Goal: Task Accomplishment & Management: Manage account settings

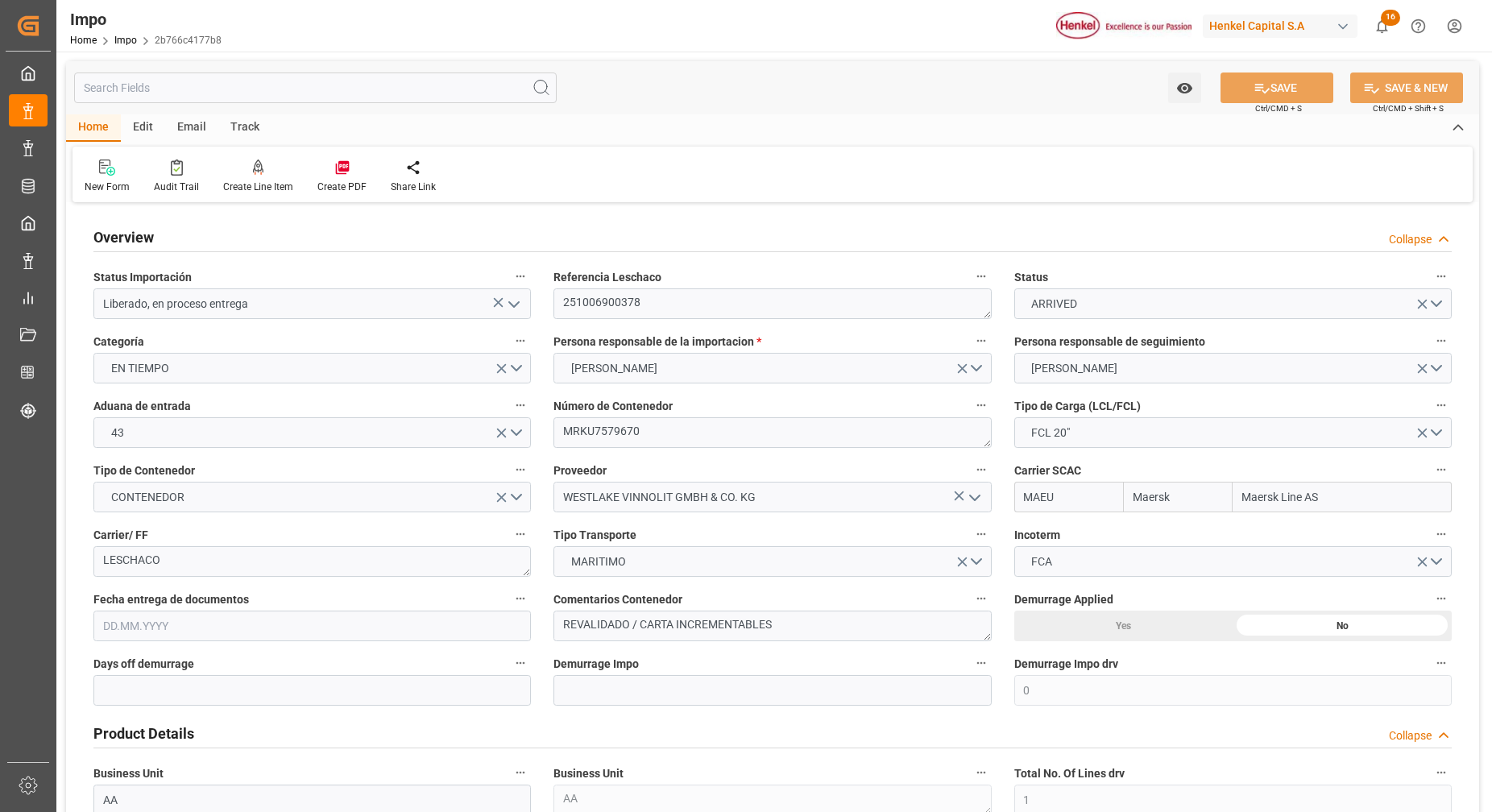
type input "Maersk"
type input "Maersk Line AS"
type input "0"
type input "1"
type input "10.264"
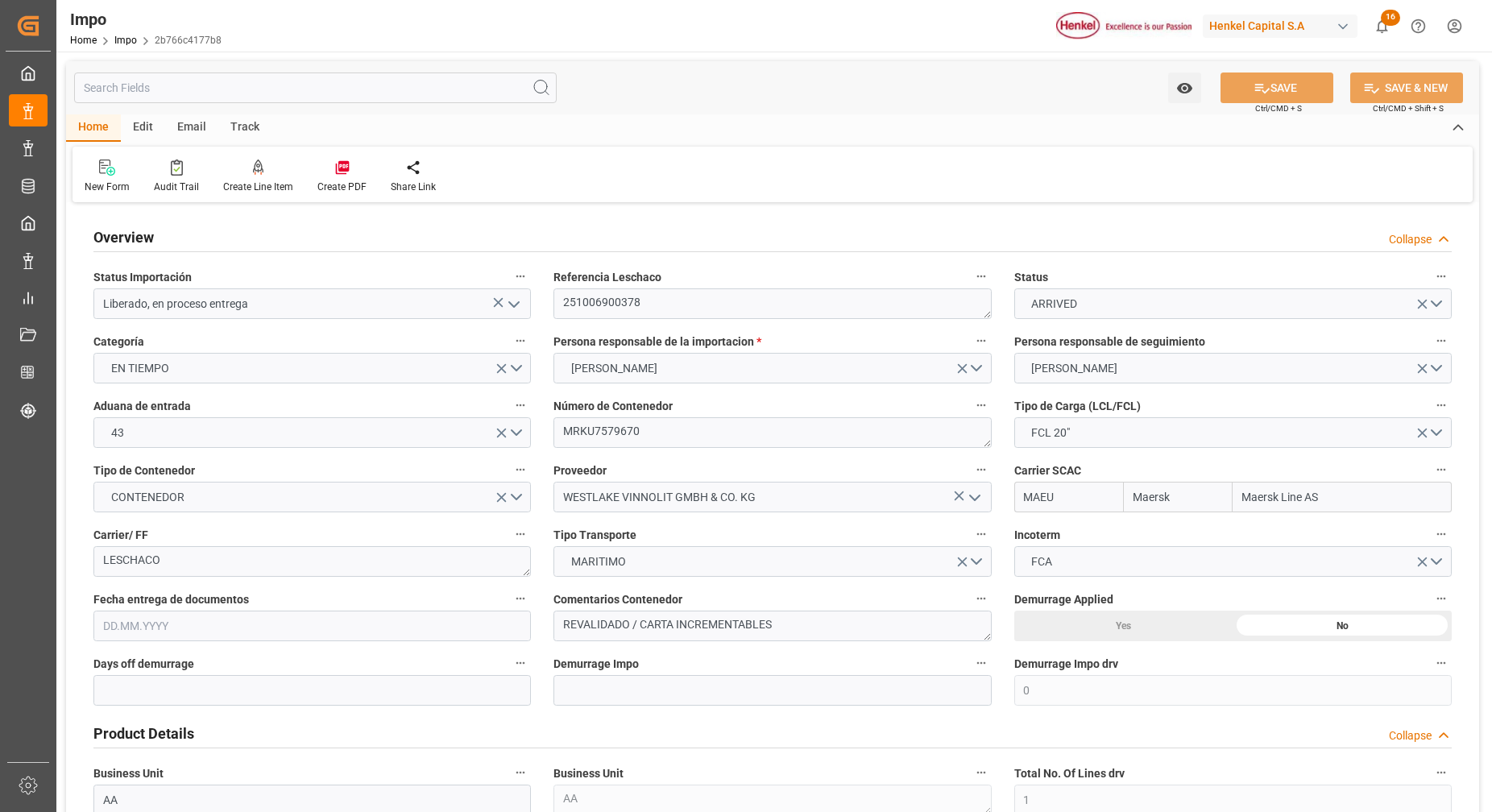
type input "8"
type input "19.09.2025"
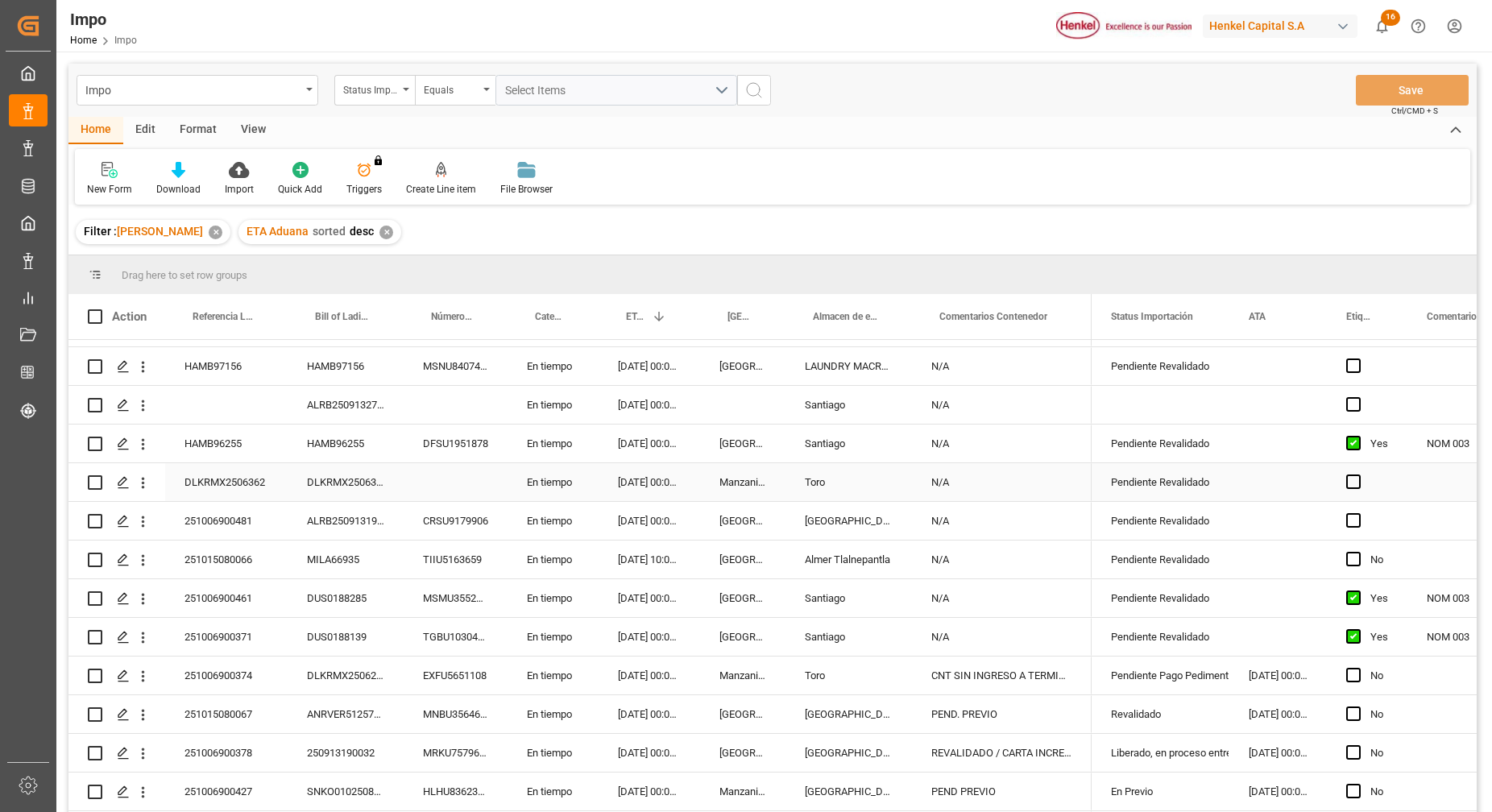
scroll to position [202, 0]
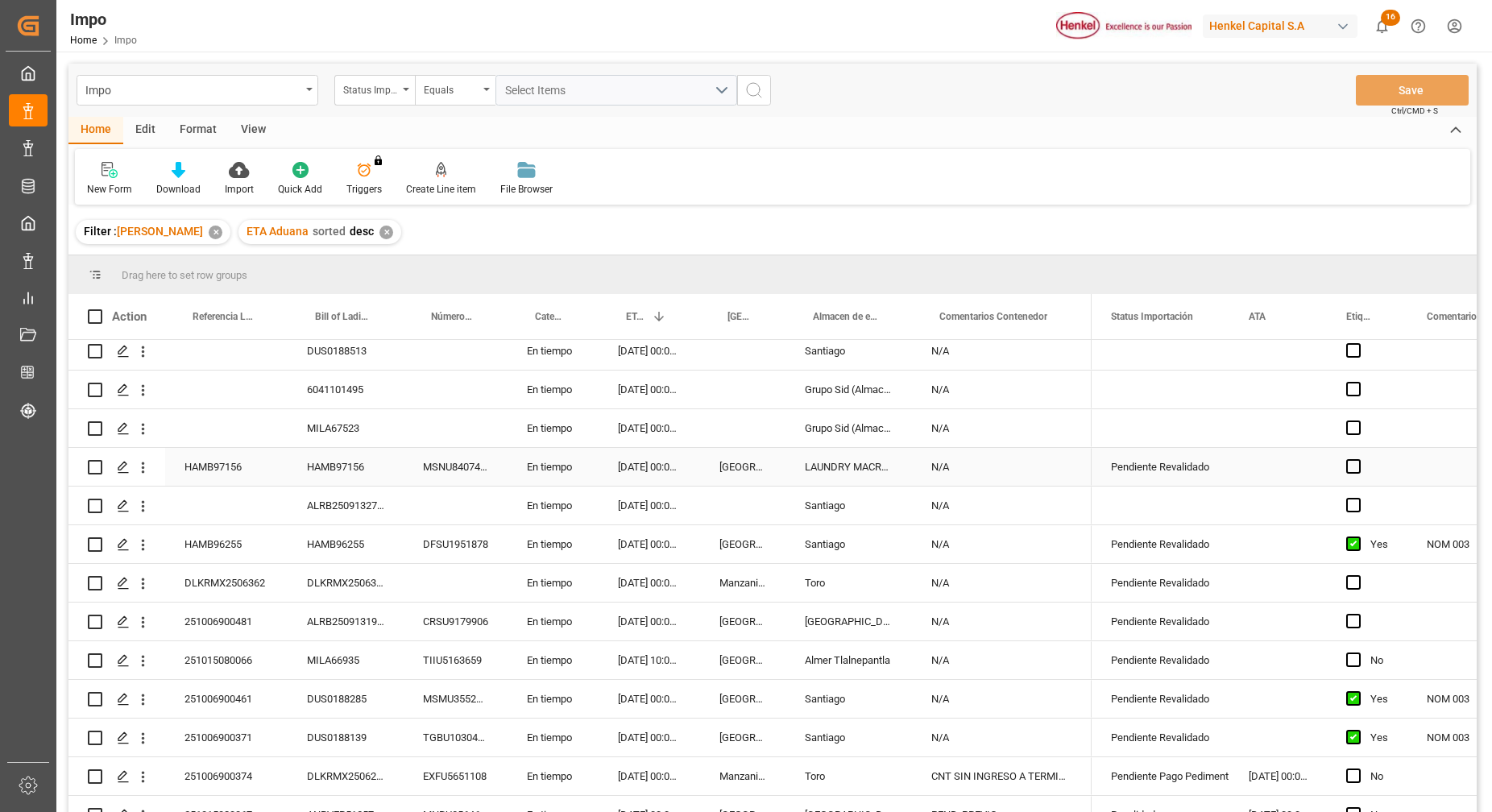
click at [256, 473] on div "HAMB97156" at bounding box center [226, 466] width 123 height 37
click at [143, 467] on icon "open menu" at bounding box center [143, 467] width 3 height 11
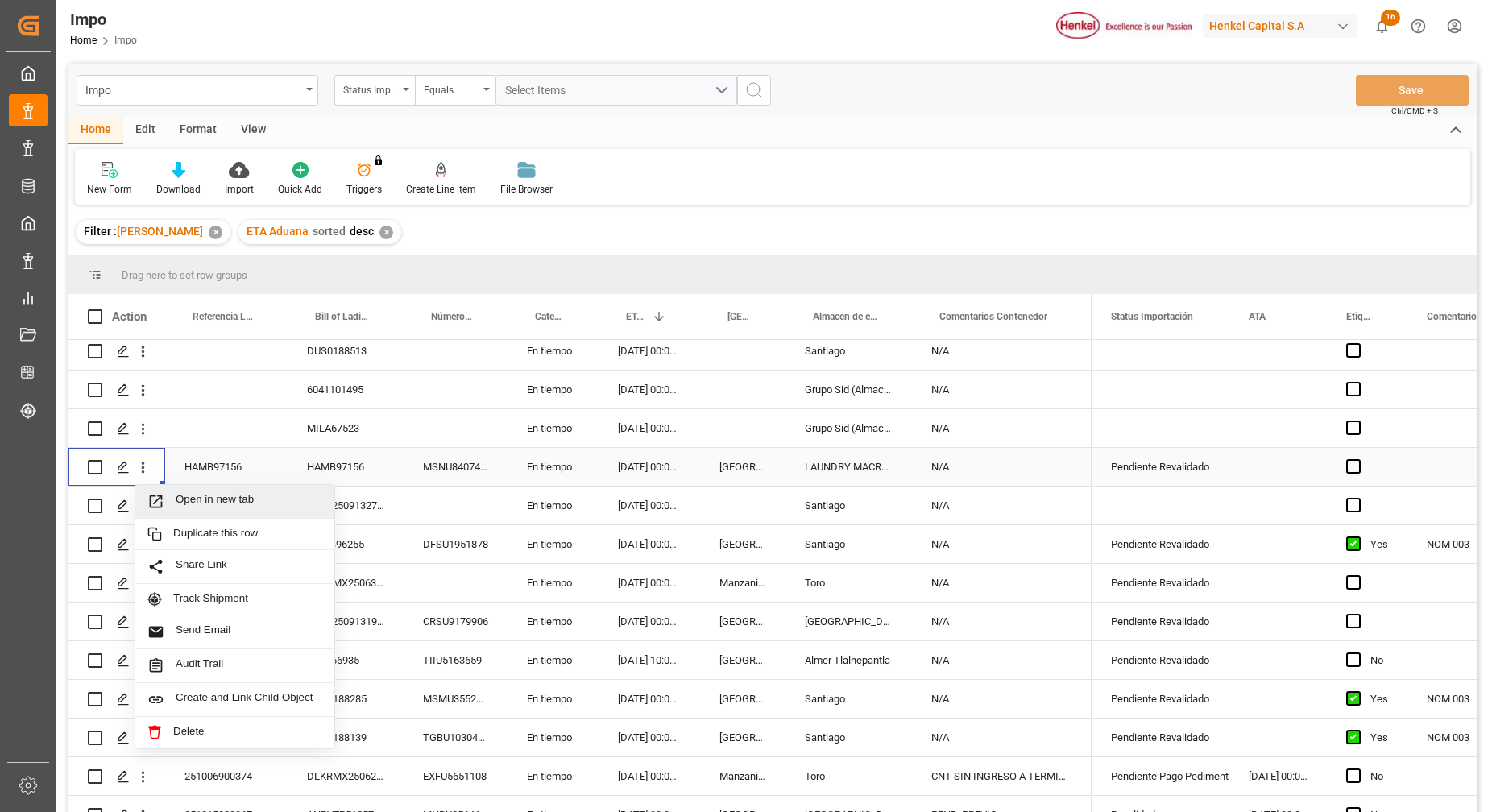
click at [244, 502] on span "Open in new tab" at bounding box center [249, 500] width 147 height 17
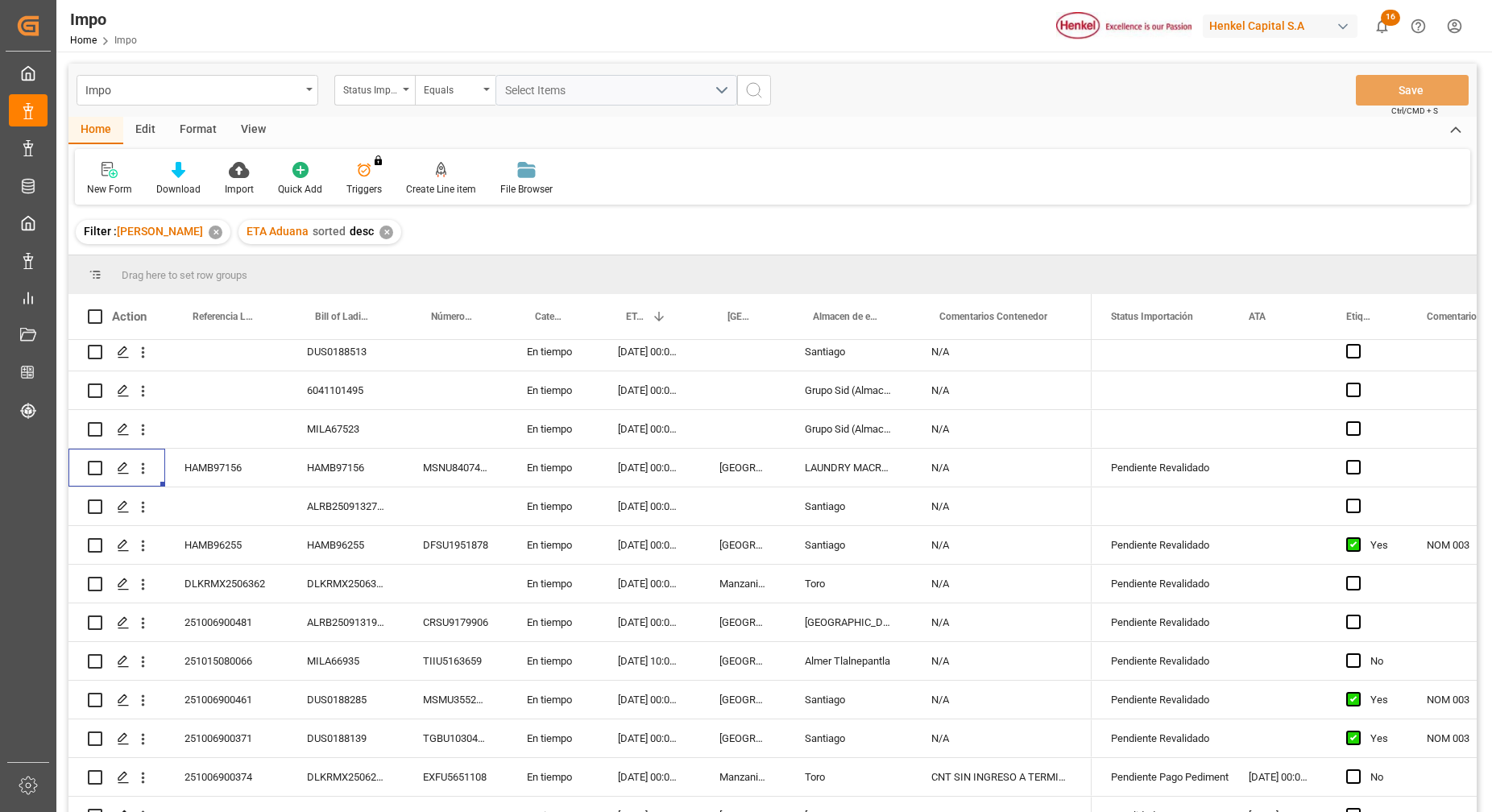
scroll to position [194, 0]
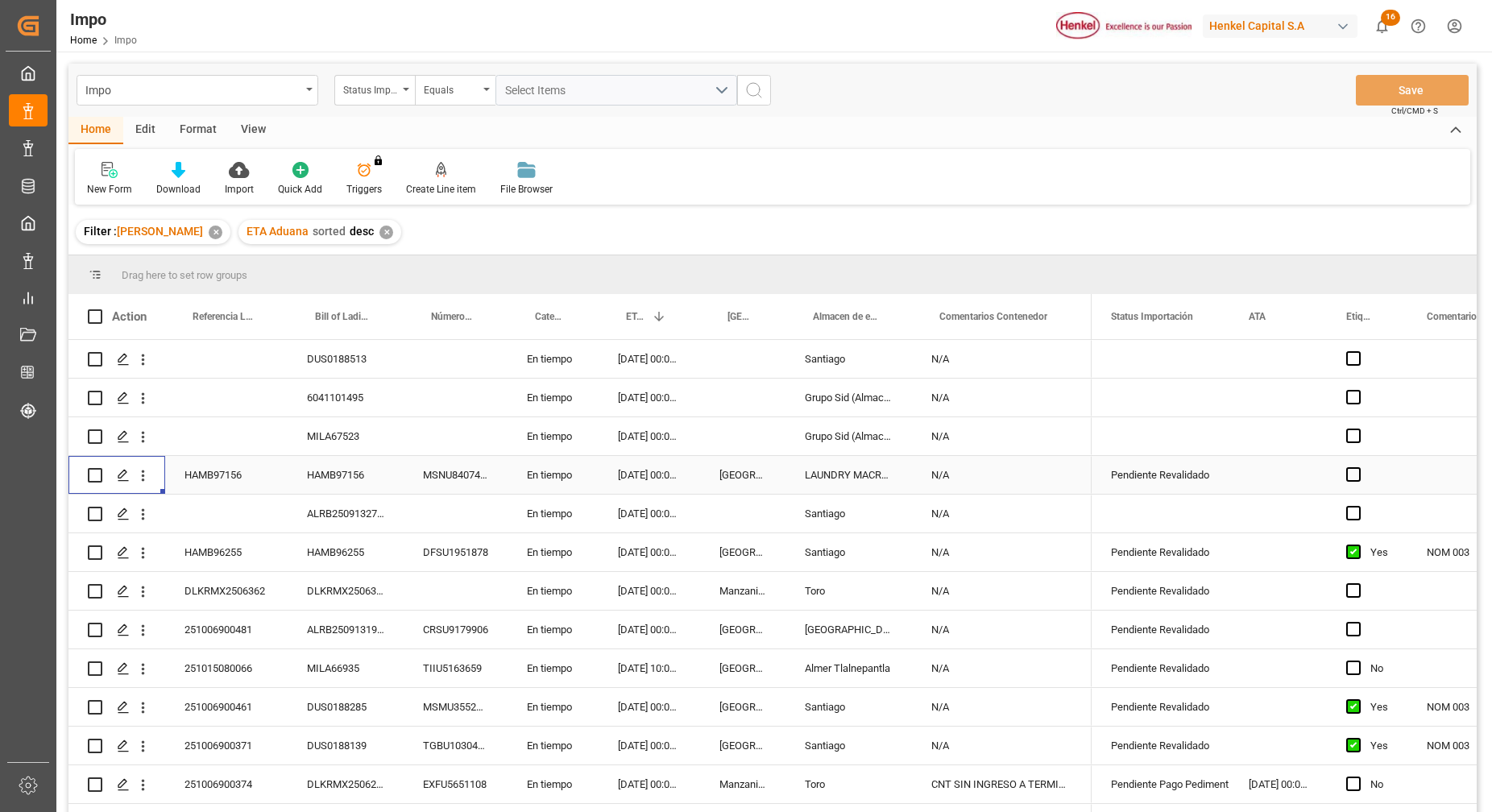
click at [764, 471] on div "[GEOGRAPHIC_DATA]" at bounding box center [743, 475] width 86 height 37
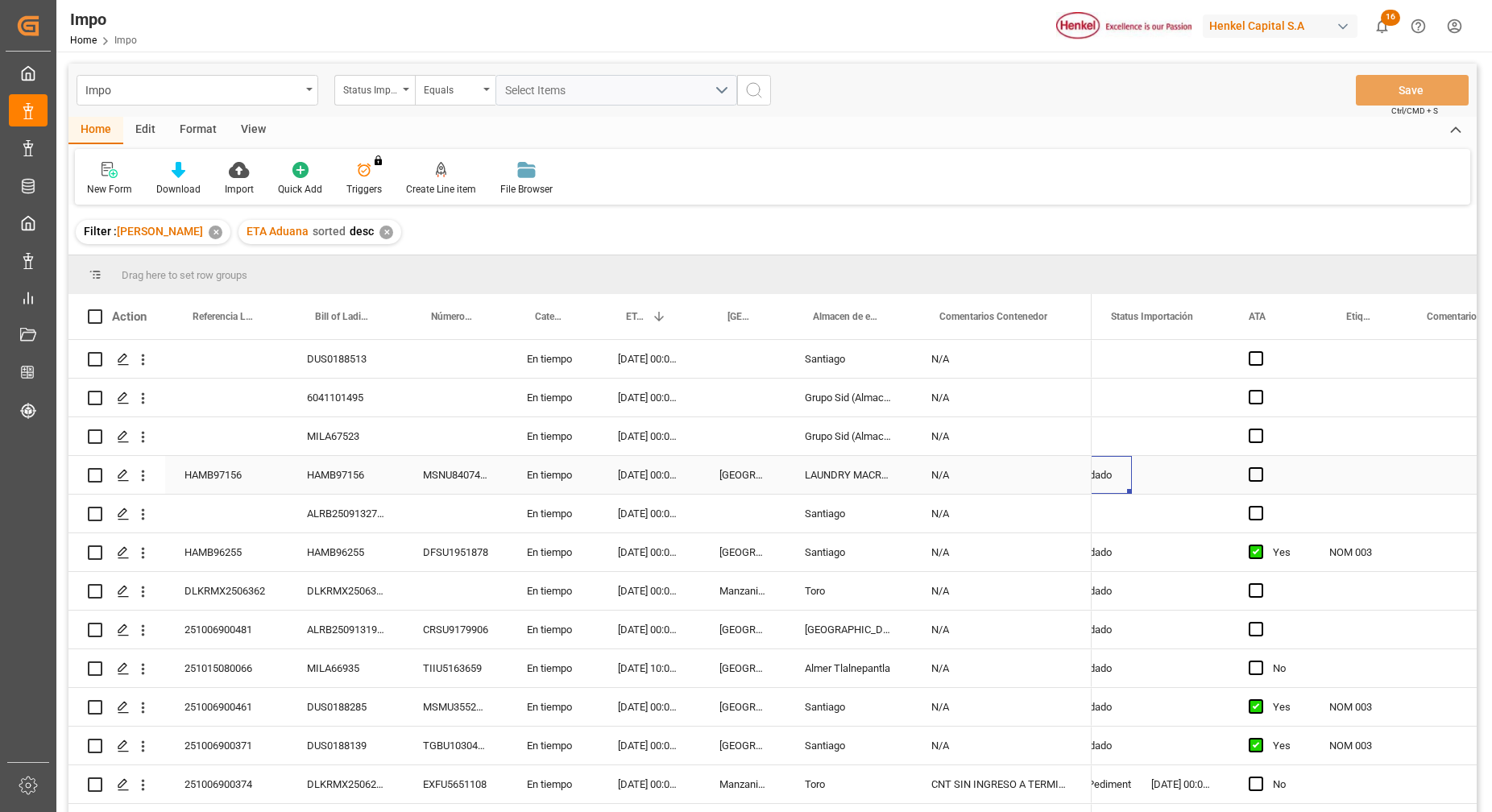
scroll to position [0, 0]
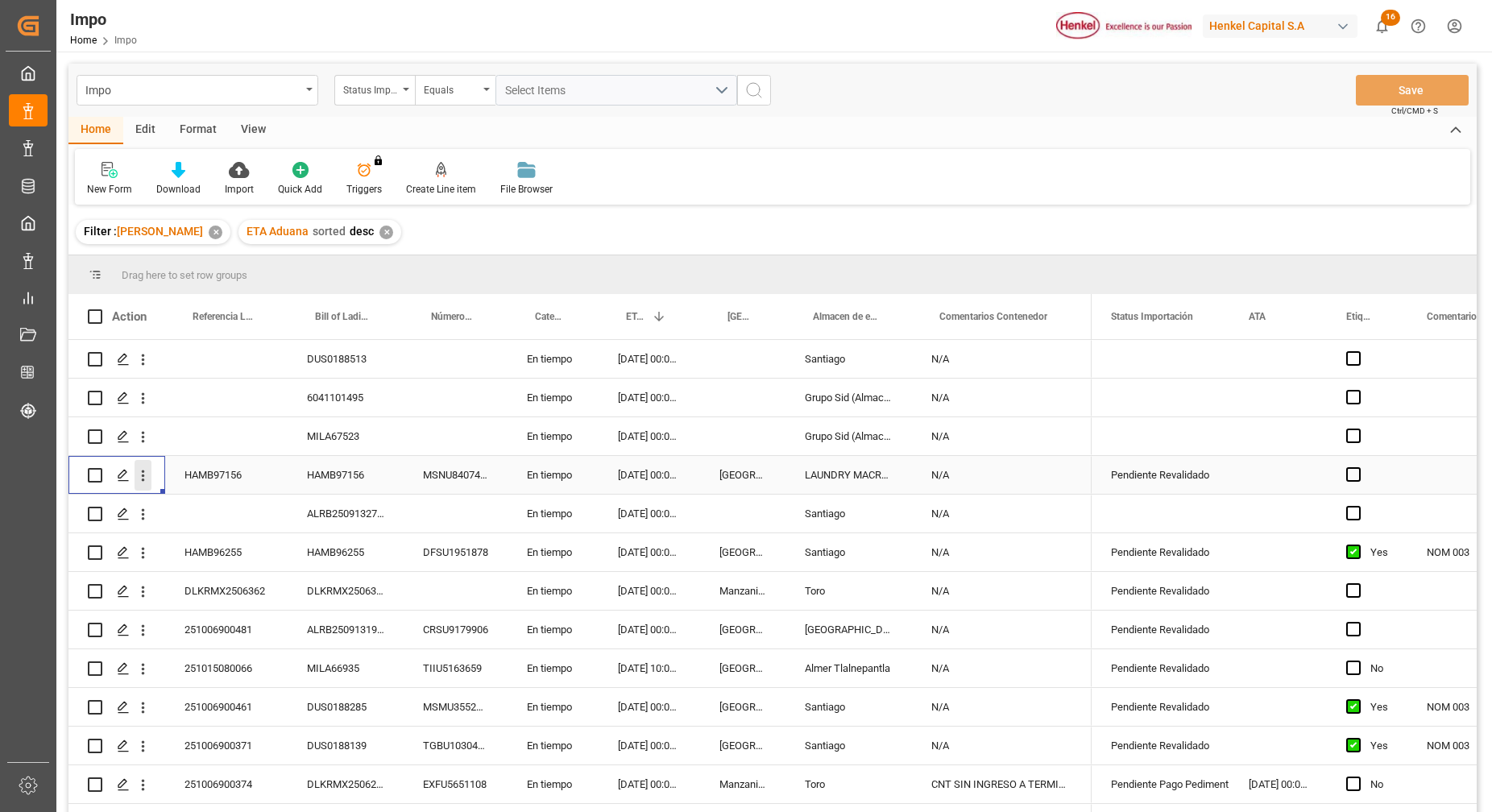
click at [143, 476] on icon "open menu" at bounding box center [143, 475] width 3 height 11
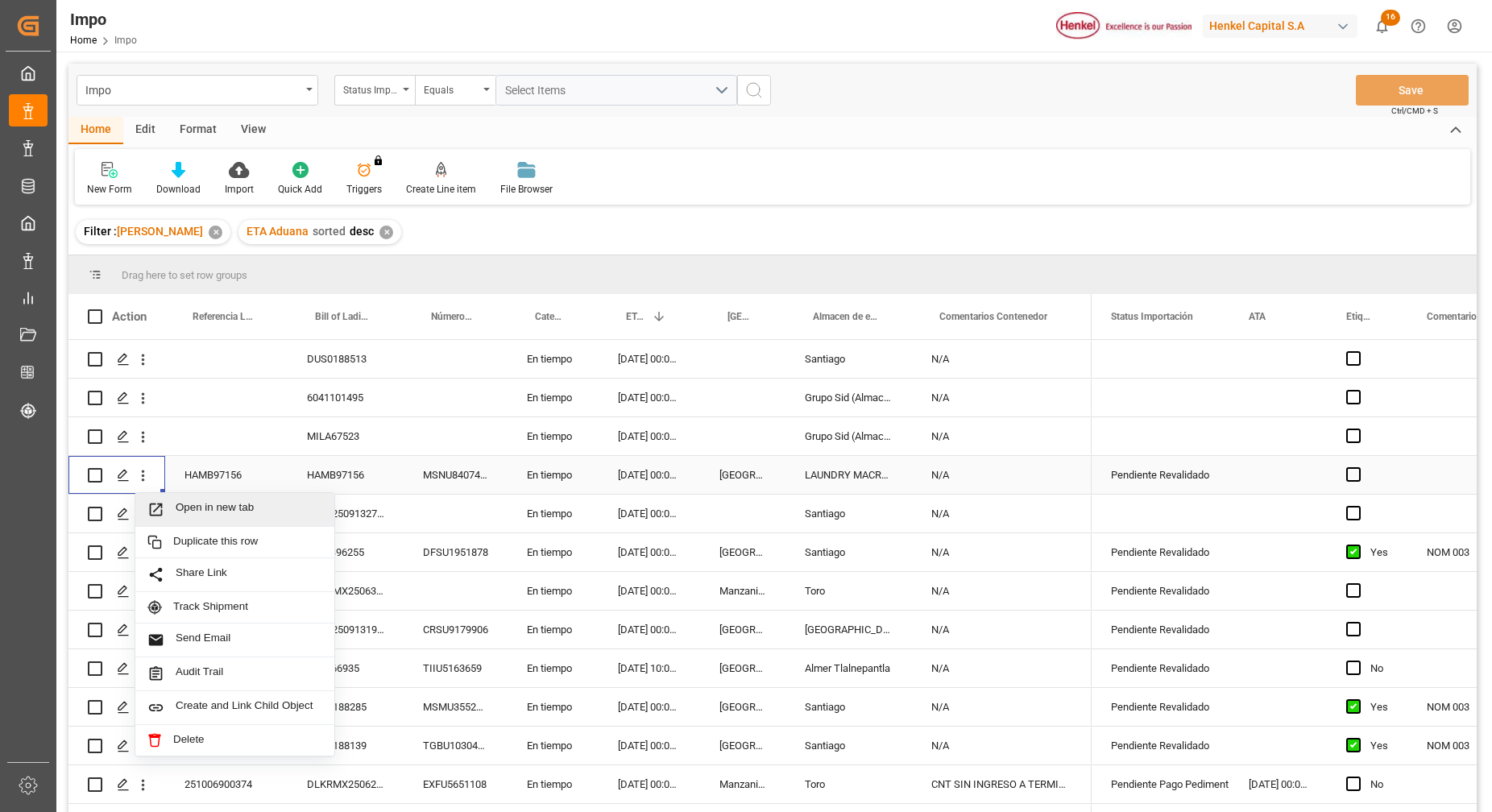
click at [168, 494] on div "Open in new tab" at bounding box center [235, 509] width 199 height 33
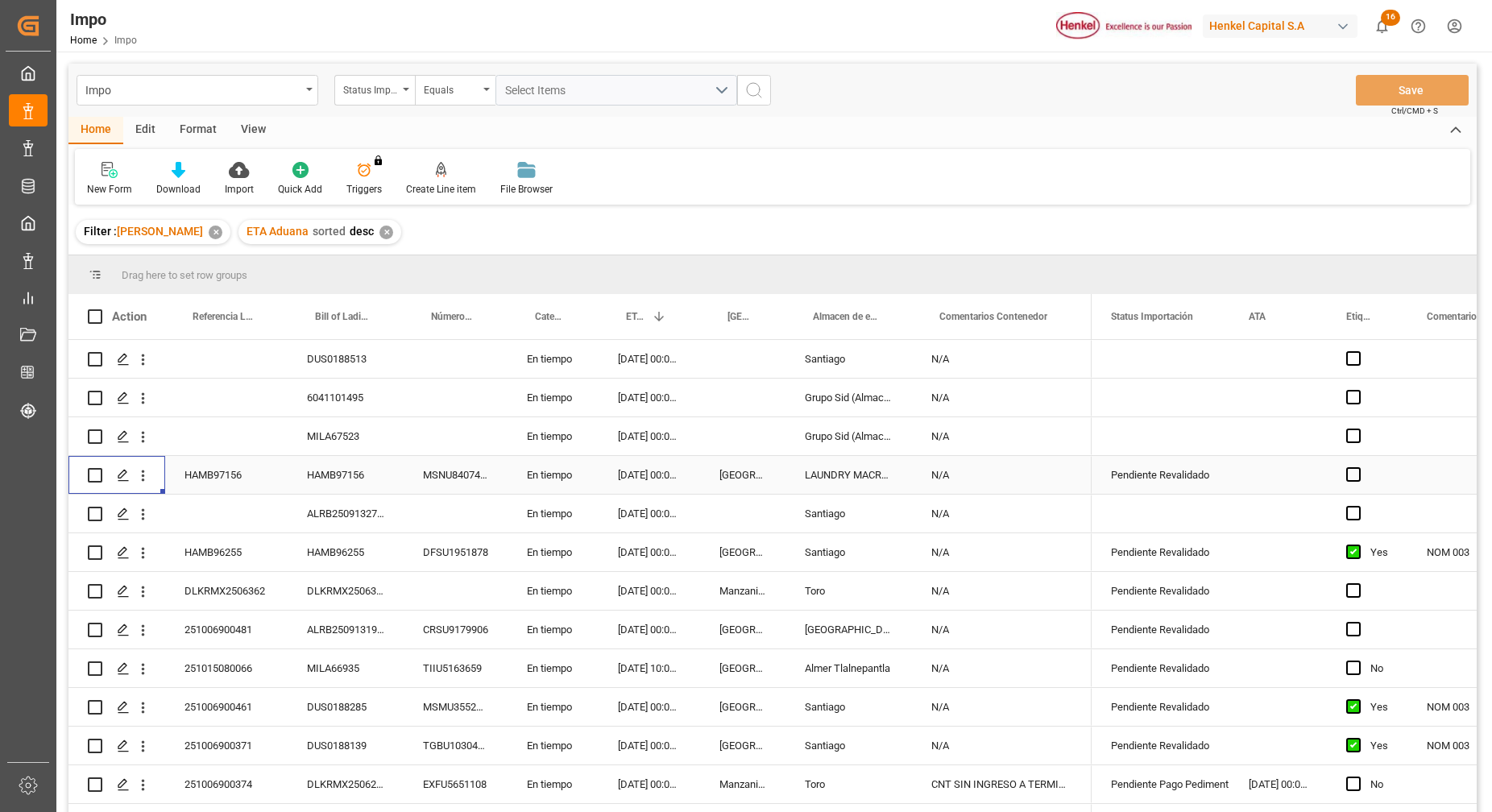
click at [1004, 471] on div "N/A" at bounding box center [1001, 475] width 180 height 37
click at [1004, 471] on input "N/A" at bounding box center [1001, 484] width 153 height 30
type input "N/A | pendiente enviar cartas actualizadas"
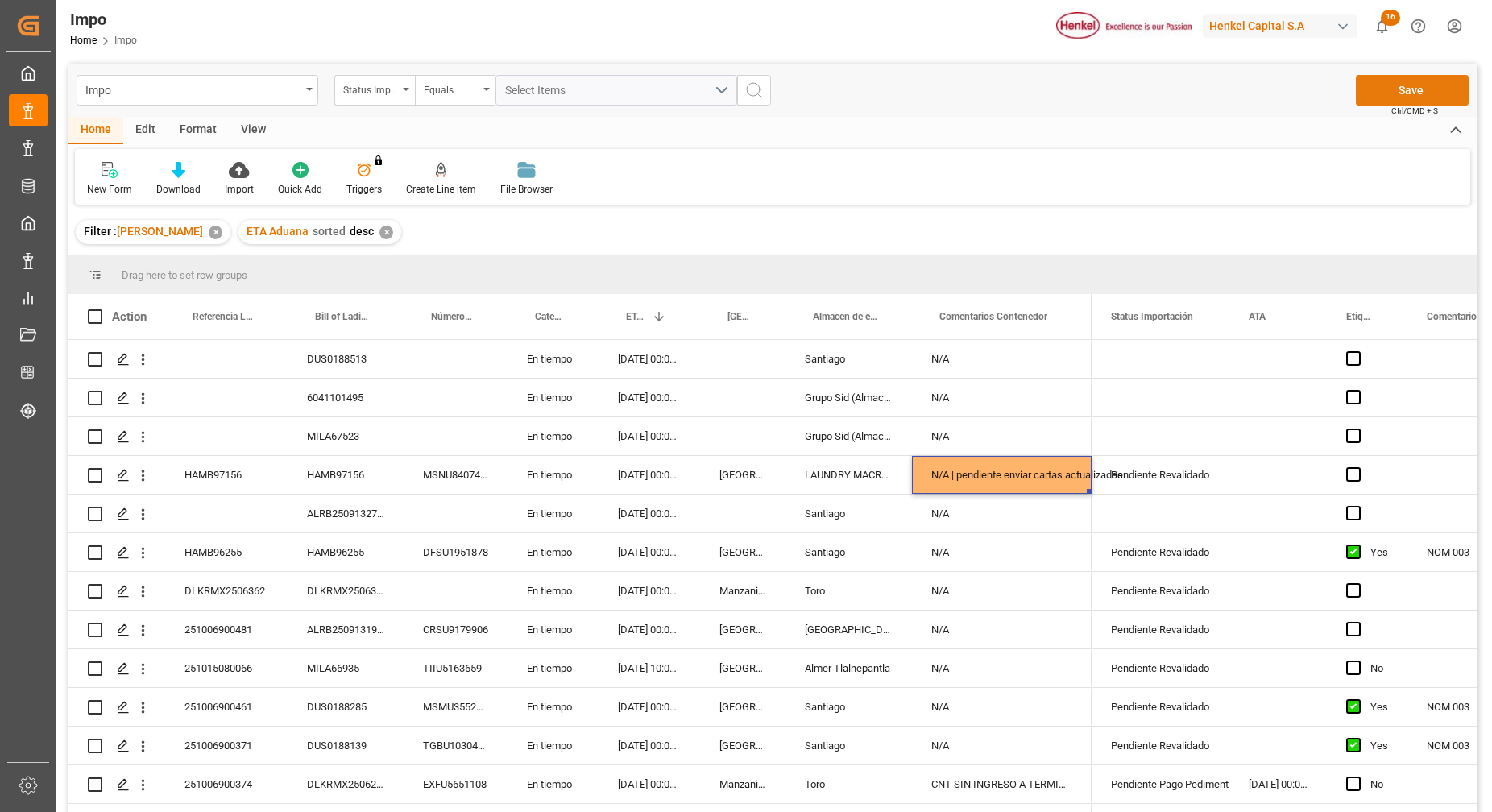
click at [1406, 88] on button "Save" at bounding box center [1412, 89] width 113 height 30
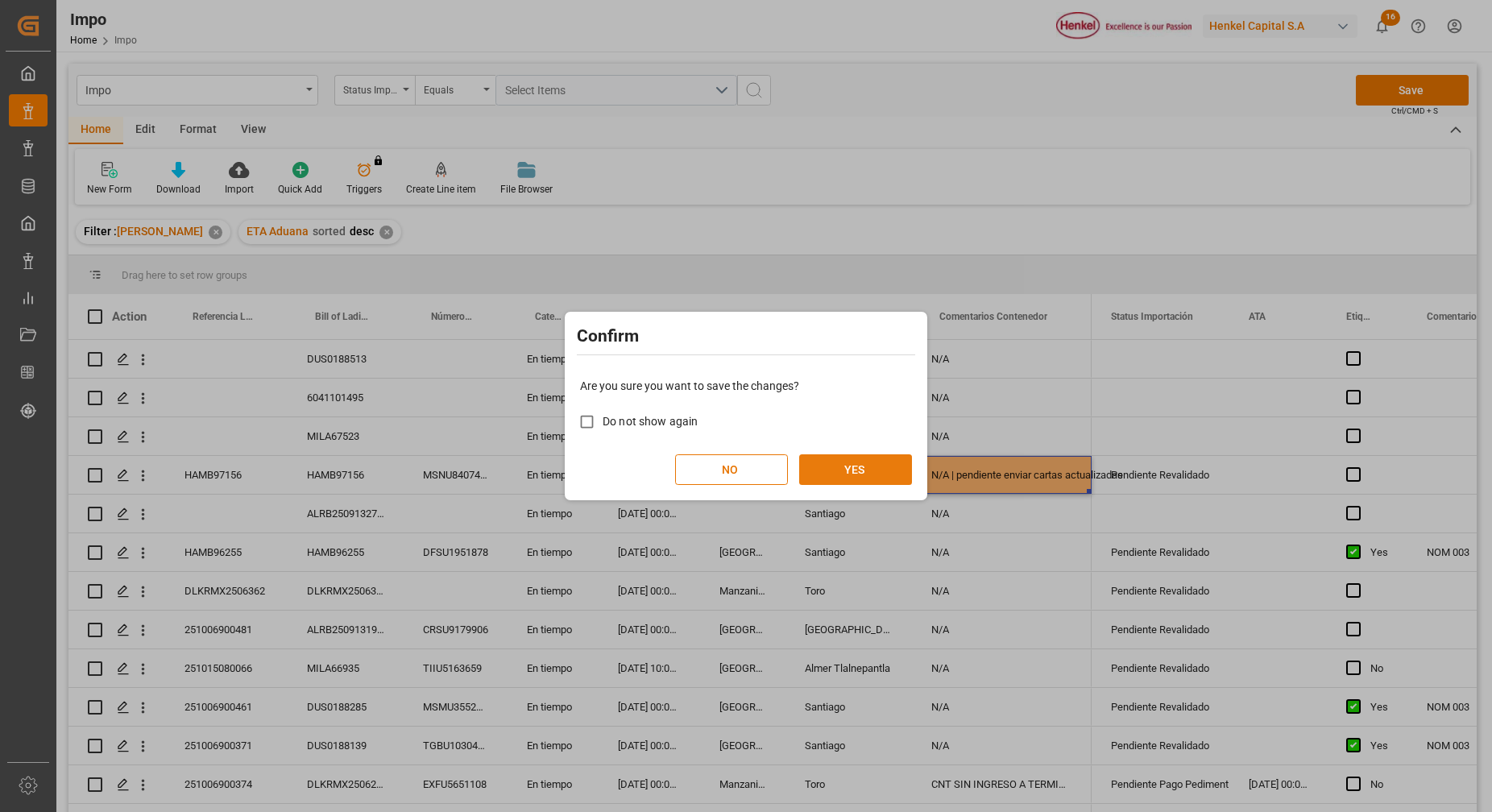
click at [875, 470] on button "YES" at bounding box center [856, 469] width 113 height 30
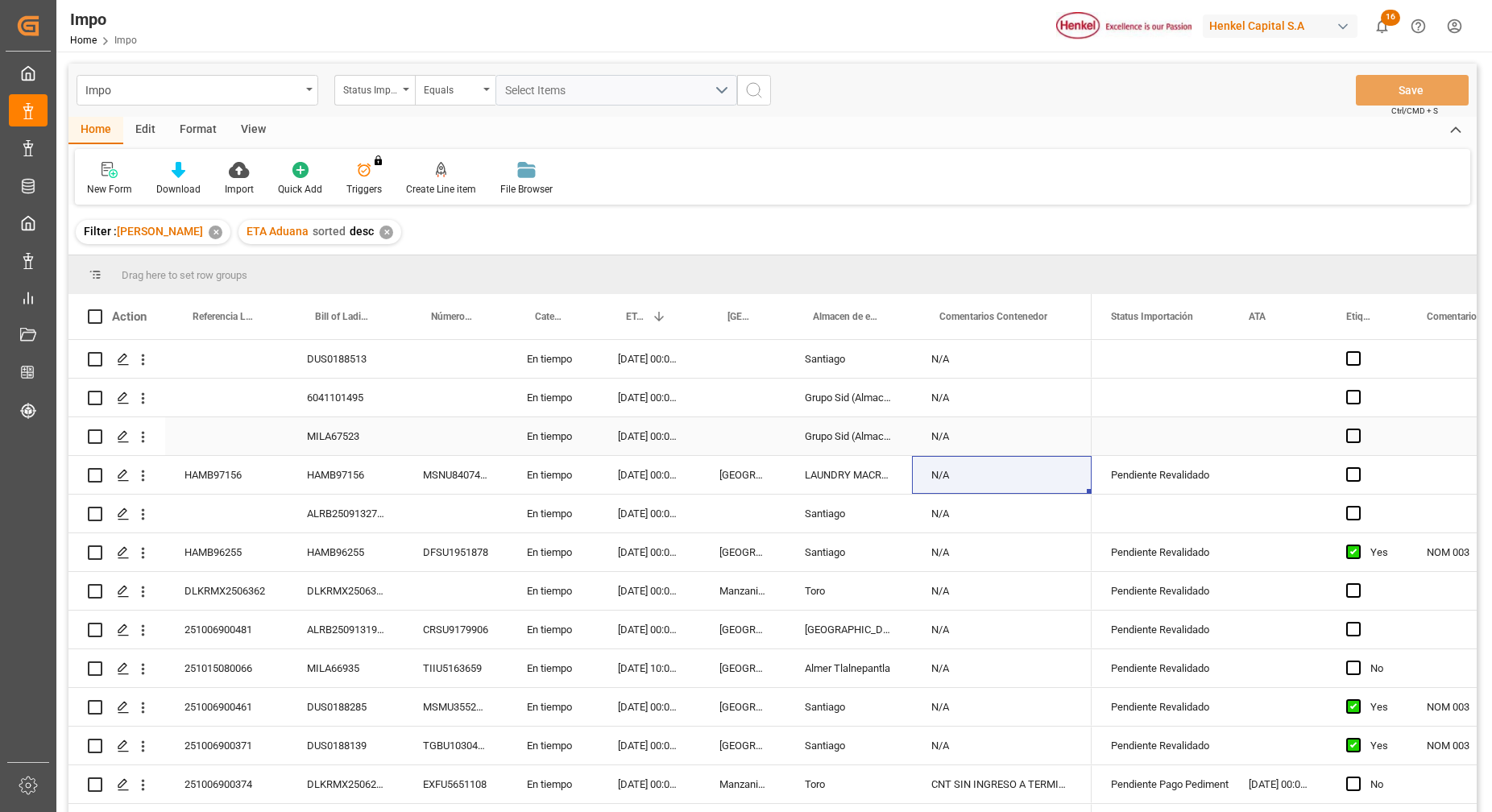
click at [1059, 435] on div "N/A" at bounding box center [1001, 435] width 180 height 37
click at [1047, 462] on div "N/A" at bounding box center [1001, 475] width 180 height 37
click at [1040, 484] on input "N/A" at bounding box center [1001, 484] width 153 height 30
type input "N/A"
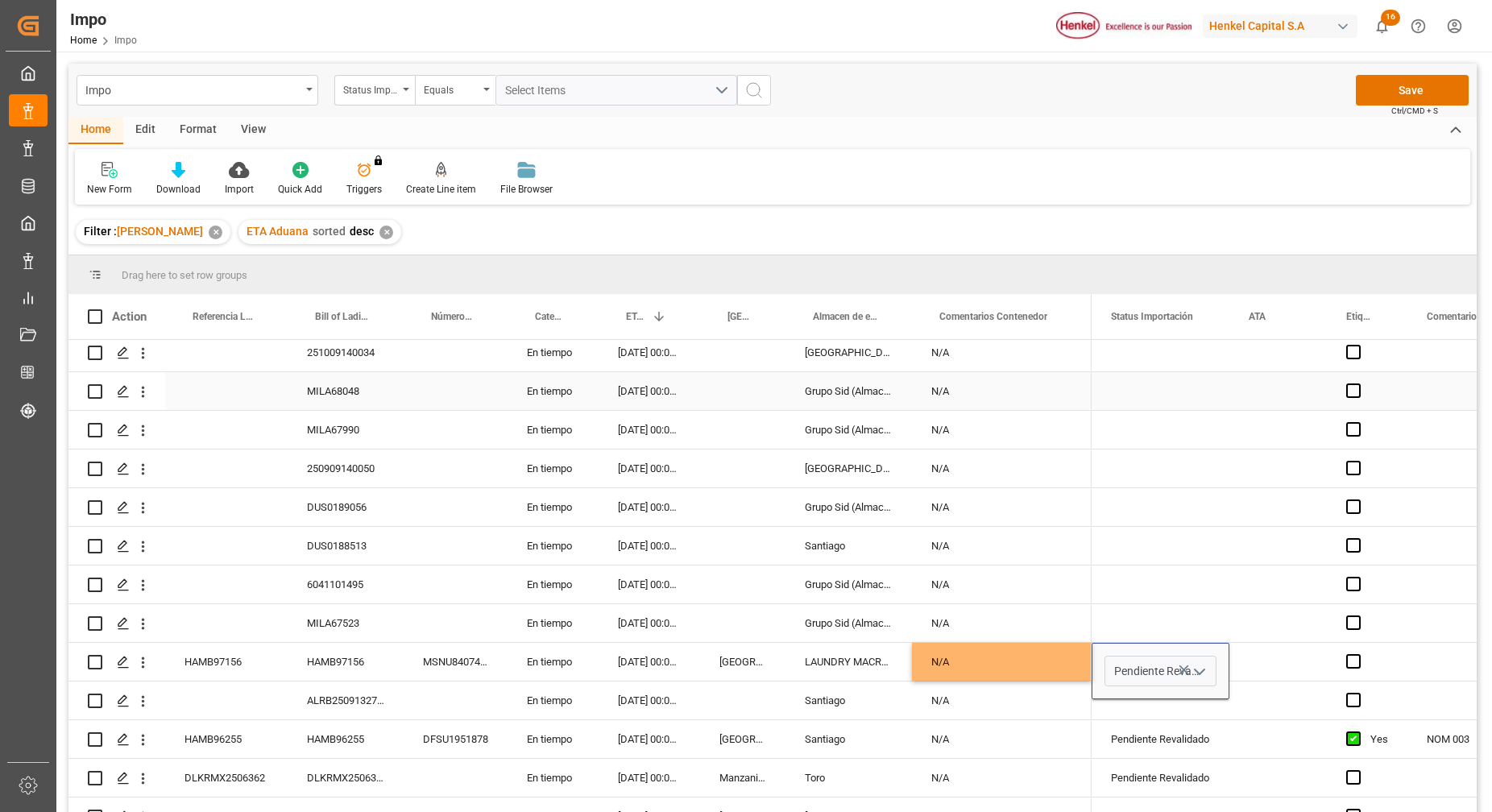
scroll to position [0, 0]
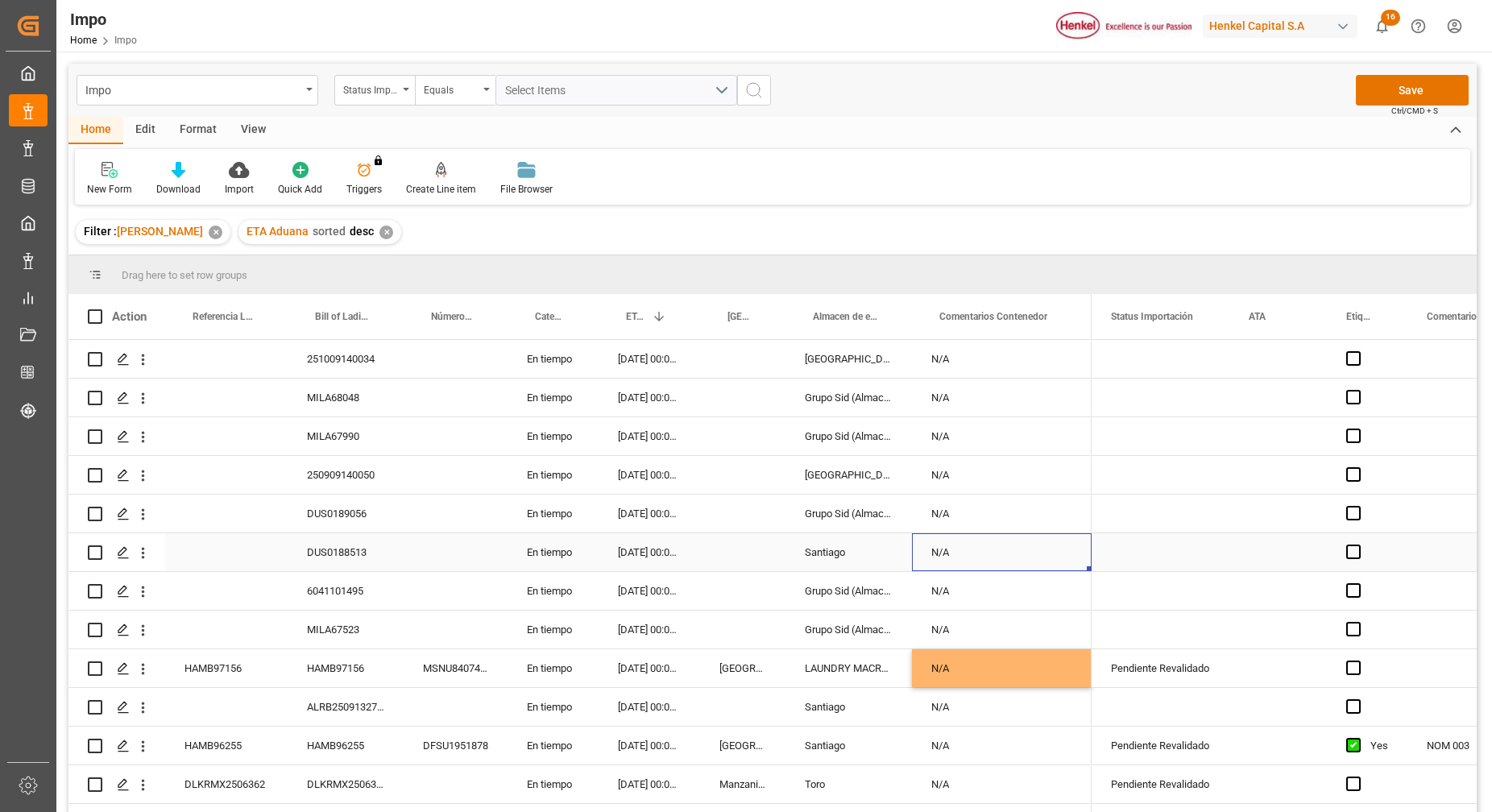
click at [1049, 548] on div "N/A" at bounding box center [1001, 551] width 180 height 37
click at [1004, 657] on div "N/A" at bounding box center [1001, 667] width 180 height 37
click at [995, 667] on div "N/A" at bounding box center [1001, 667] width 180 height 37
click at [995, 666] on div "N/A" at bounding box center [1001, 667] width 180 height 37
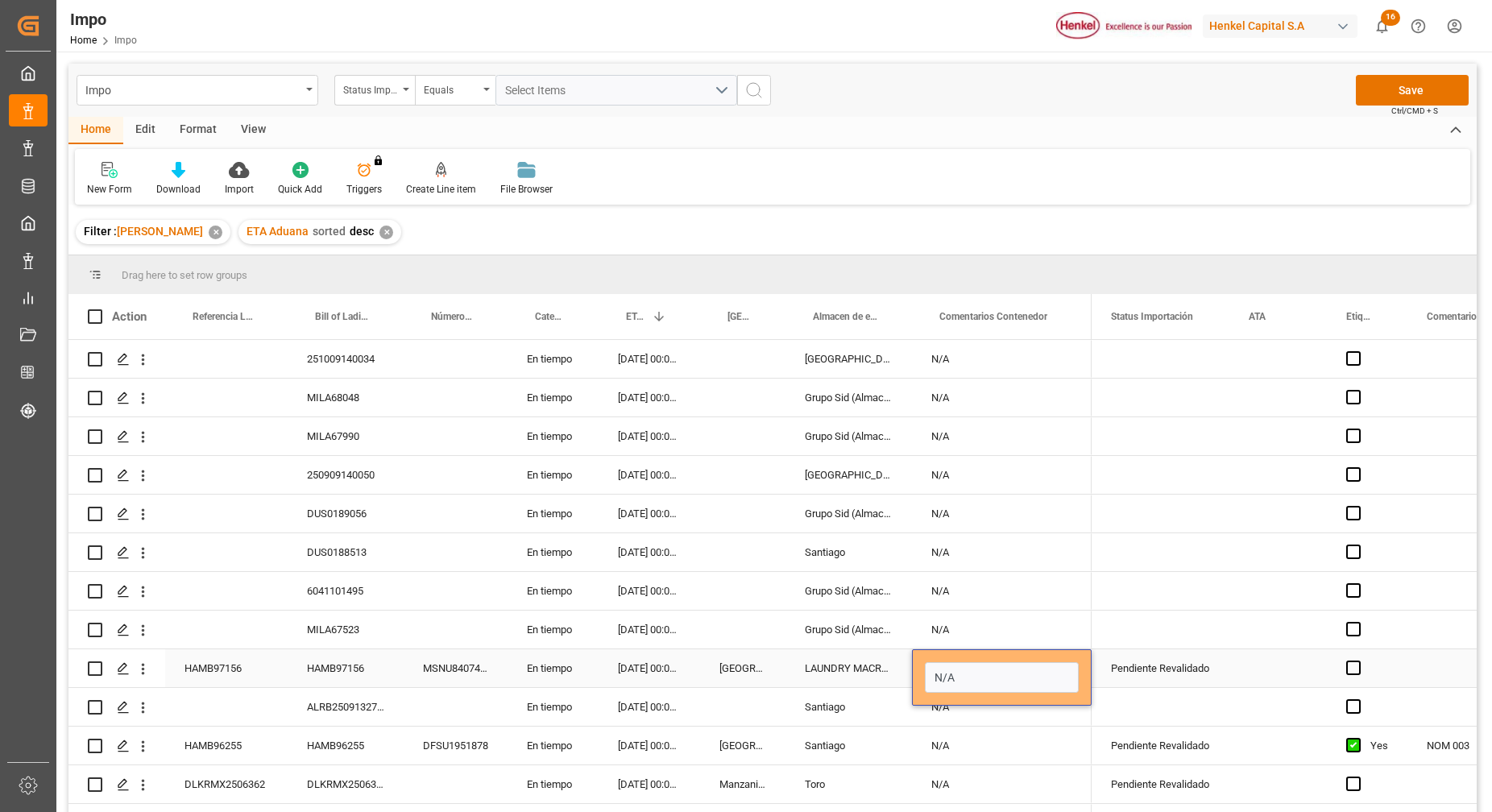
click at [1001, 666] on input "N/A" at bounding box center [1001, 676] width 153 height 30
type input "N/A | pendiente enviar cartas actualizadas"
click at [1001, 666] on div "N/A | pendiente enviar cartas actualizadas" at bounding box center [1001, 667] width 180 height 37
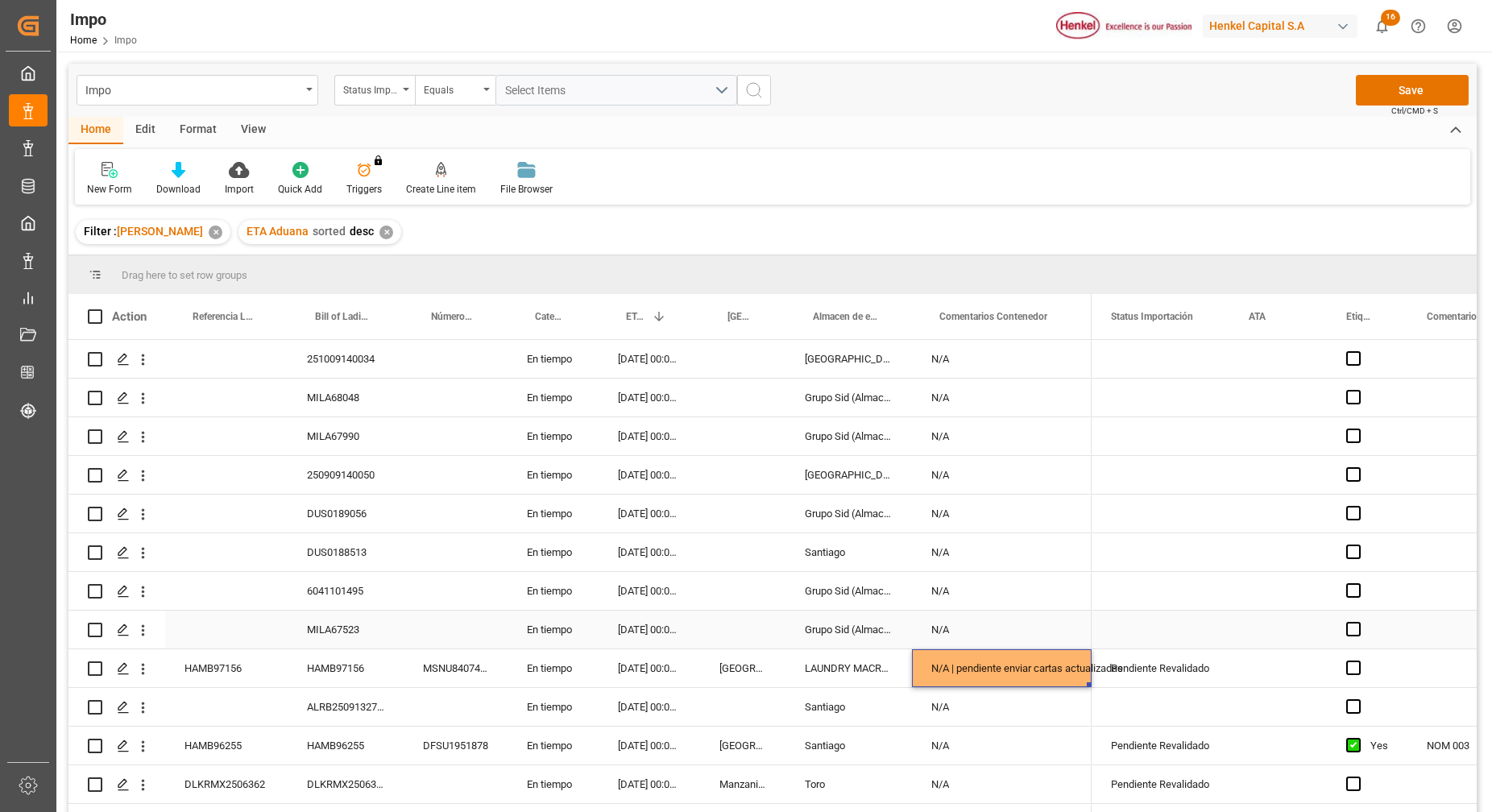
click at [1014, 598] on div "N/A" at bounding box center [1001, 591] width 180 height 37
click at [1388, 92] on button "Save" at bounding box center [1412, 89] width 113 height 30
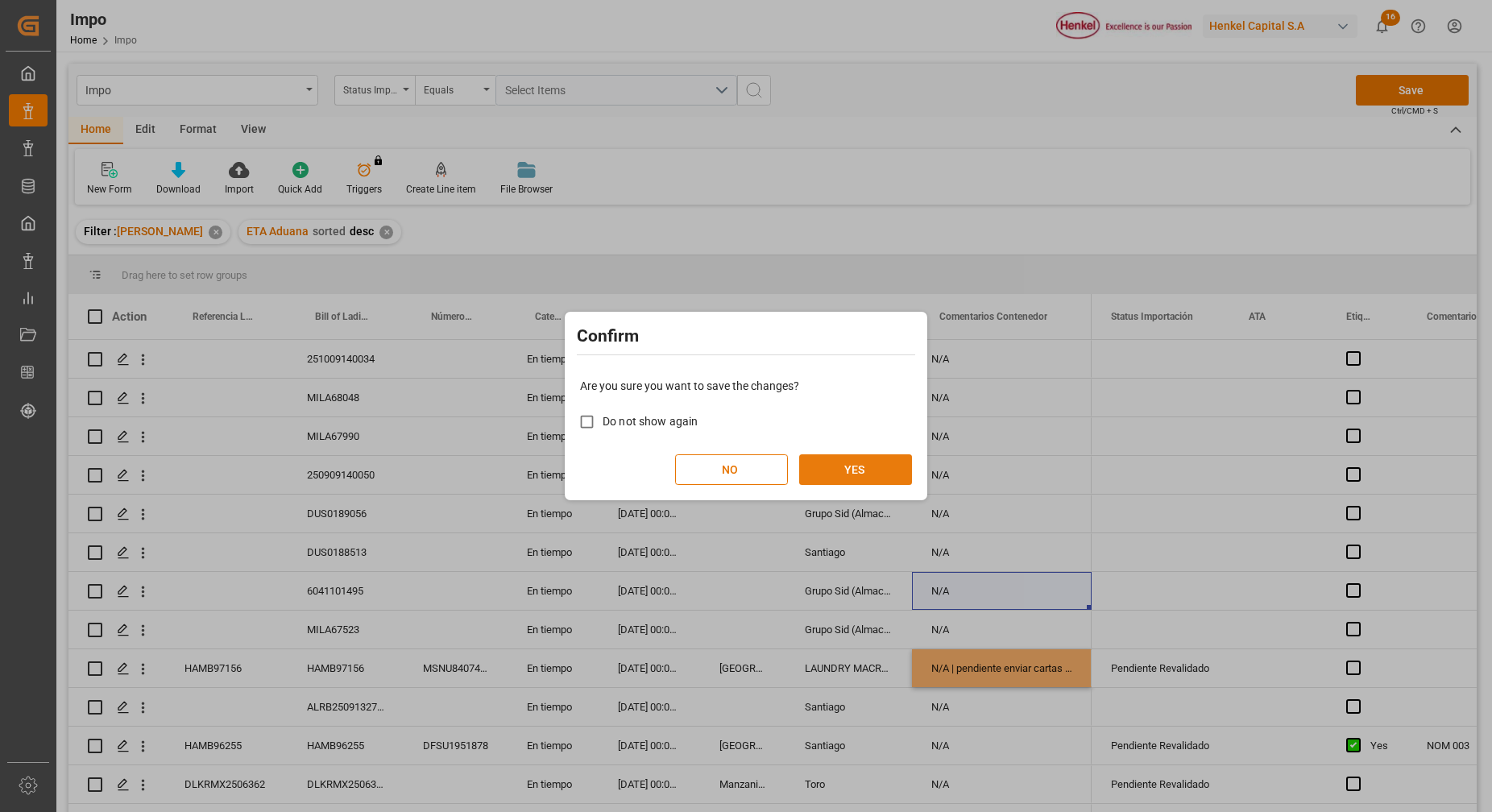
click at [865, 473] on button "YES" at bounding box center [856, 469] width 113 height 30
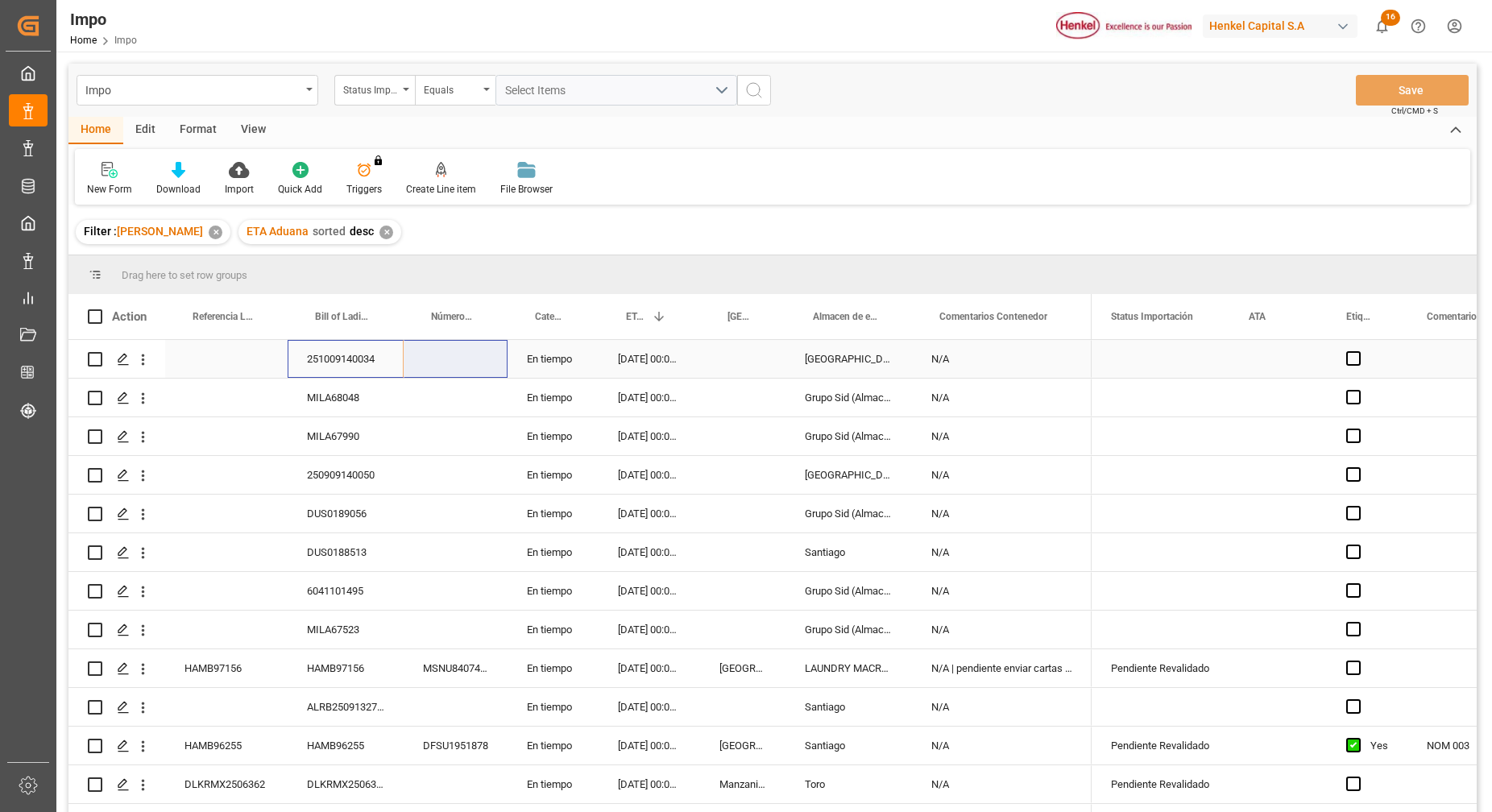
drag, startPoint x: 413, startPoint y: 343, endPoint x: 839, endPoint y: 151, distance: 467.3
click at [820, 159] on div "Impo Status Importación Equals Select Items Save Ctrl/CMD + S Home Edit Format …" at bounding box center [773, 459] width 1408 height 790
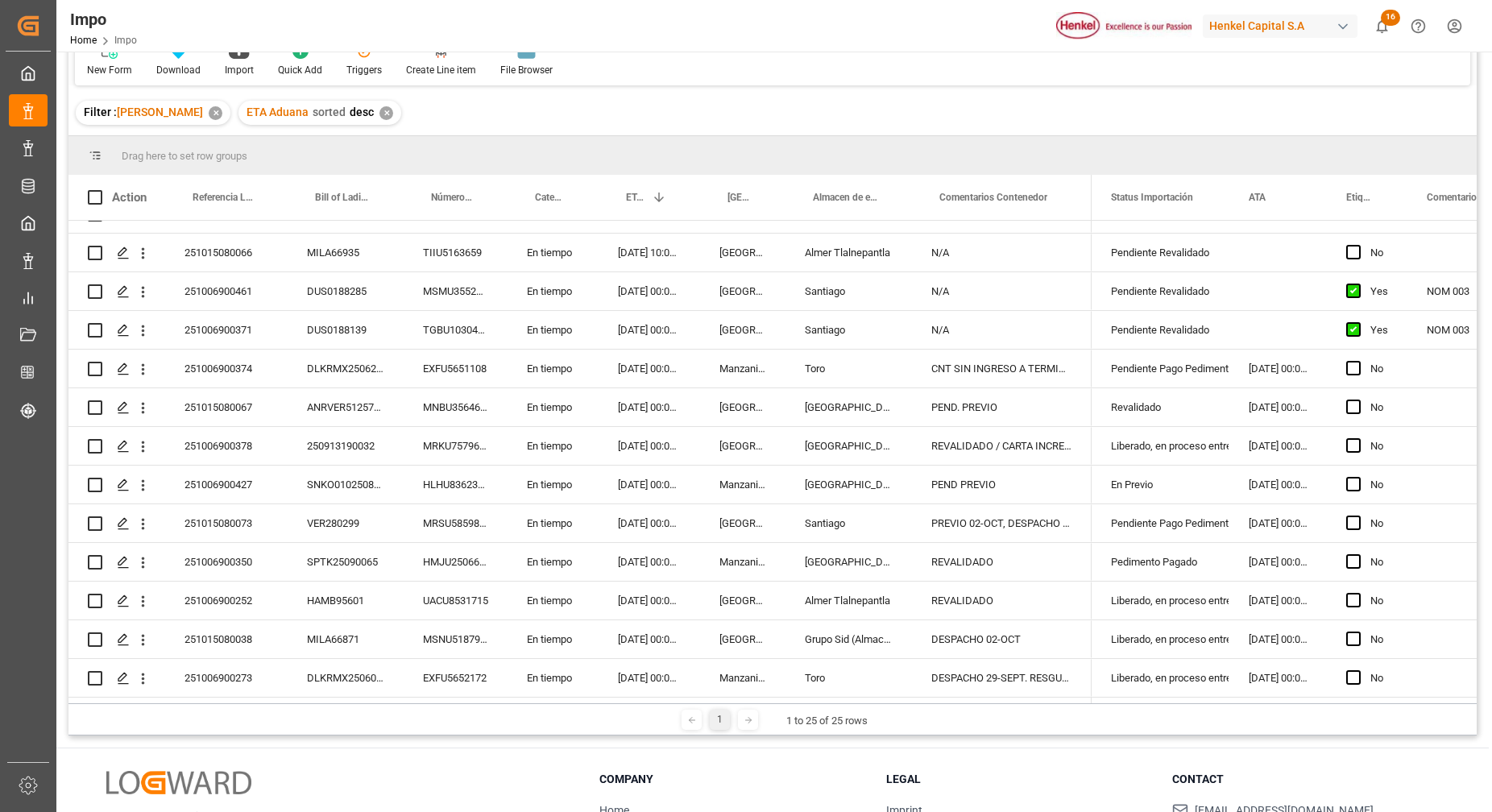
scroll to position [202, 0]
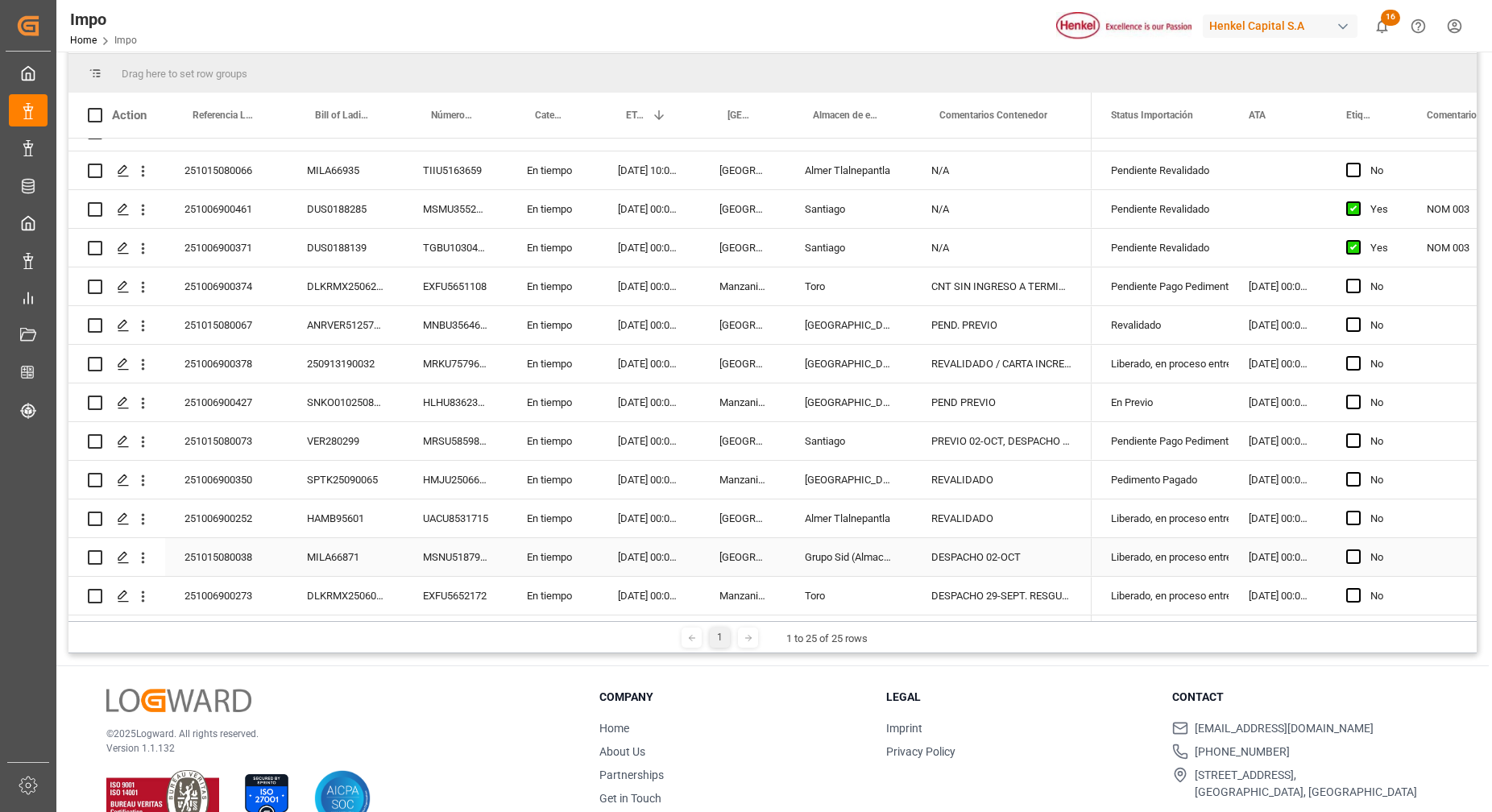
click at [322, 539] on div "MILA66871" at bounding box center [345, 556] width 116 height 37
click at [1159, 546] on div "Liberado, en proceso entrega" at bounding box center [1161, 557] width 99 height 37
click at [1159, 545] on div "Liberado, en proceso entrega" at bounding box center [1161, 557] width 99 height 37
click at [1199, 558] on icon "open menu" at bounding box center [1200, 567] width 20 height 20
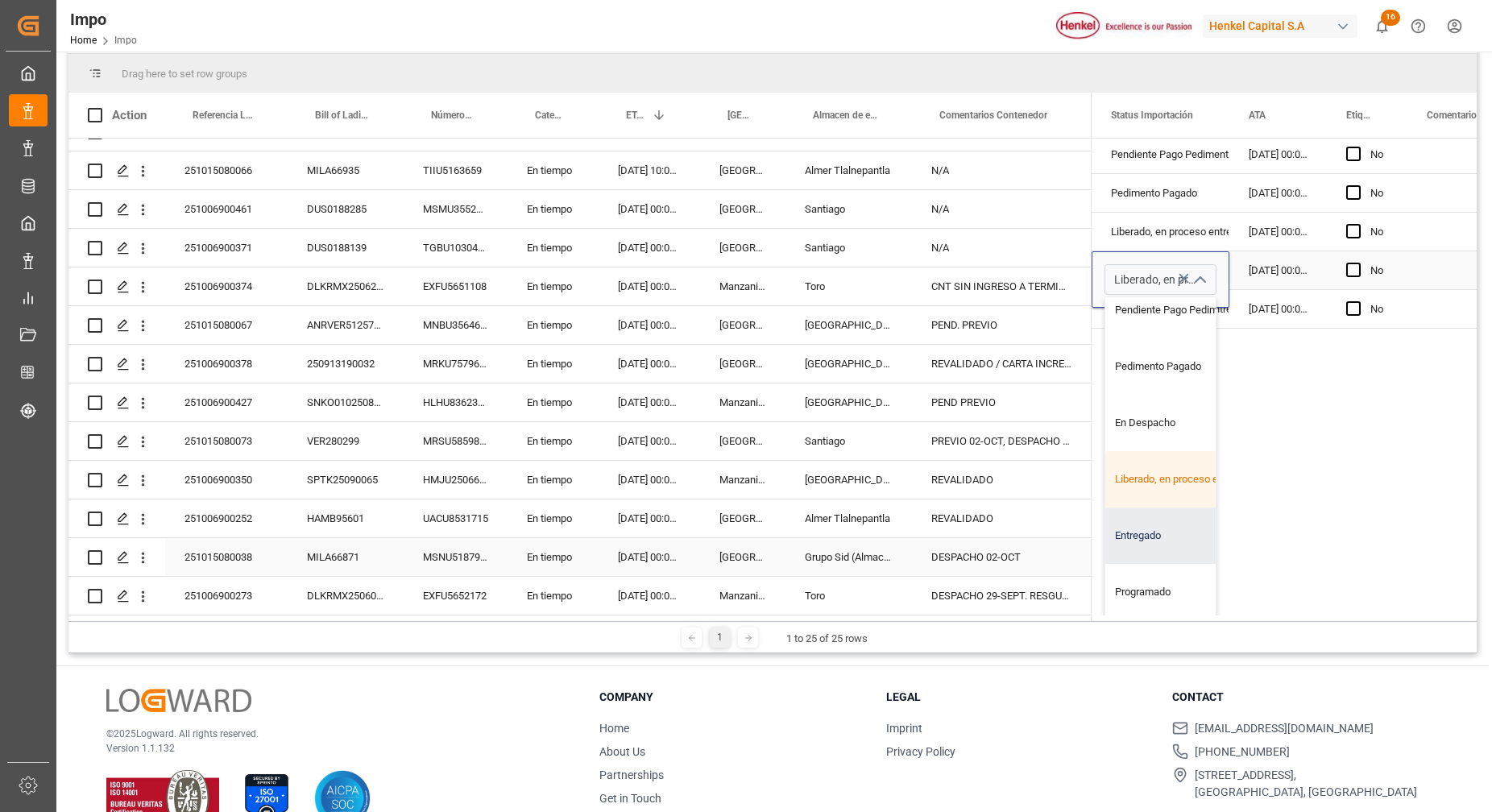
scroll to position [238, 0]
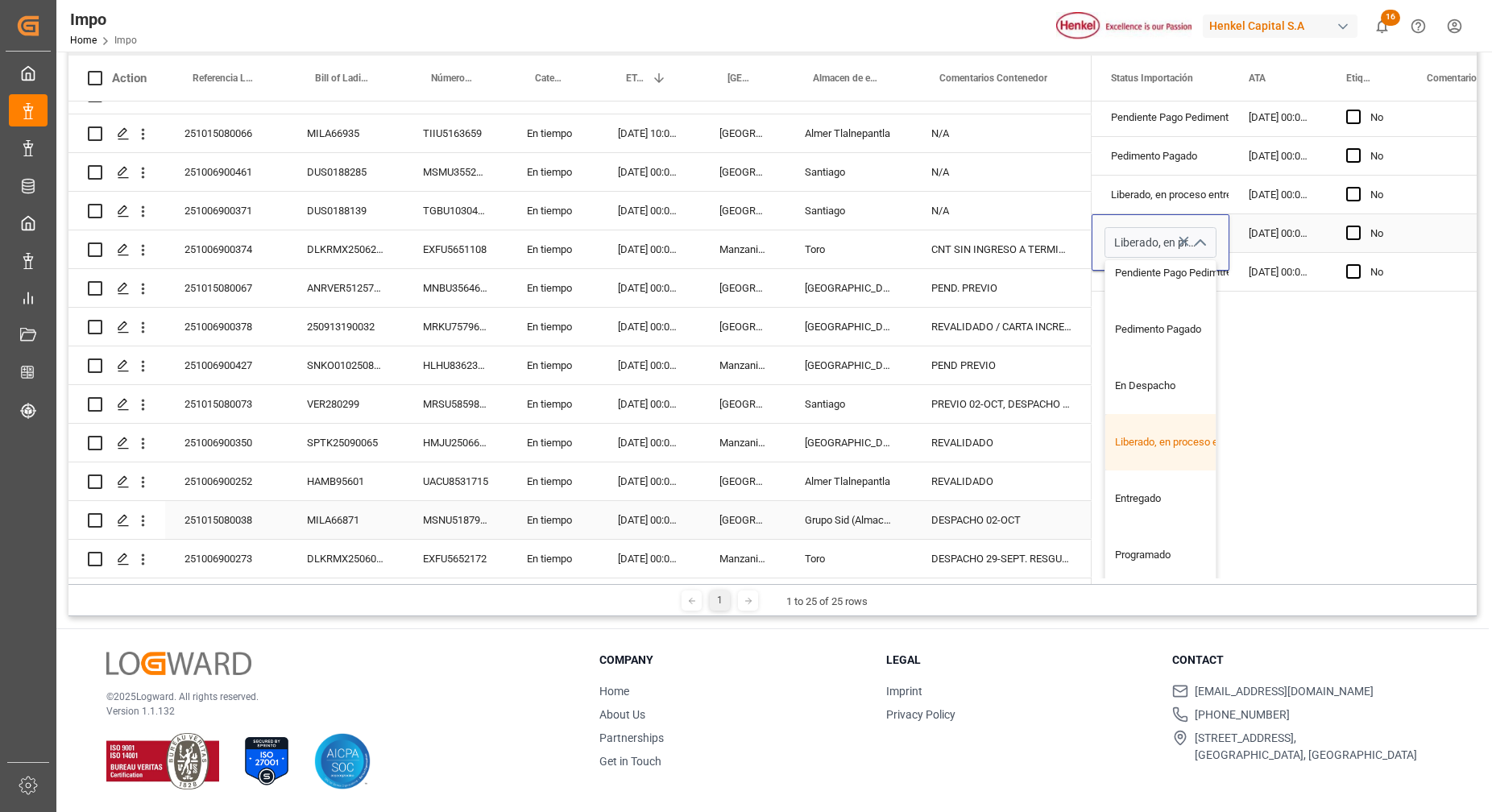
click at [1192, 421] on div "Liberado, en proceso entrega" at bounding box center [1181, 441] width 151 height 56
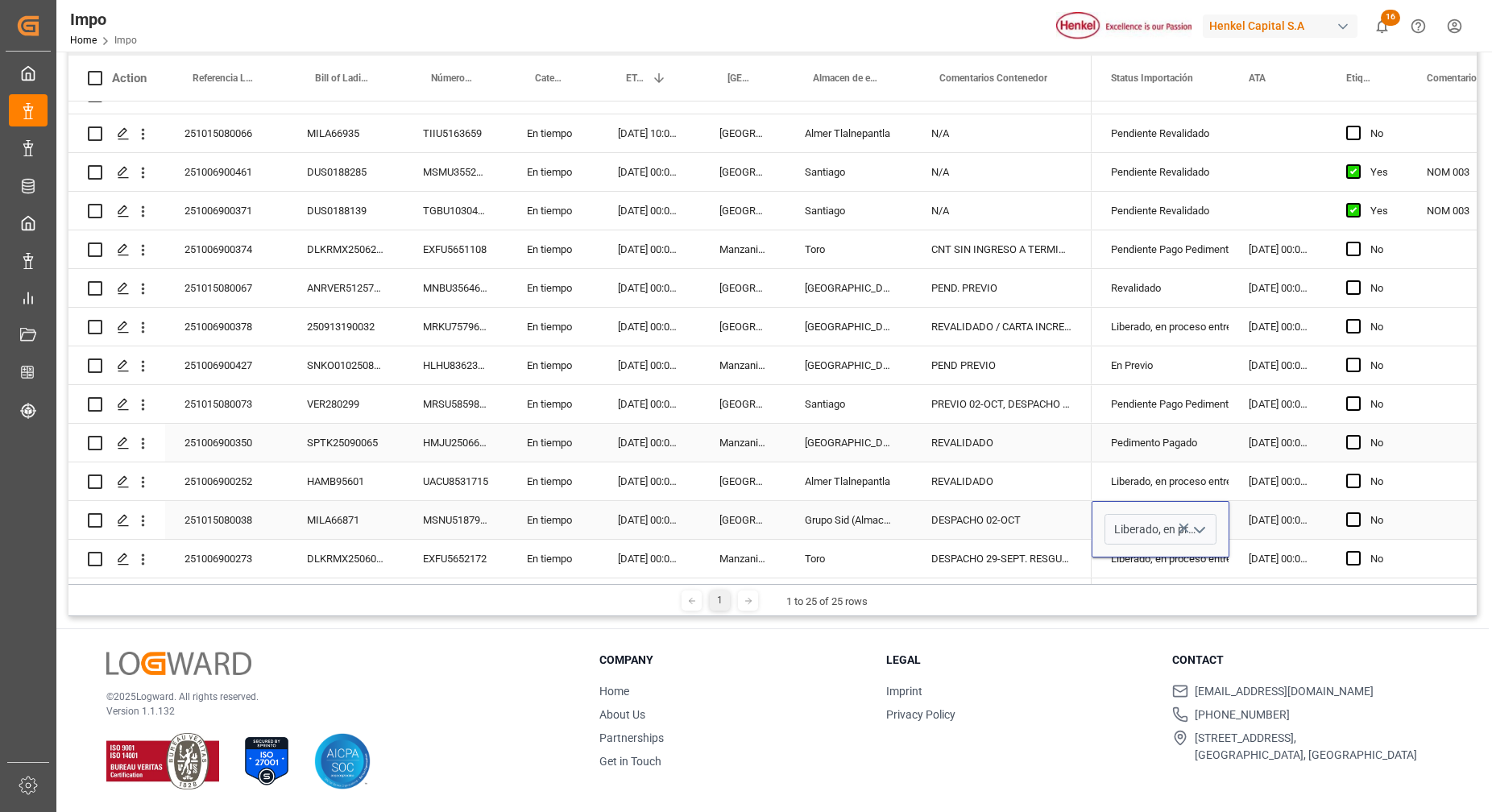
scroll to position [0, 0]
click at [803, 376] on div "Salamanca" at bounding box center [849, 365] width 127 height 37
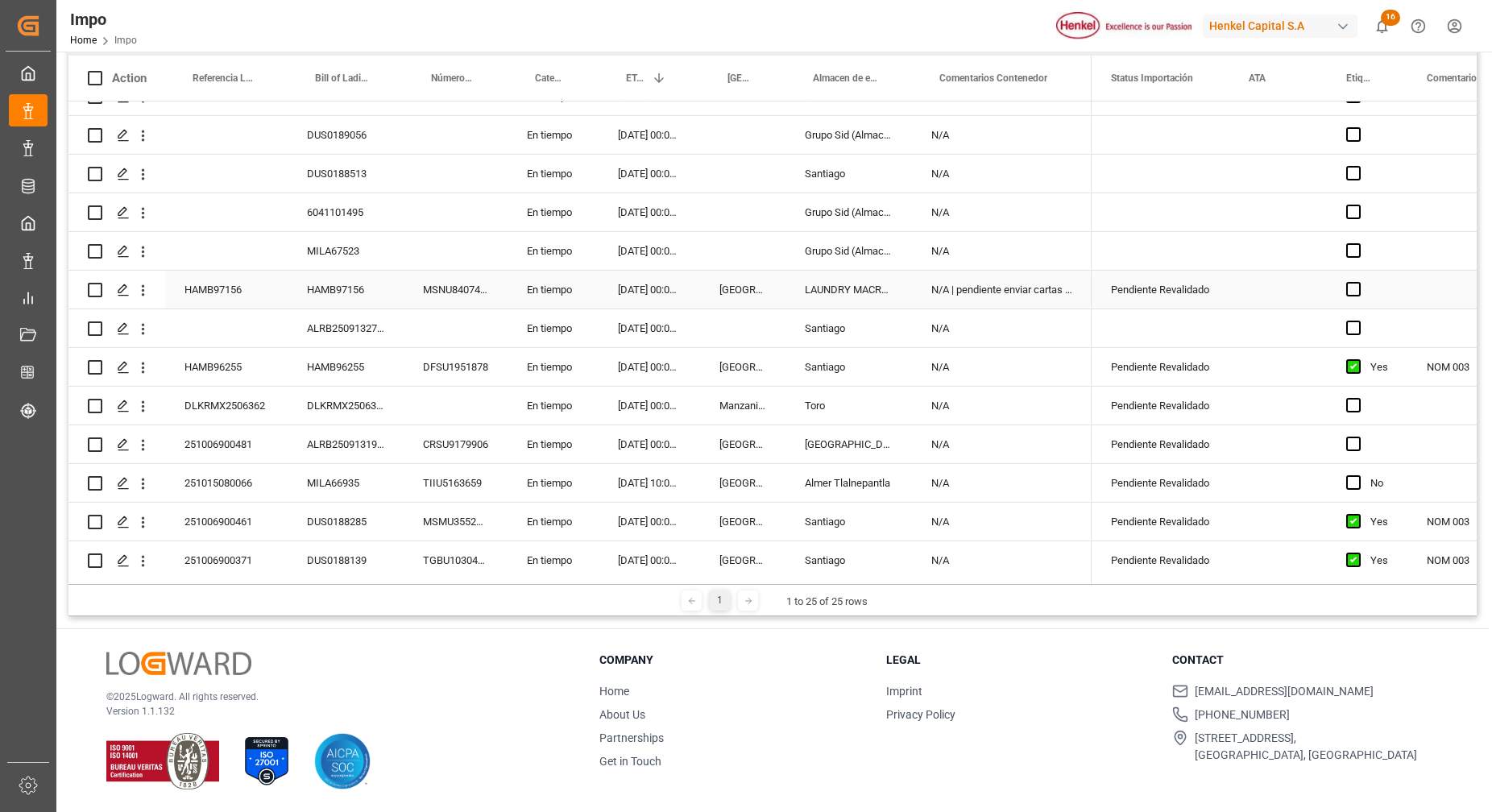
scroll to position [108, 0]
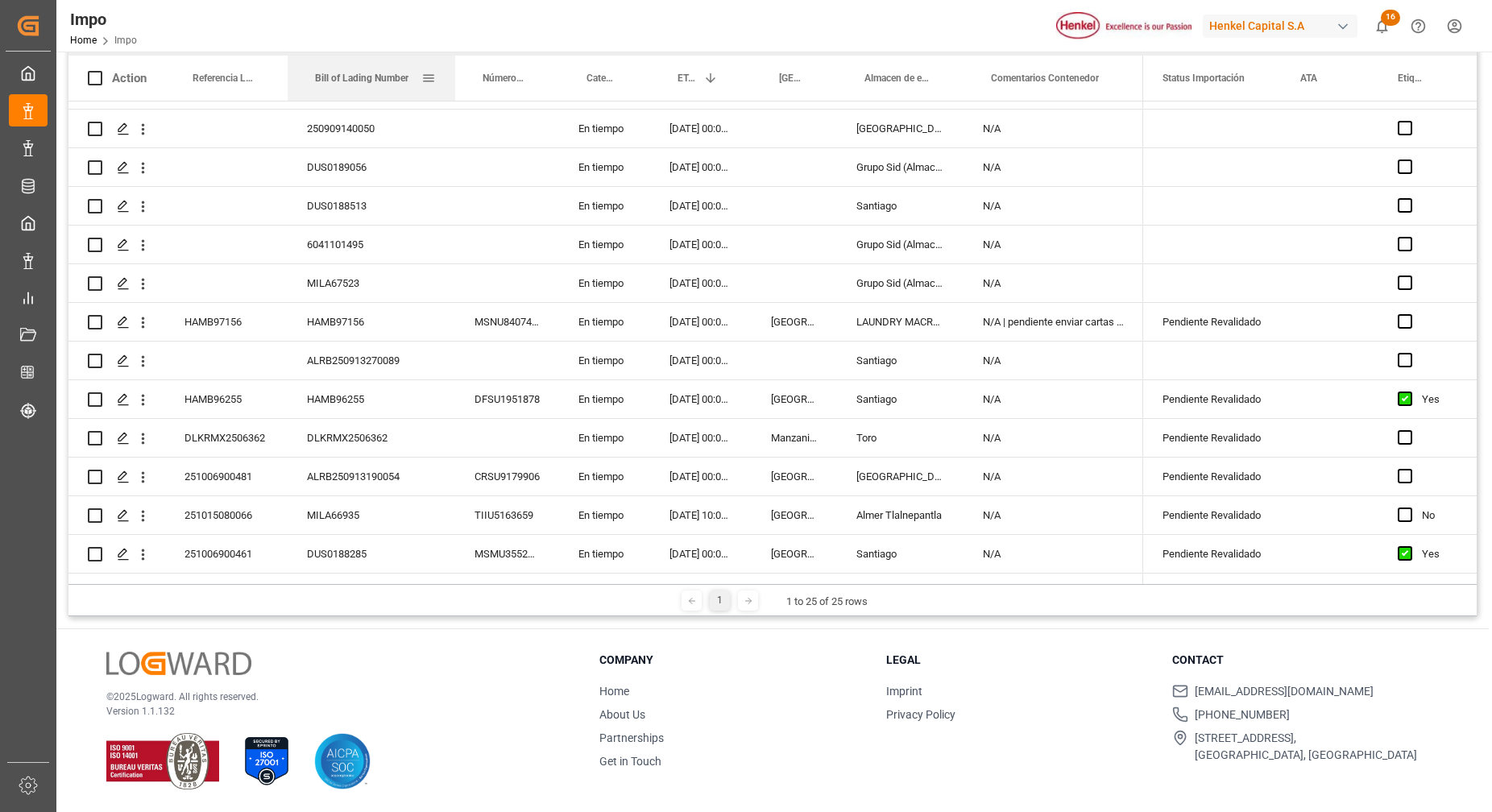
drag, startPoint x: 408, startPoint y: 79, endPoint x: 333, endPoint y: 349, distance: 280.2
click at [448, 103] on div "Action Referencia Leschaco Bill of Lading Number Número de Contenedor 1" at bounding box center [773, 319] width 1408 height 528
click at [239, 440] on div "DLKRMX2506362" at bounding box center [226, 437] width 123 height 37
drag, startPoint x: 256, startPoint y: 429, endPoint x: 245, endPoint y: 435, distance: 12.5
click at [252, 431] on div "DLKRMX2506362" at bounding box center [226, 437] width 123 height 37
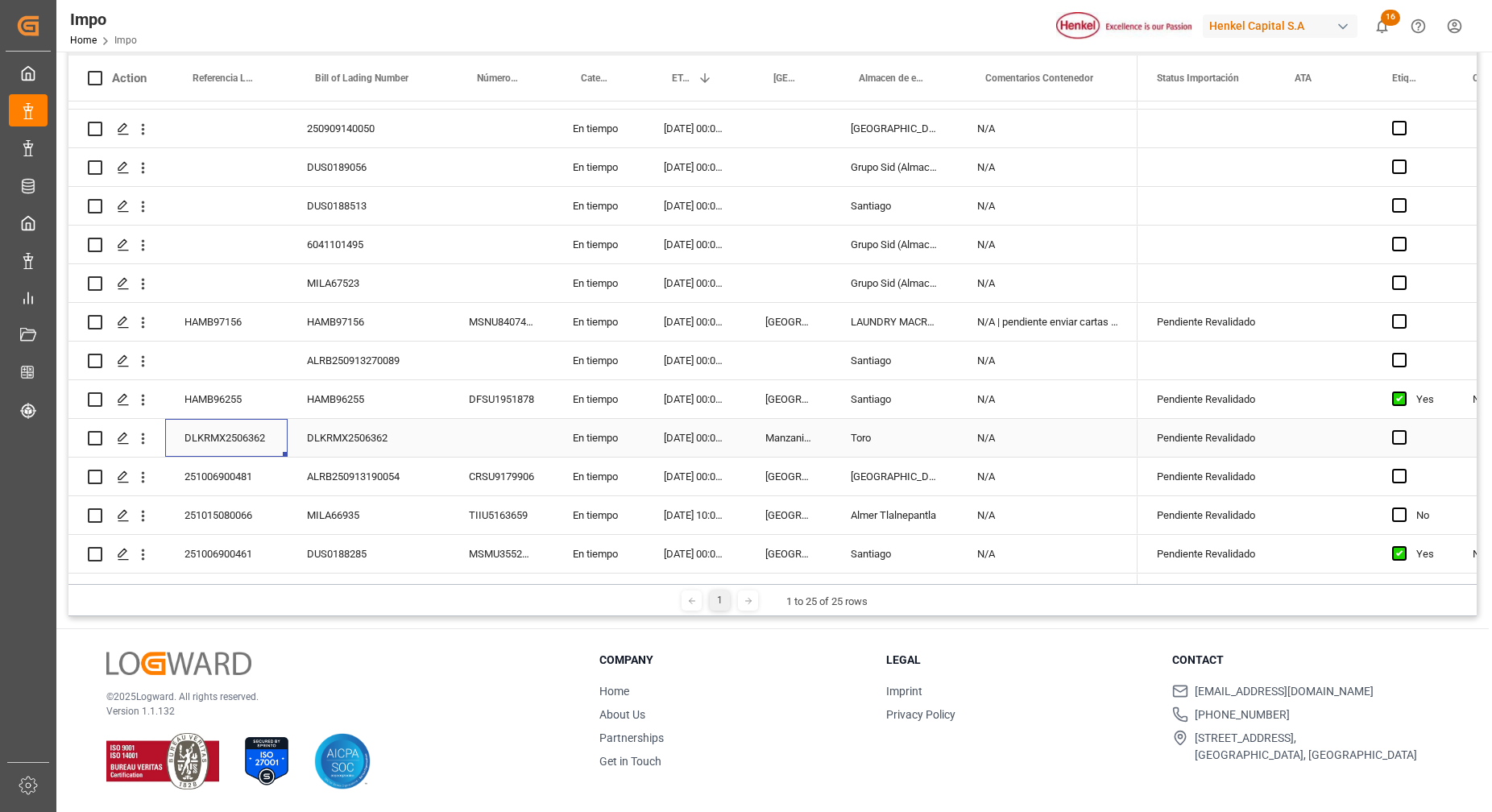
click at [243, 438] on div "DLKRMX2506362" at bounding box center [226, 437] width 123 height 37
click at [239, 445] on input "DLKRMX2506362" at bounding box center [226, 446] width 96 height 30
paste input "251006900609"
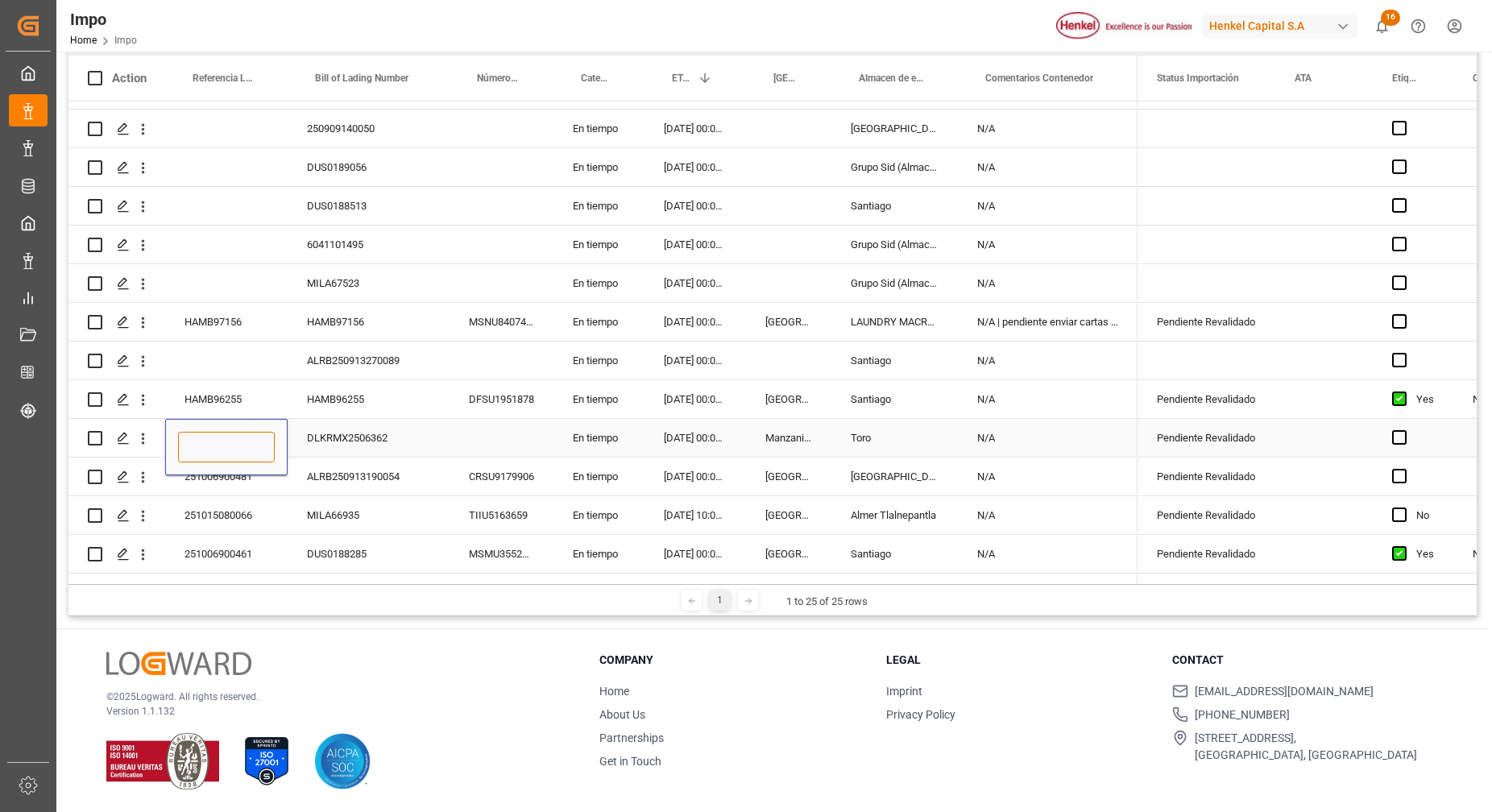
type input "251006900609"
click at [275, 242] on div "Press SPACE to select this row." at bounding box center [226, 244] width 123 height 37
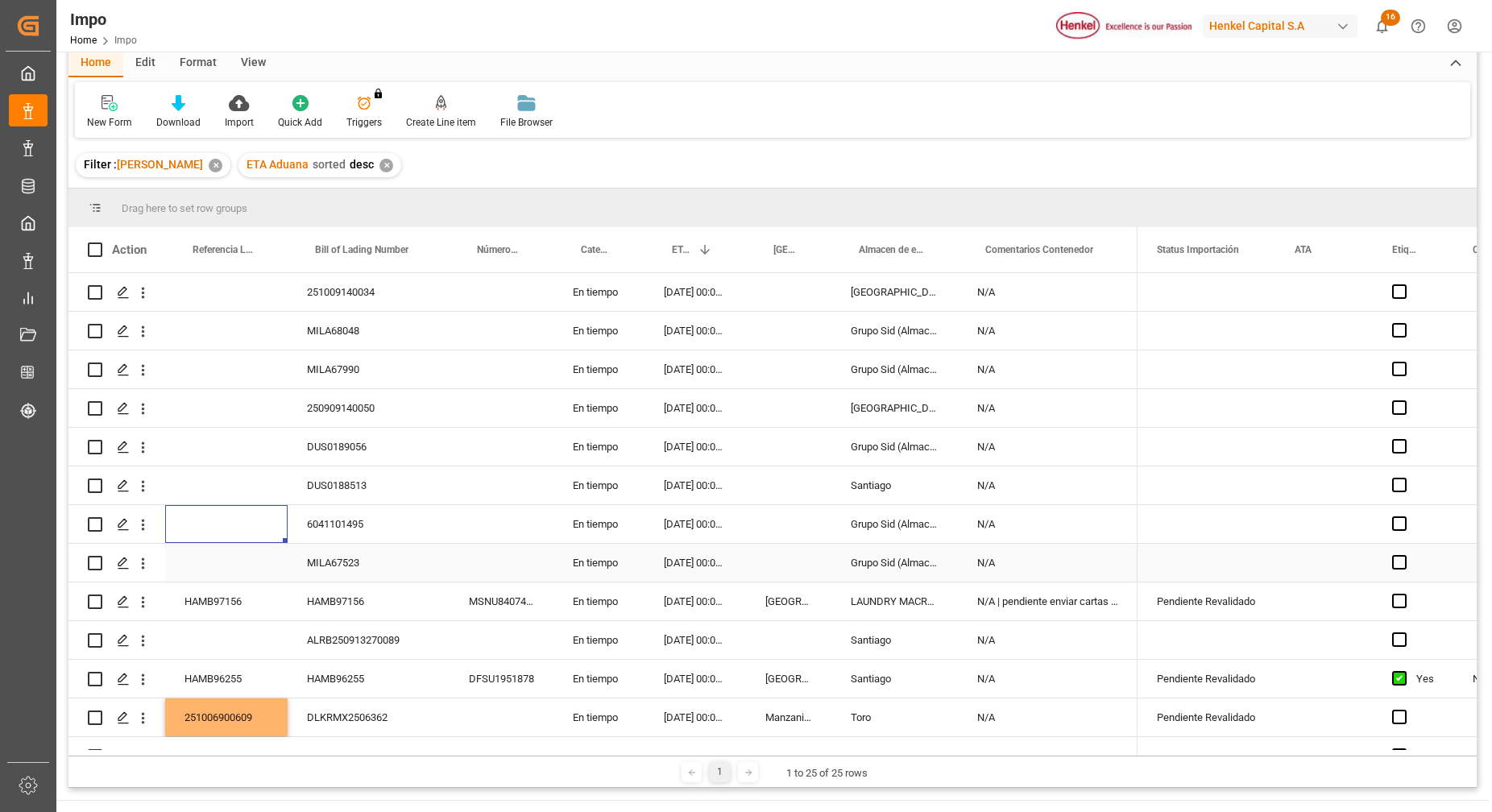
scroll to position [0, 0]
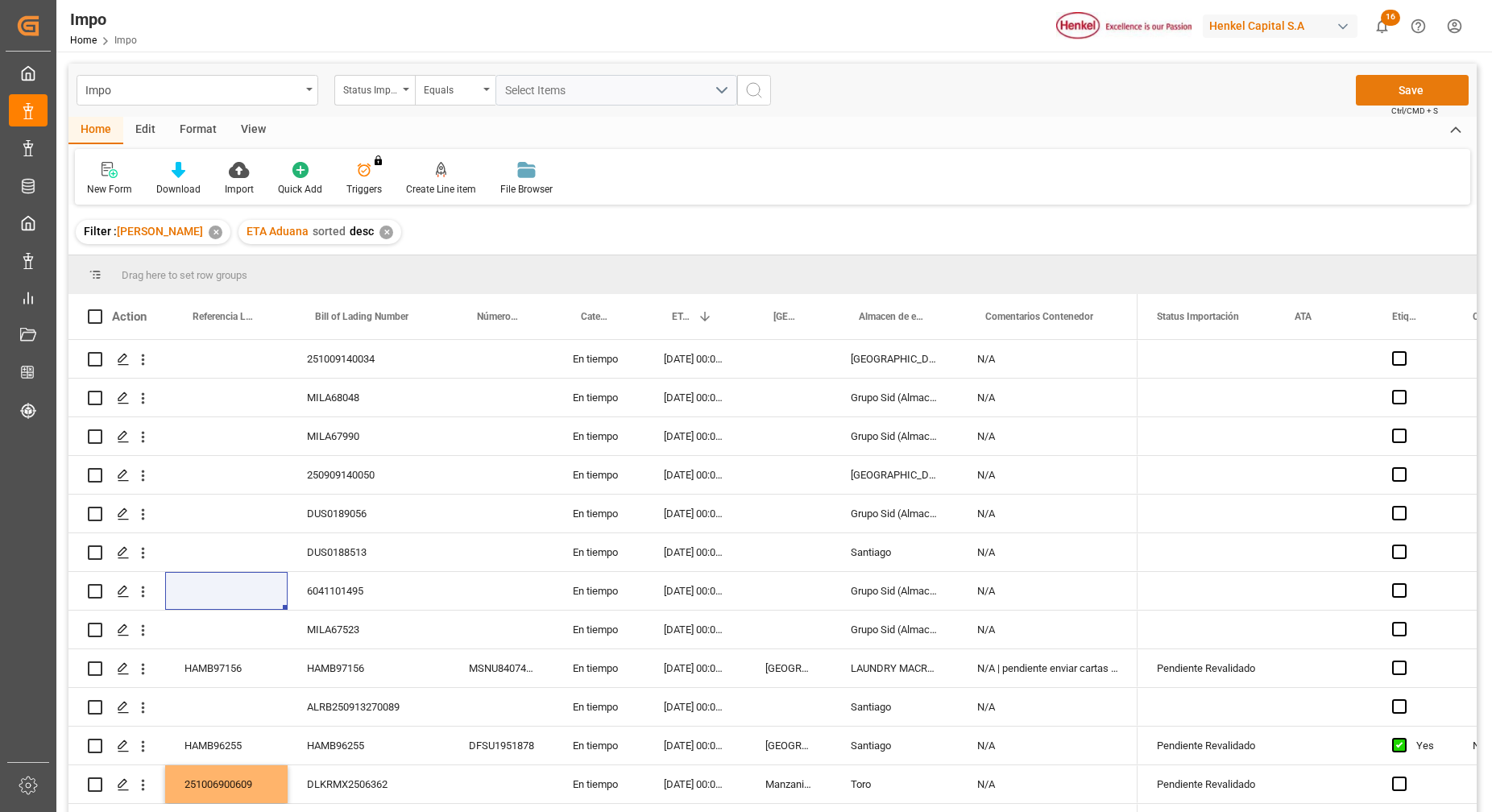
click at [1418, 100] on button "Save" at bounding box center [1412, 89] width 113 height 30
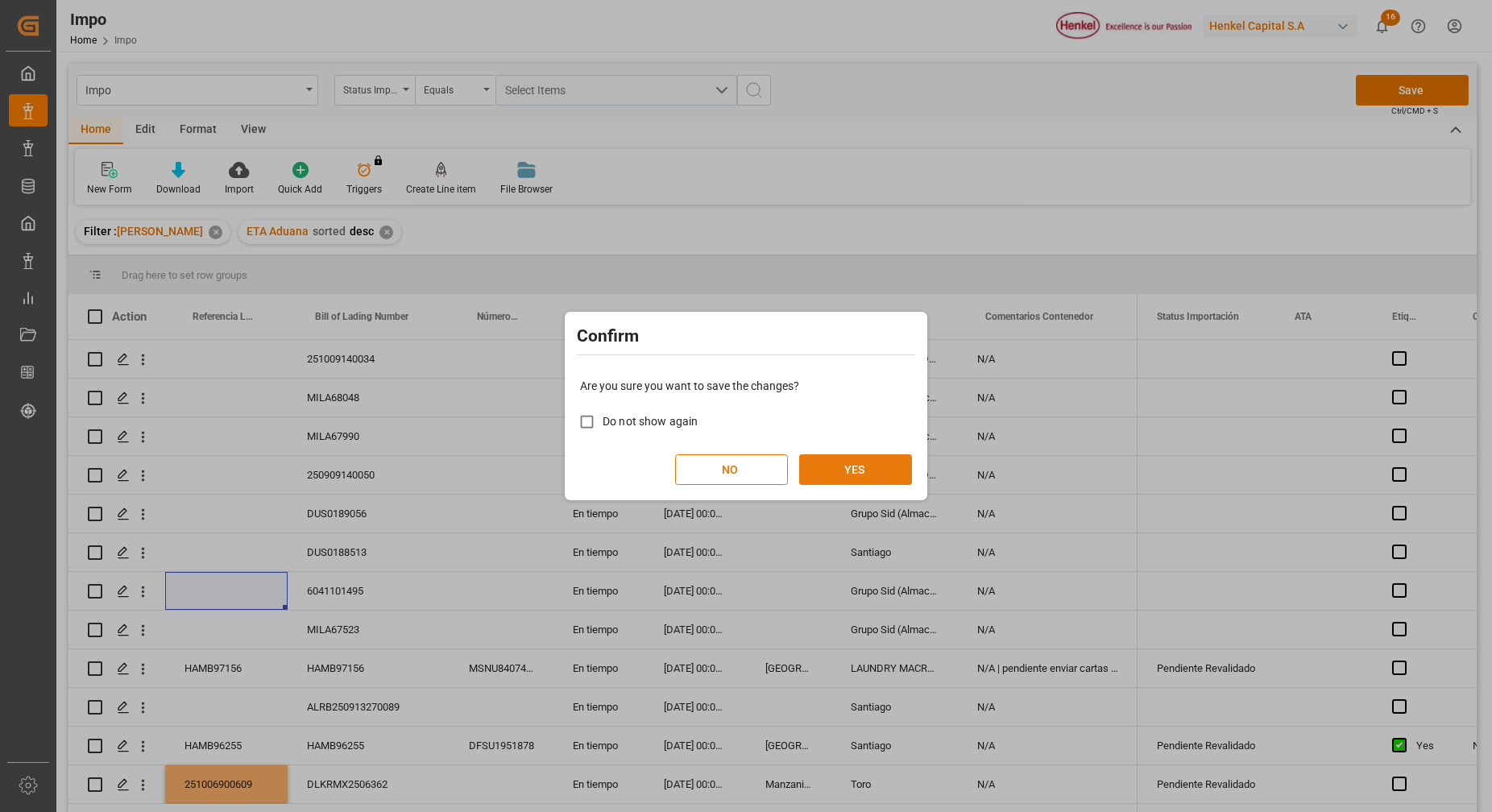
click at [897, 473] on button "YES" at bounding box center [856, 469] width 113 height 30
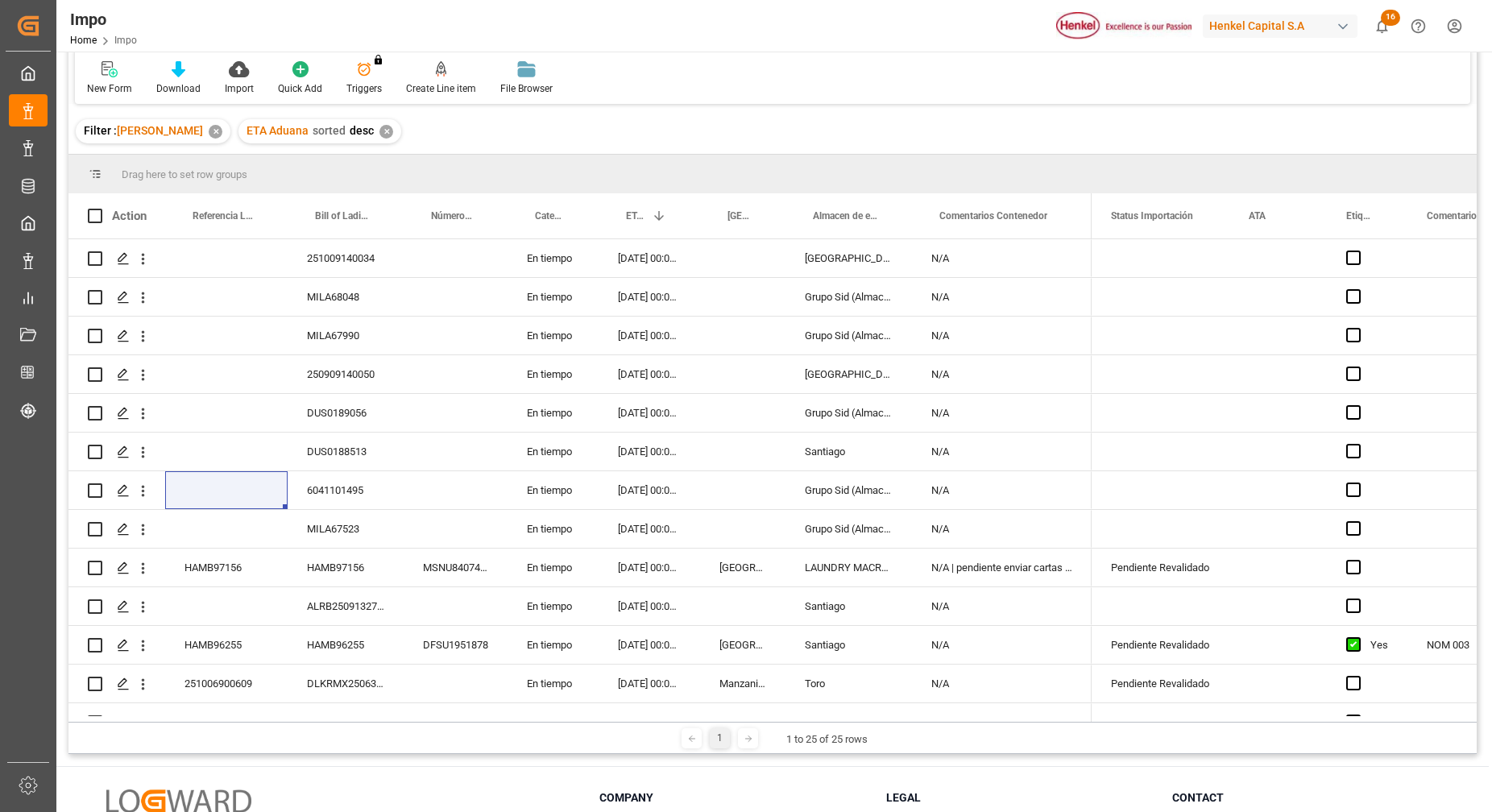
scroll to position [402, 0]
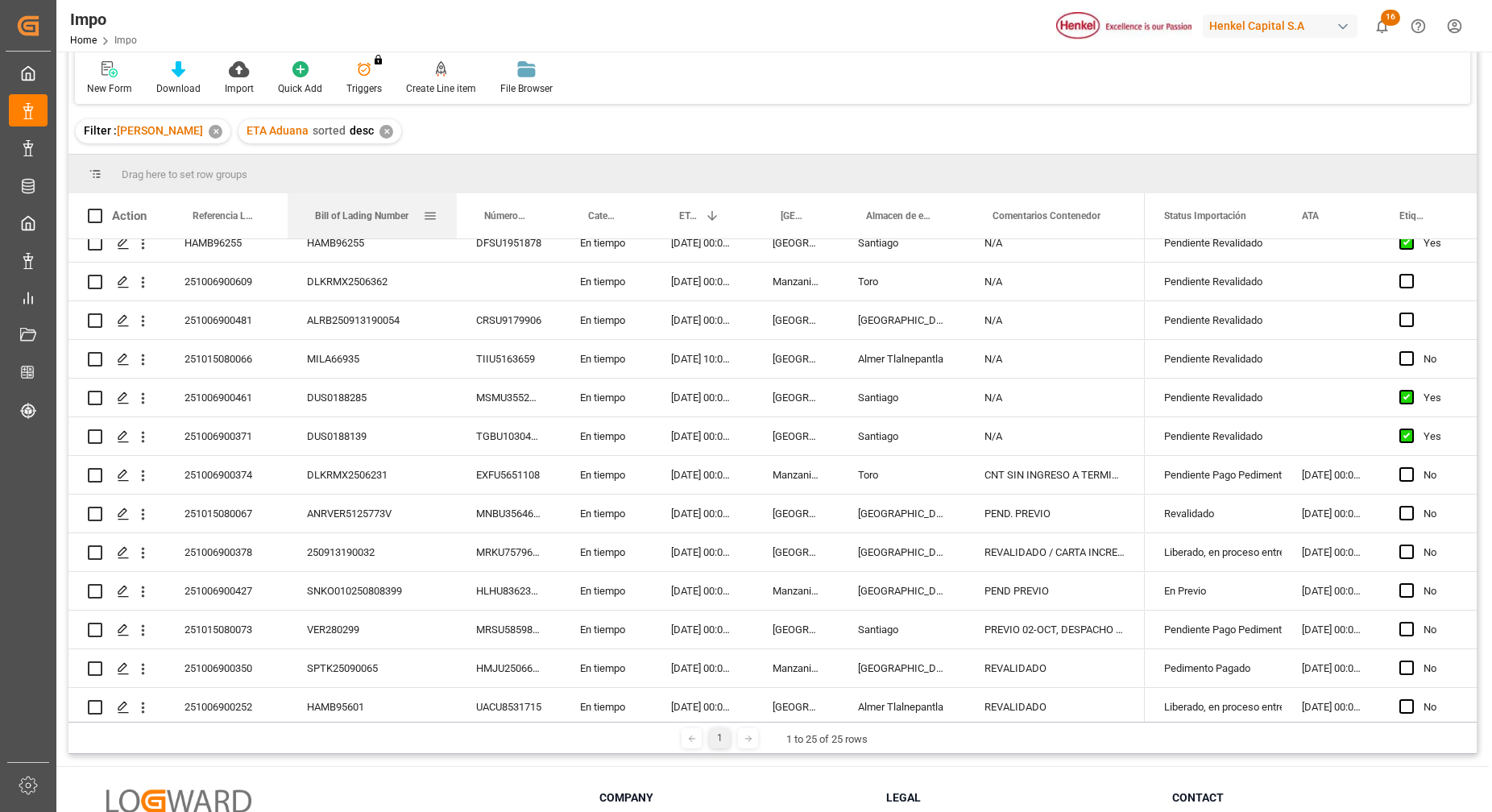
drag, startPoint x: 402, startPoint y: 217, endPoint x: 415, endPoint y: 348, distance: 131.6
click at [453, 231] on div at bounding box center [456, 216] width 7 height 45
click at [403, 465] on div "DLKRMX2506231" at bounding box center [371, 475] width 167 height 37
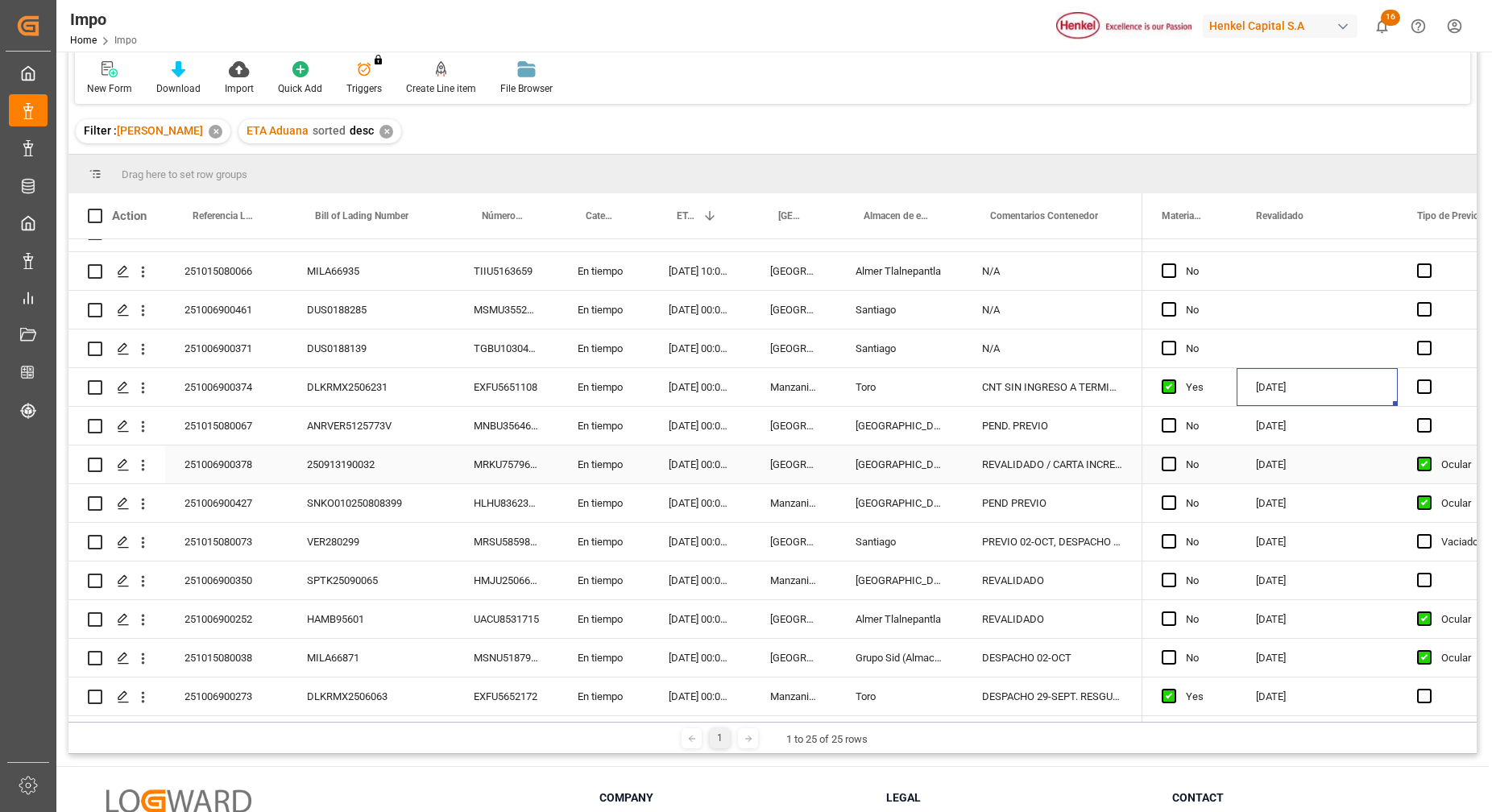
scroll to position [0, 0]
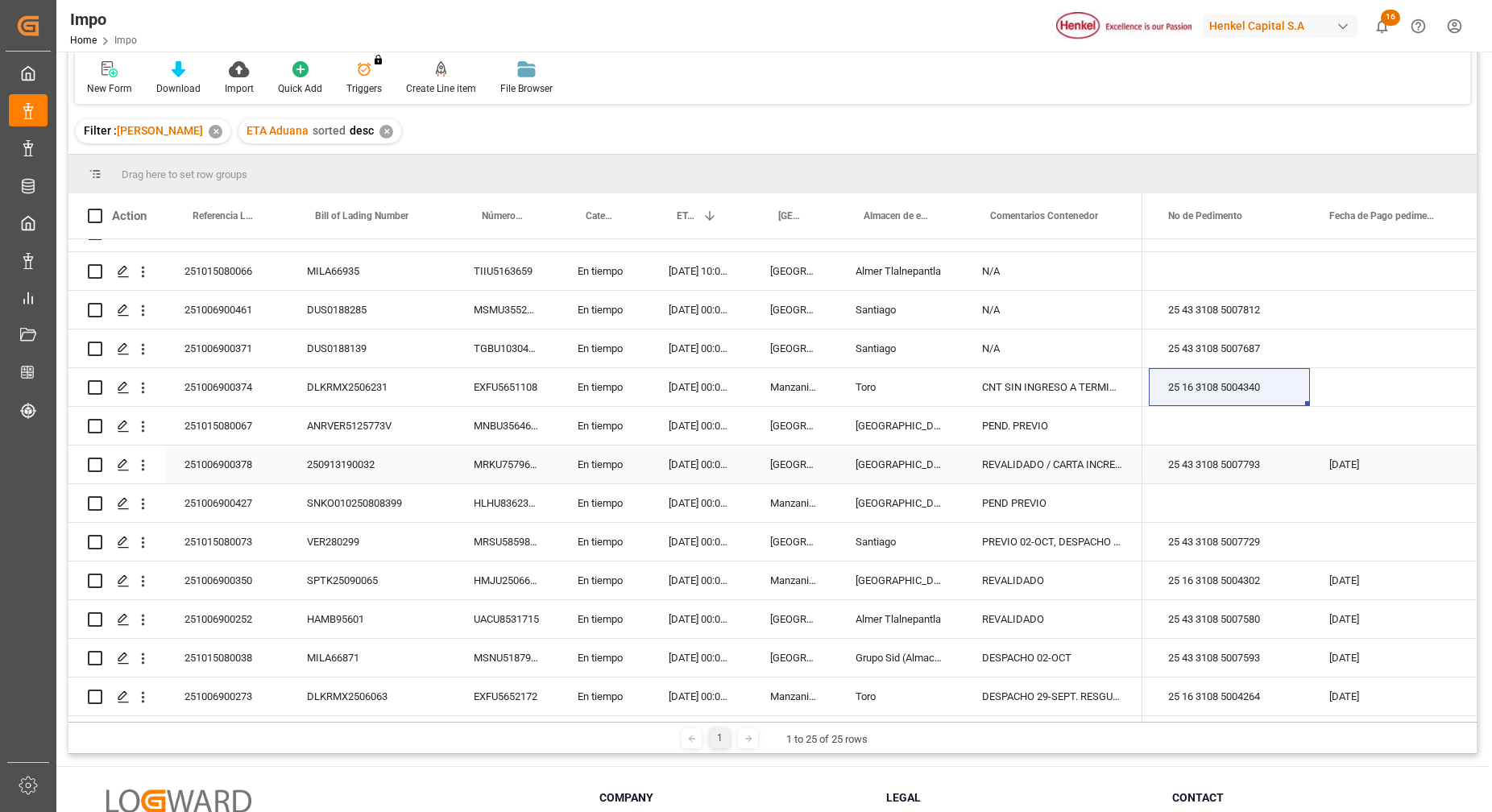
click at [357, 424] on div "ANRVER5125773V" at bounding box center [371, 426] width 167 height 37
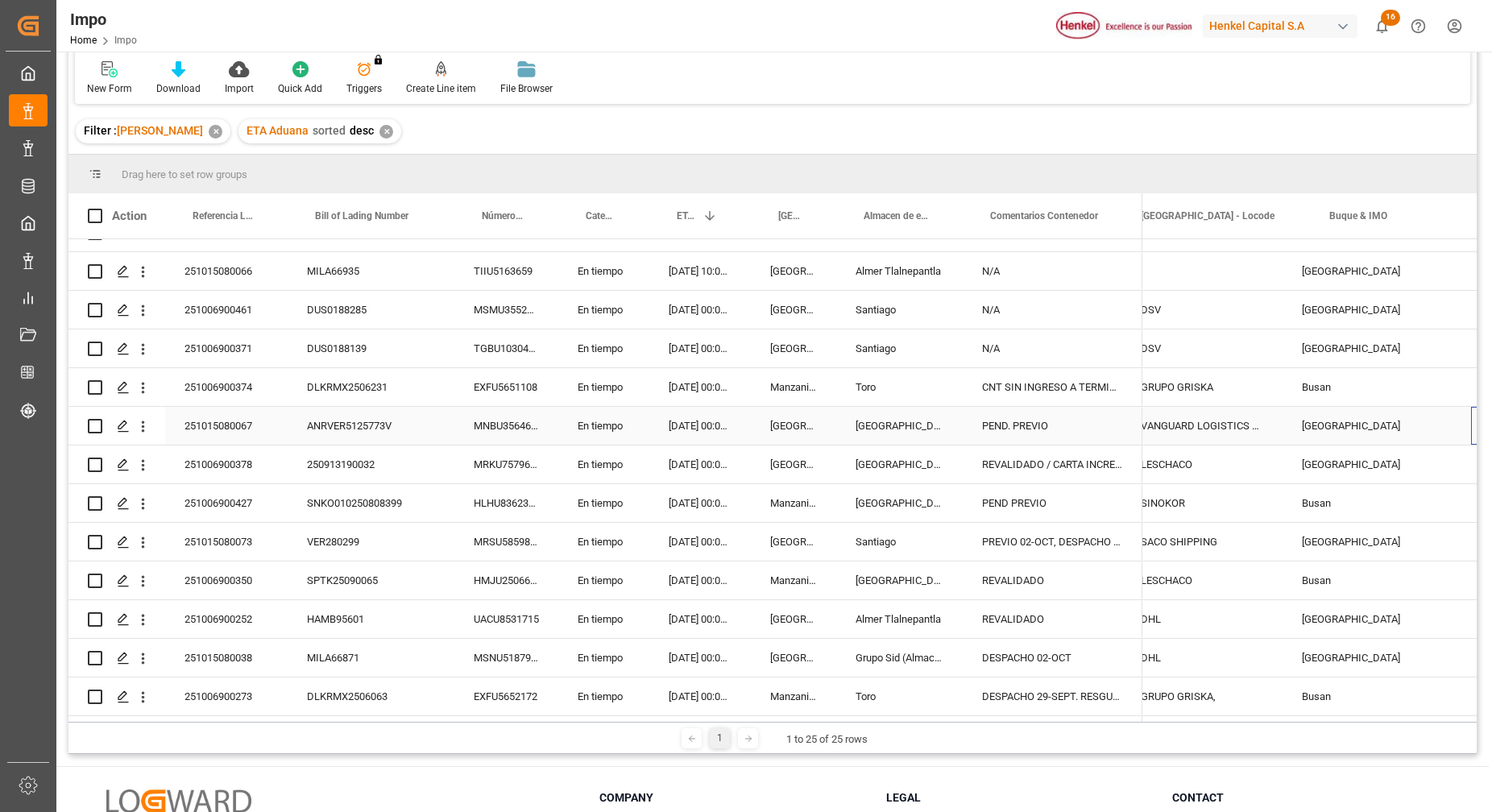
scroll to position [0, 1584]
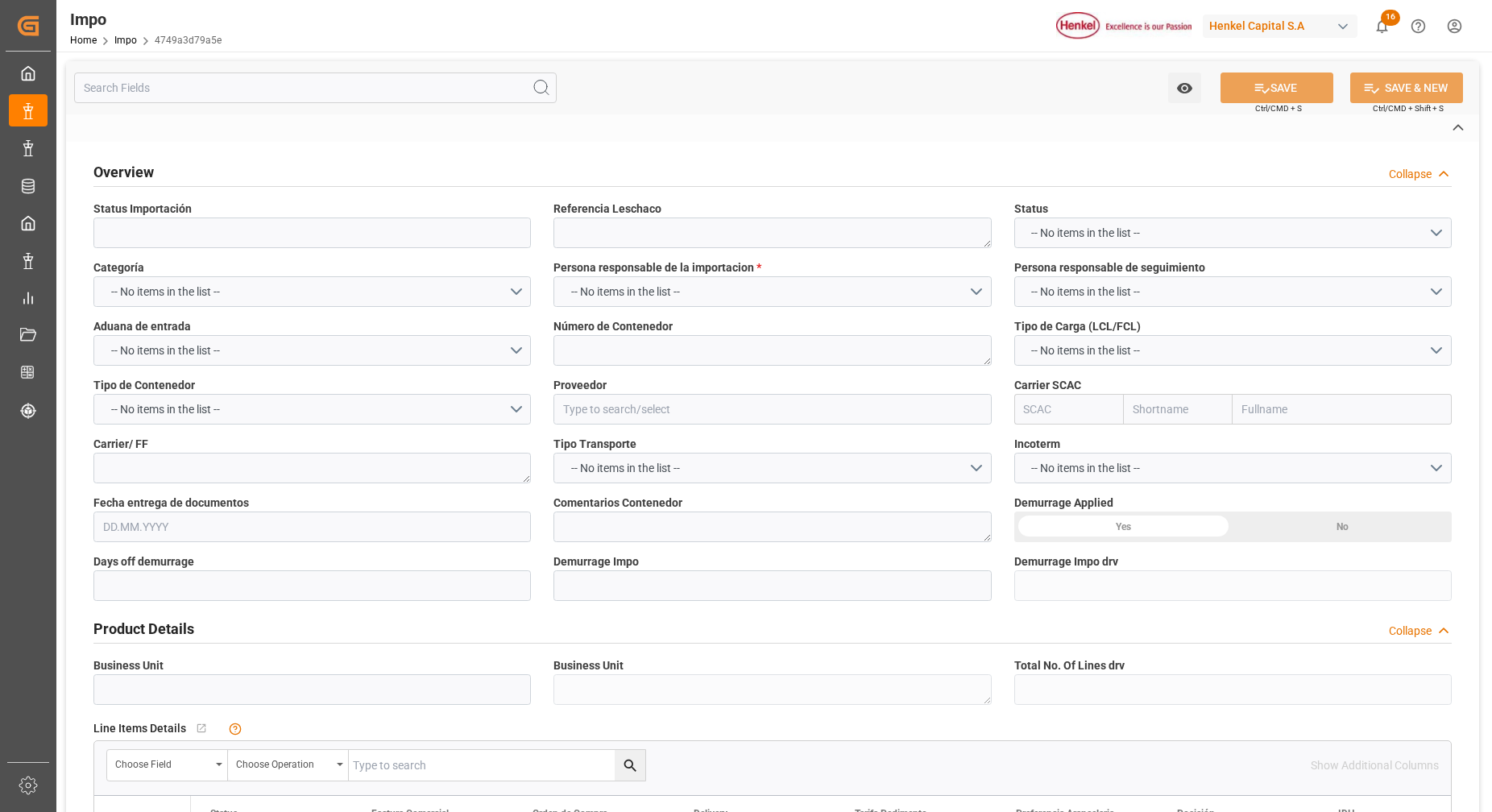
type input "Pendiente Revalidado"
type textarea "HAMB97156"
type textarea "MSNU8407435"
type input "HENKEL GLOBAL SUPPLY CHAIN B.V."
type input "MSCU"
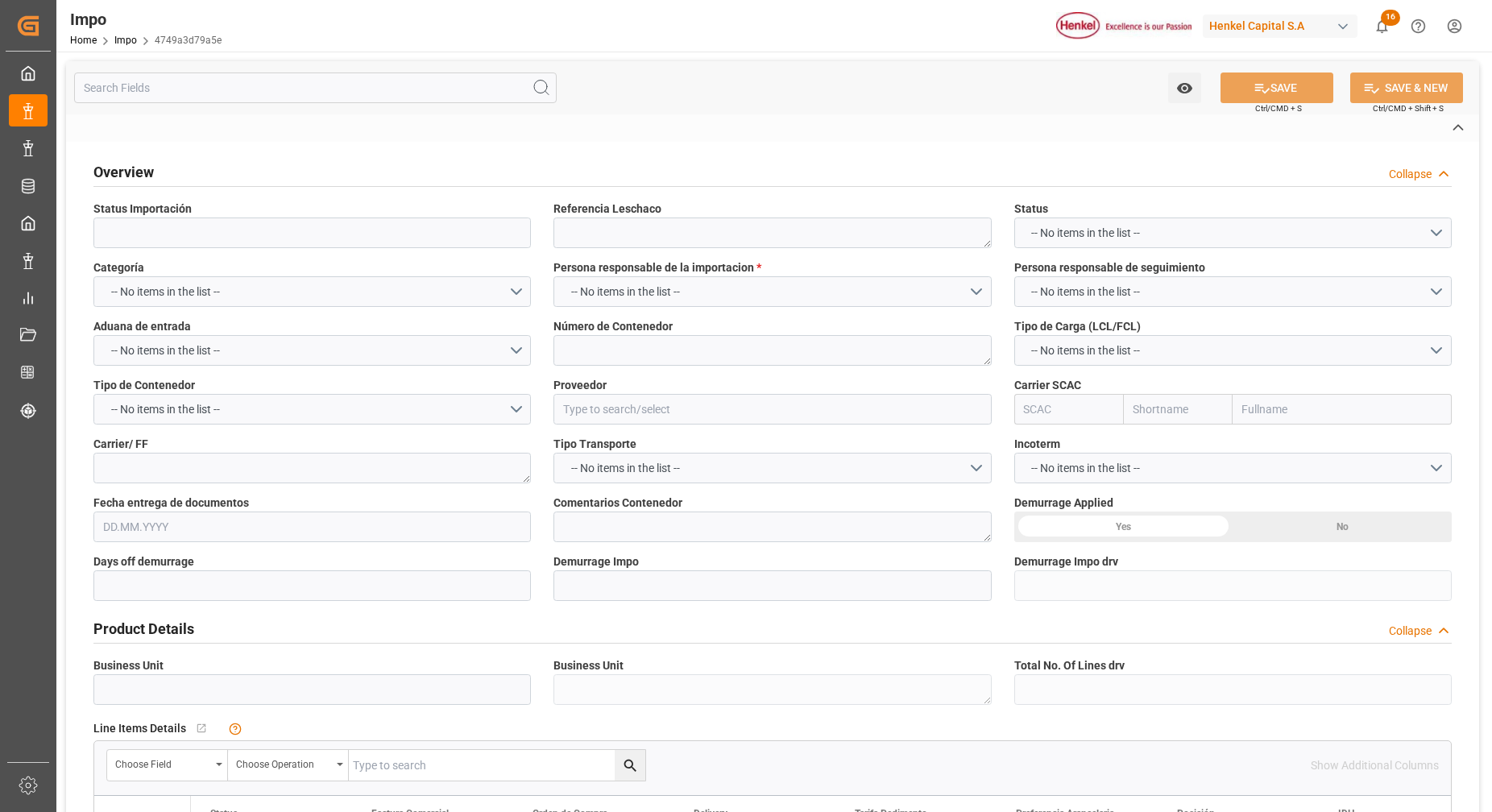
type textarea "DHL"
type textarea "N/A"
type input "AA"
type textarea "AA"
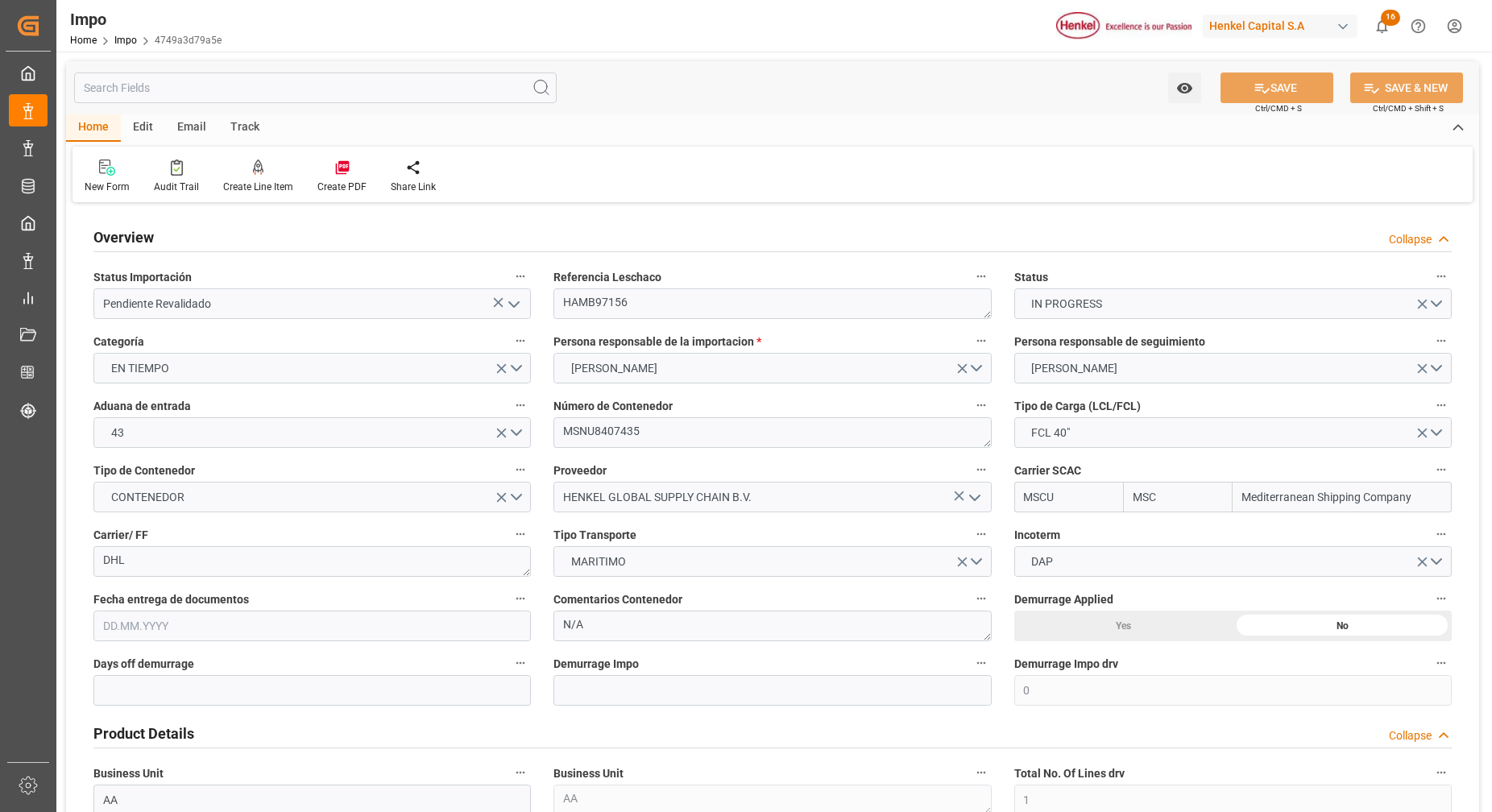
type input "MSC"
type input "Mediterranean Shipping Company"
type input "0"
type input "1"
type input "8.567"
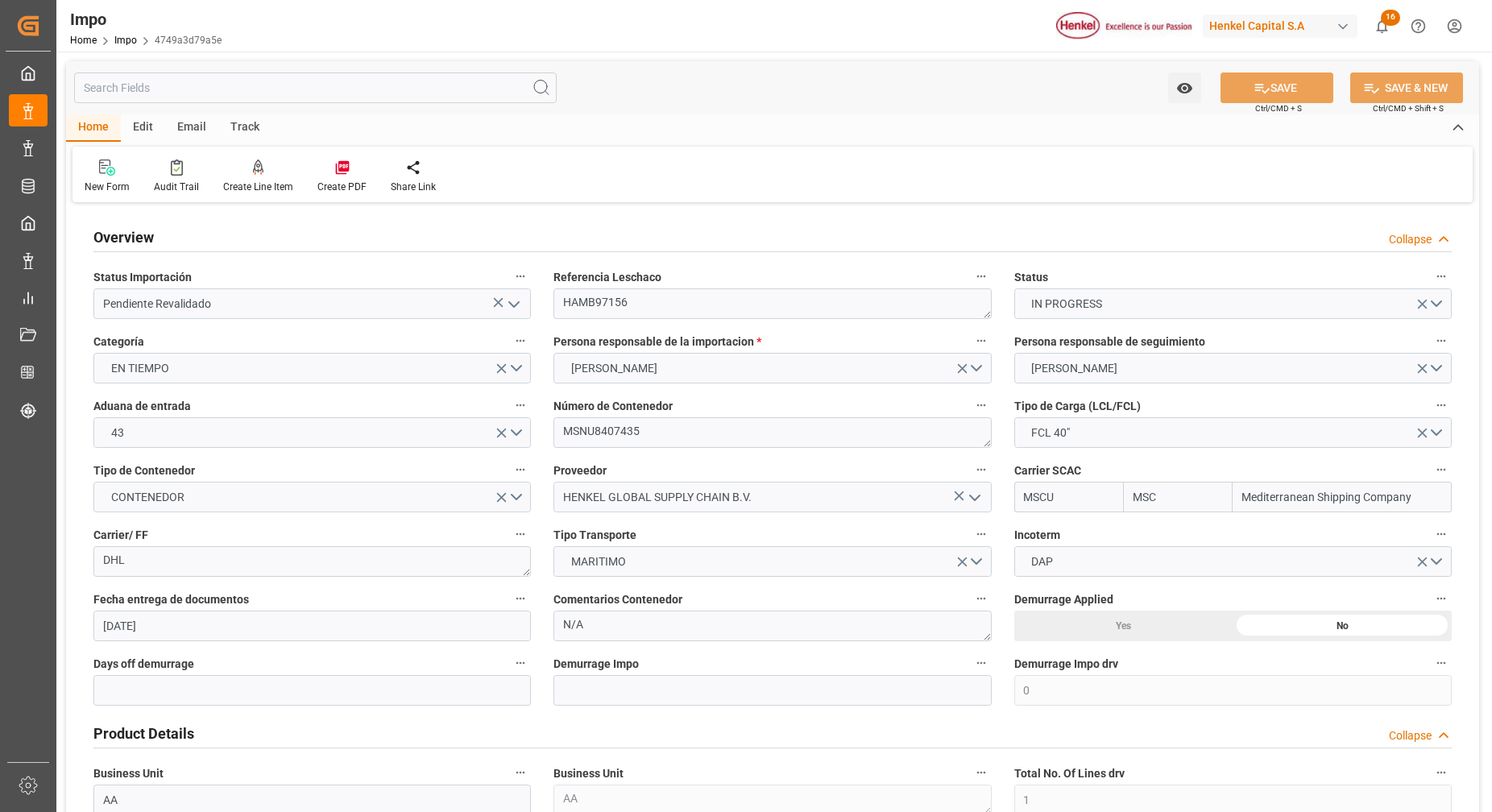
type input "[DATE]"
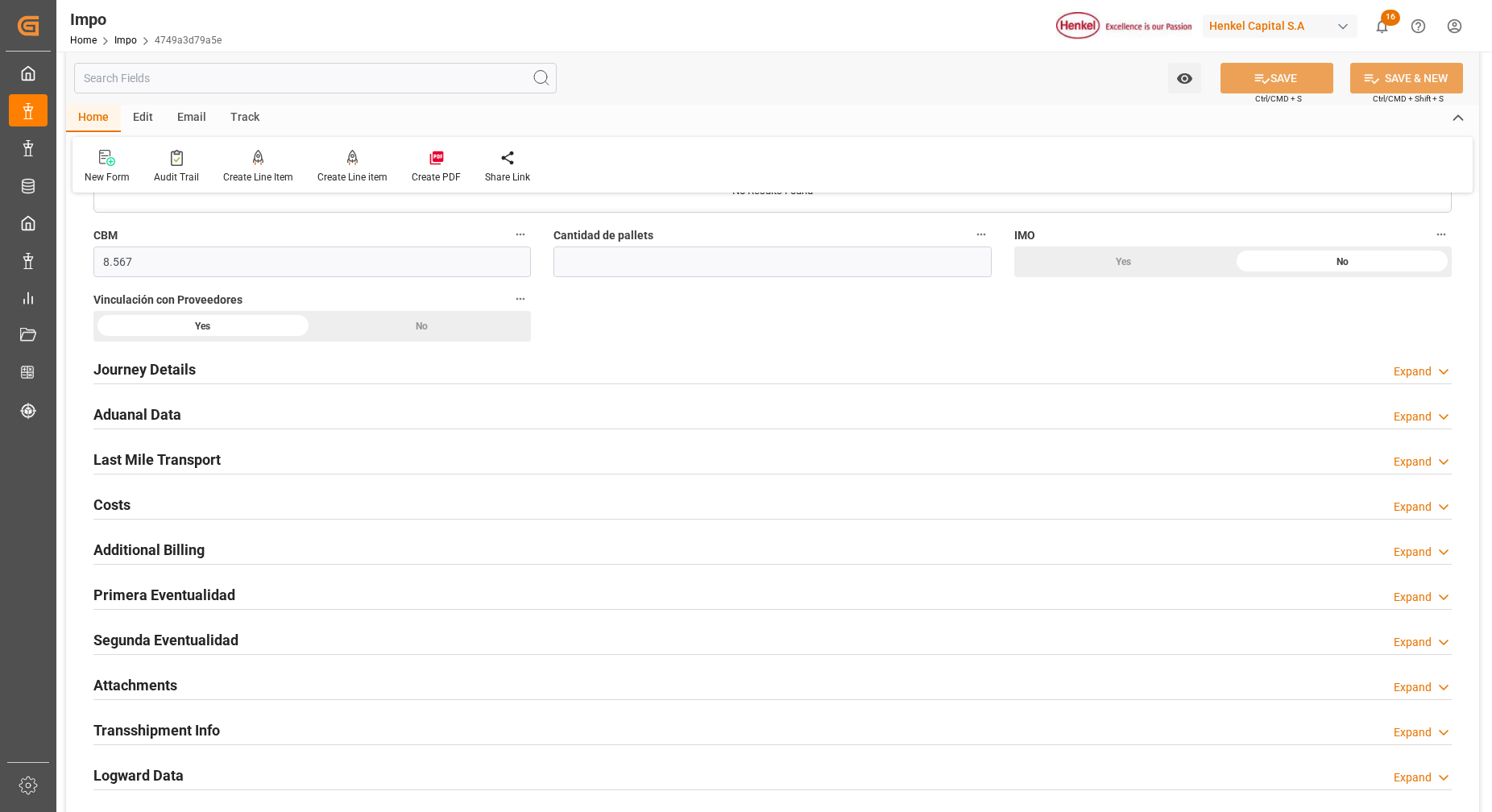
scroll to position [1007, 0]
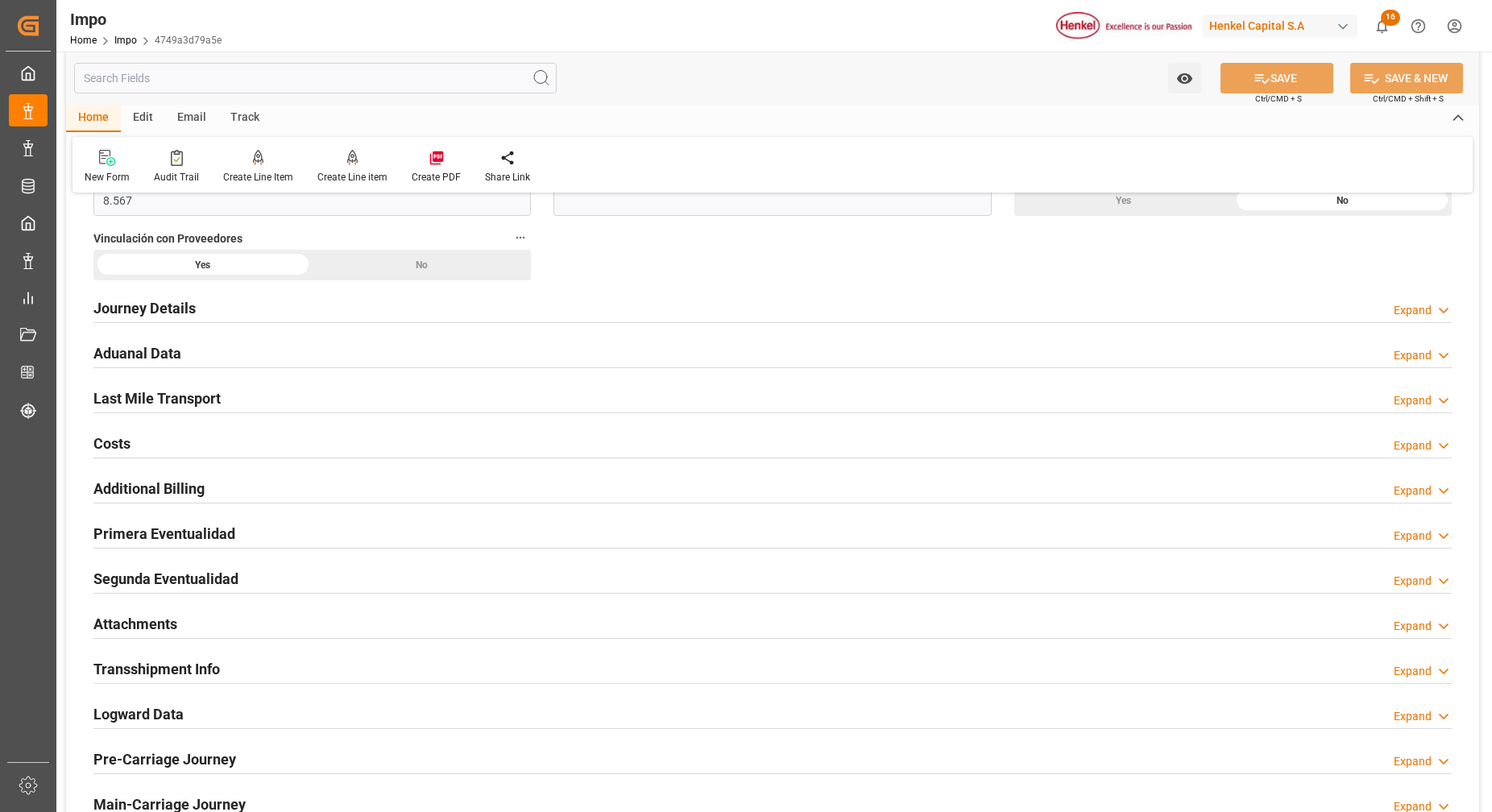
click at [146, 630] on h2 "Attachments" at bounding box center [135, 623] width 84 height 22
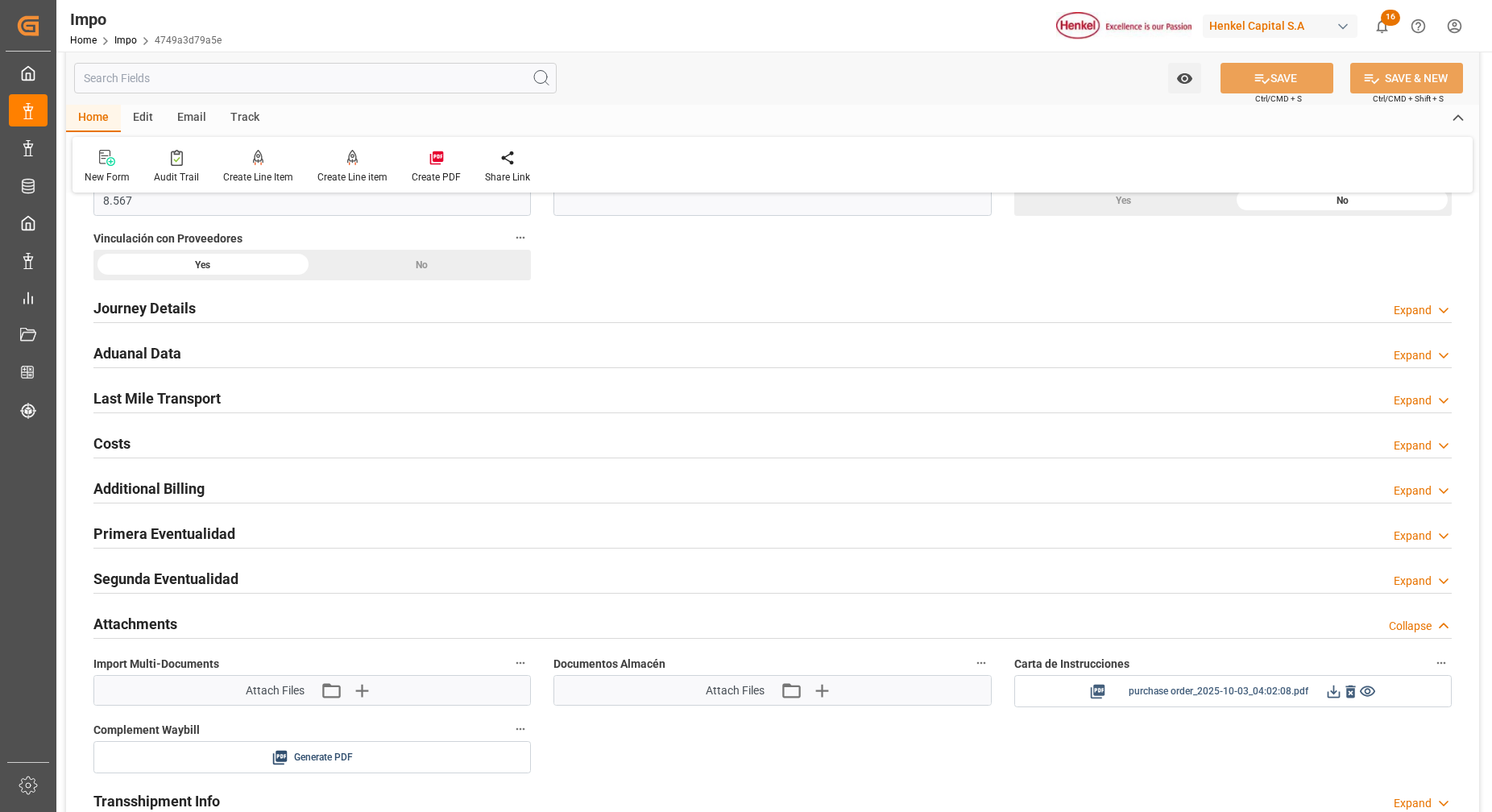
click at [1330, 694] on icon at bounding box center [1333, 691] width 17 height 17
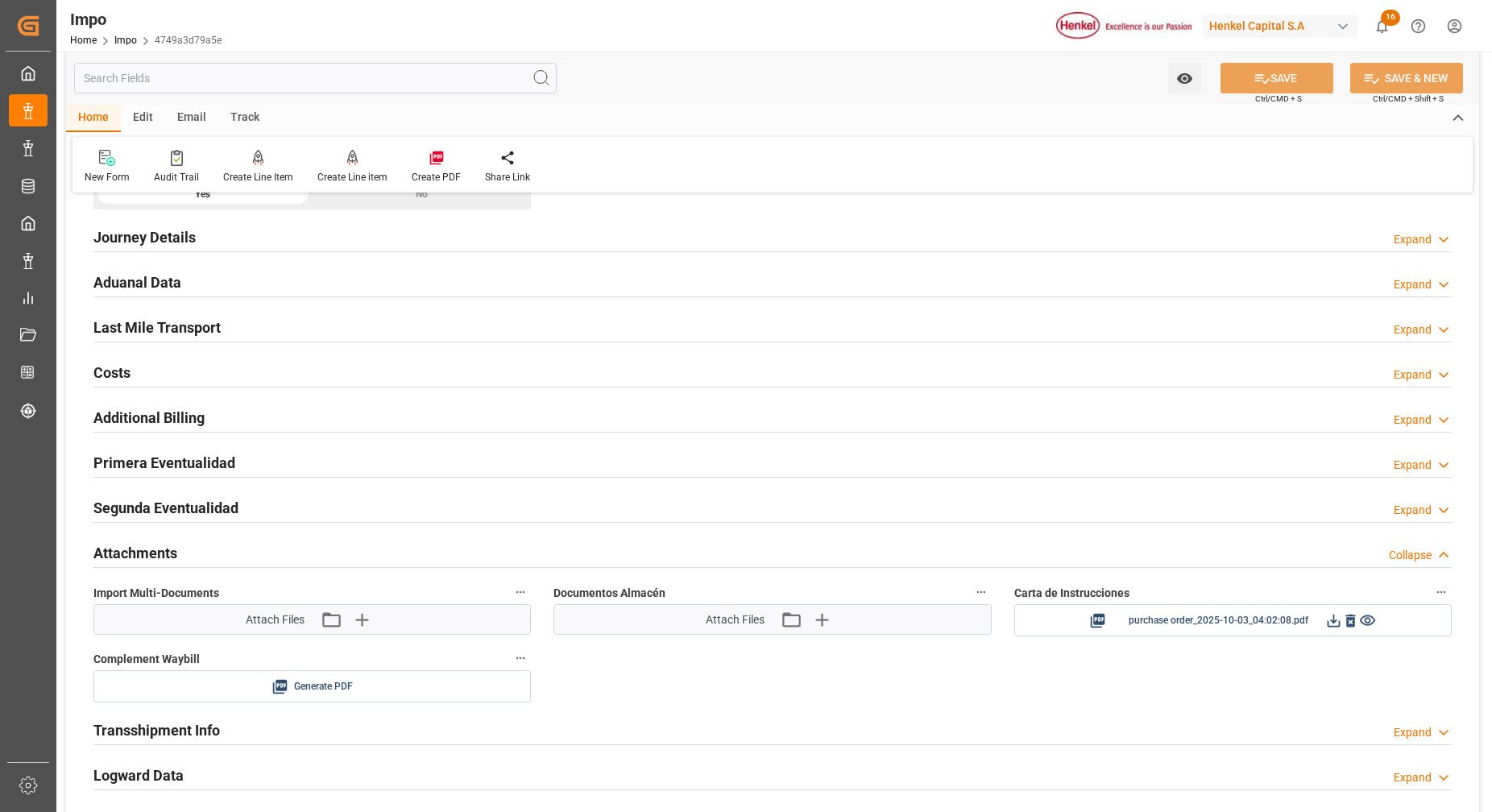
scroll to position [1107, 0]
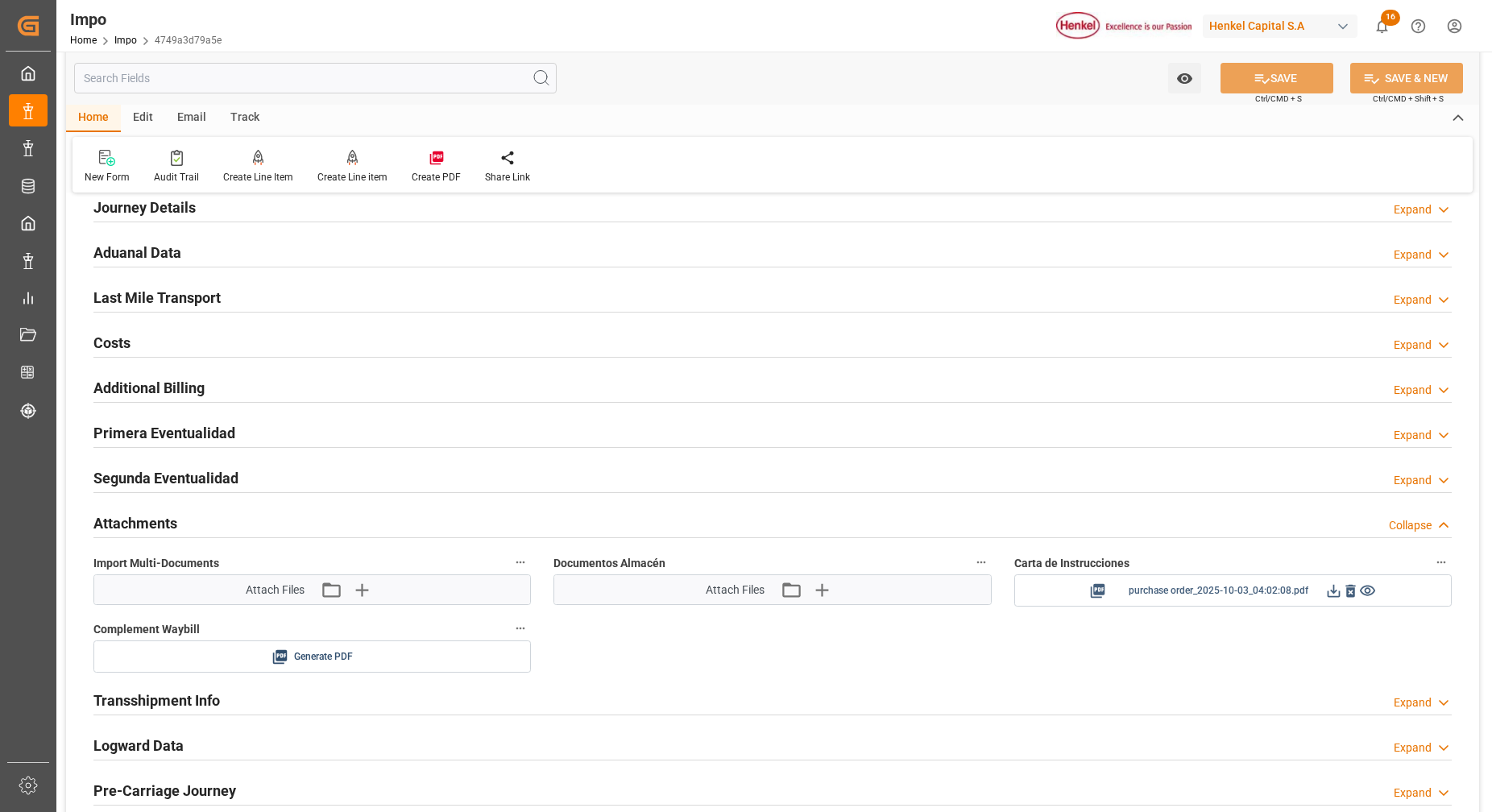
click at [1348, 597] on icon at bounding box center [1350, 590] width 17 height 17
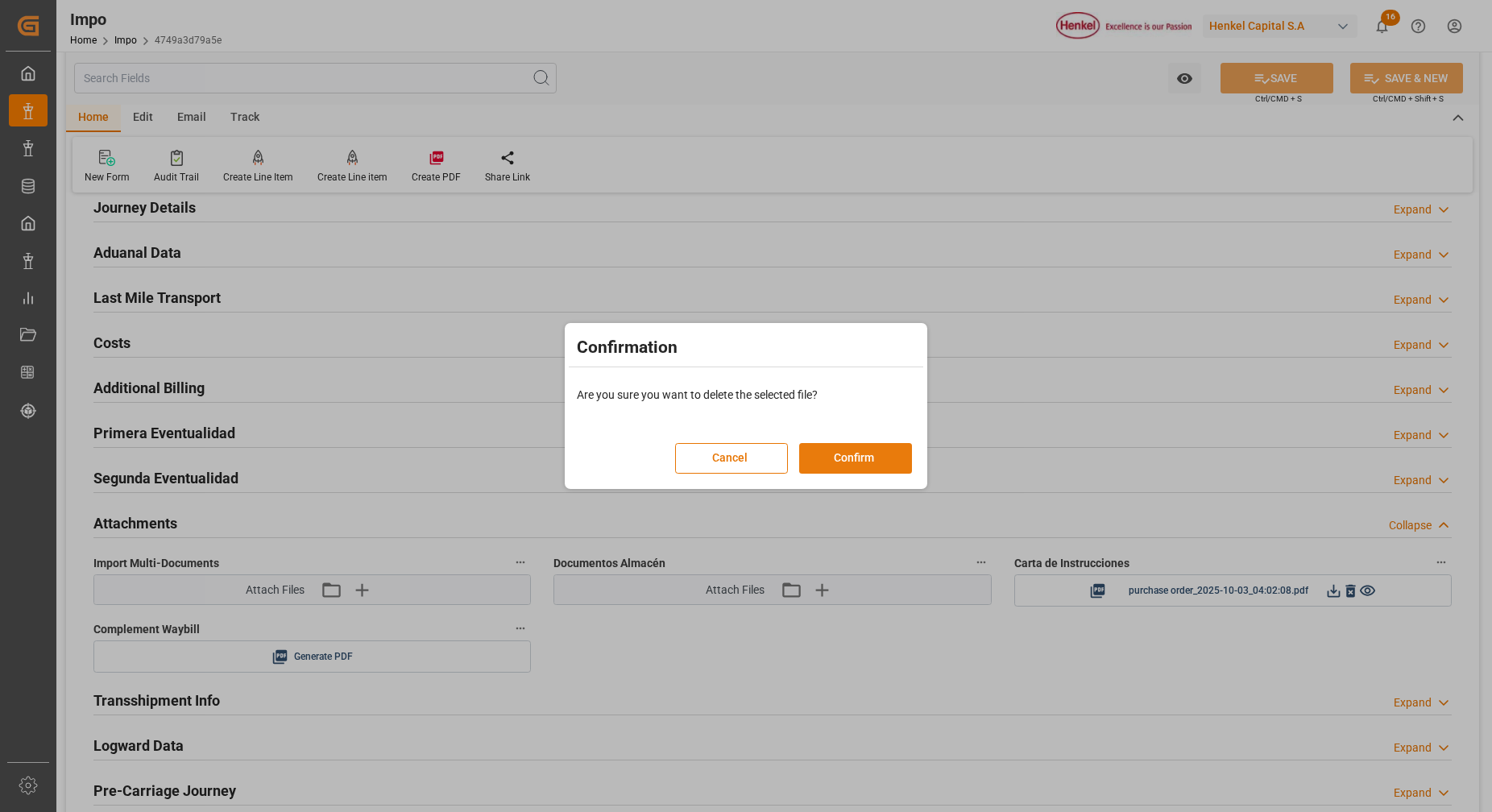
click at [858, 465] on button "Confirm" at bounding box center [856, 458] width 113 height 30
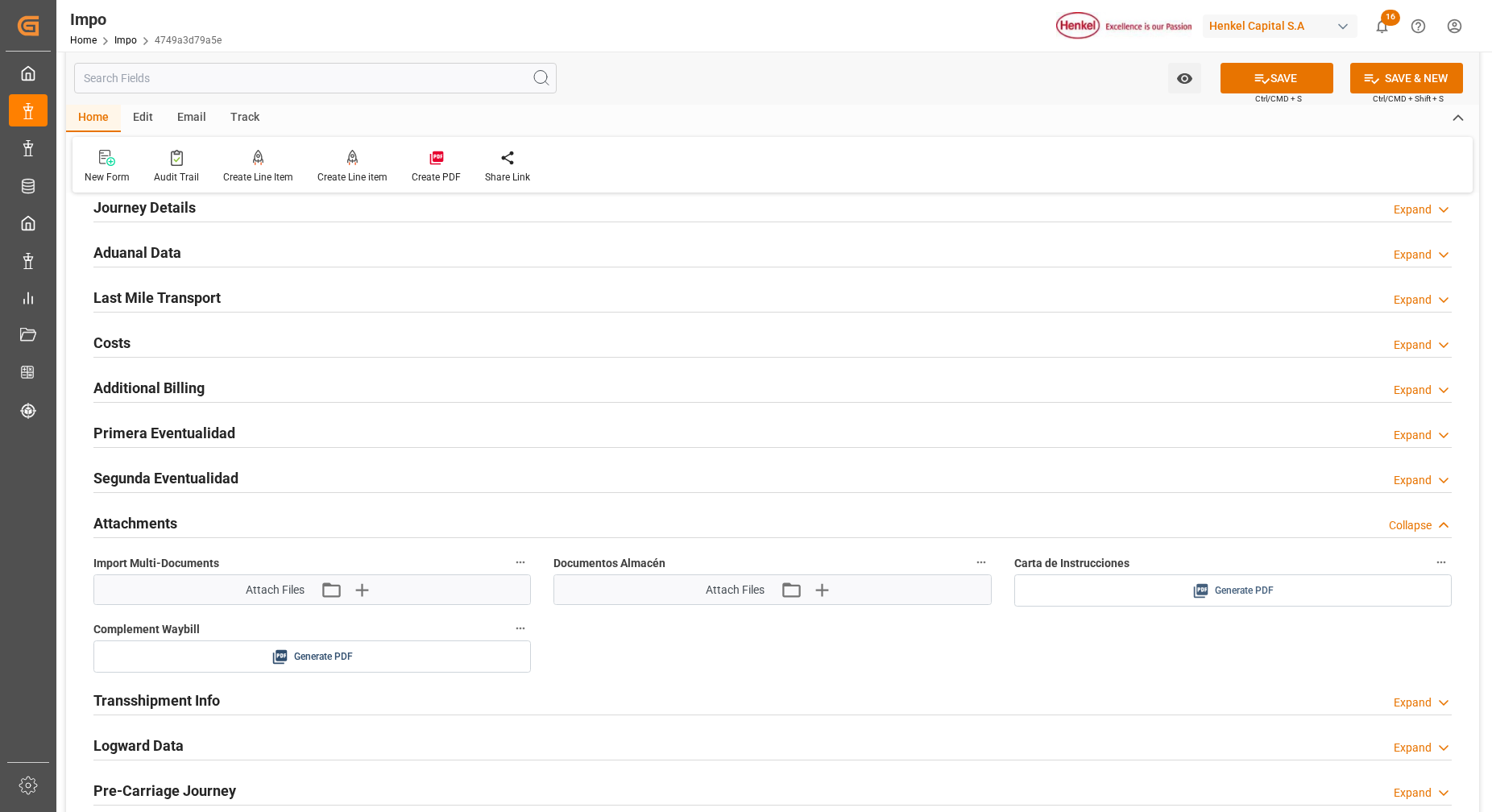
click at [1300, 595] on div "Generate PDF" at bounding box center [1233, 591] width 413 height 20
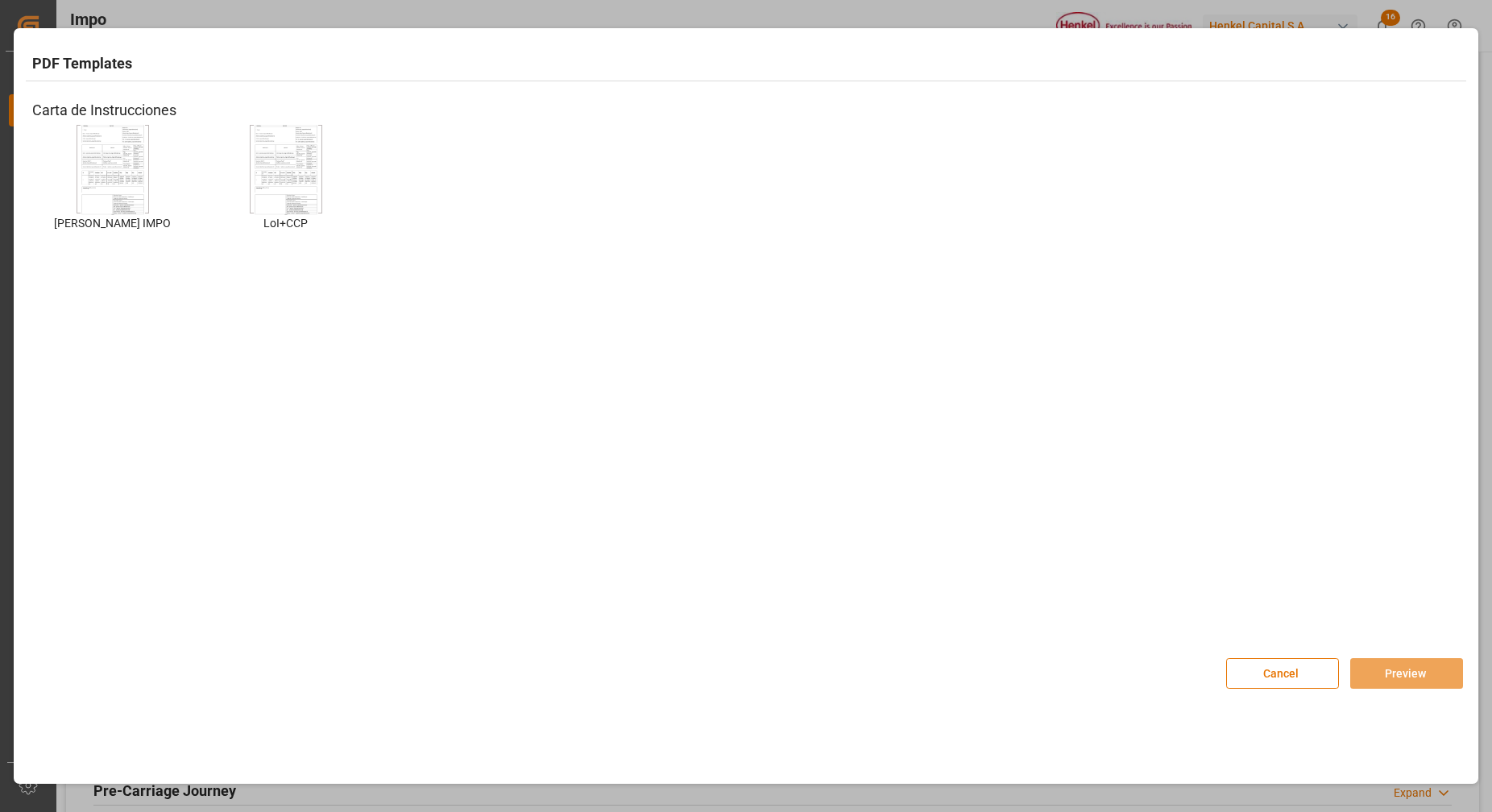
click at [145, 203] on img at bounding box center [113, 169] width 65 height 91
click at [141, 202] on img at bounding box center [113, 169] width 65 height 91
click at [100, 171] on img at bounding box center [113, 169] width 65 height 91
click at [92, 162] on img at bounding box center [113, 169] width 65 height 91
click at [1397, 679] on button "Preview" at bounding box center [1406, 672] width 113 height 30
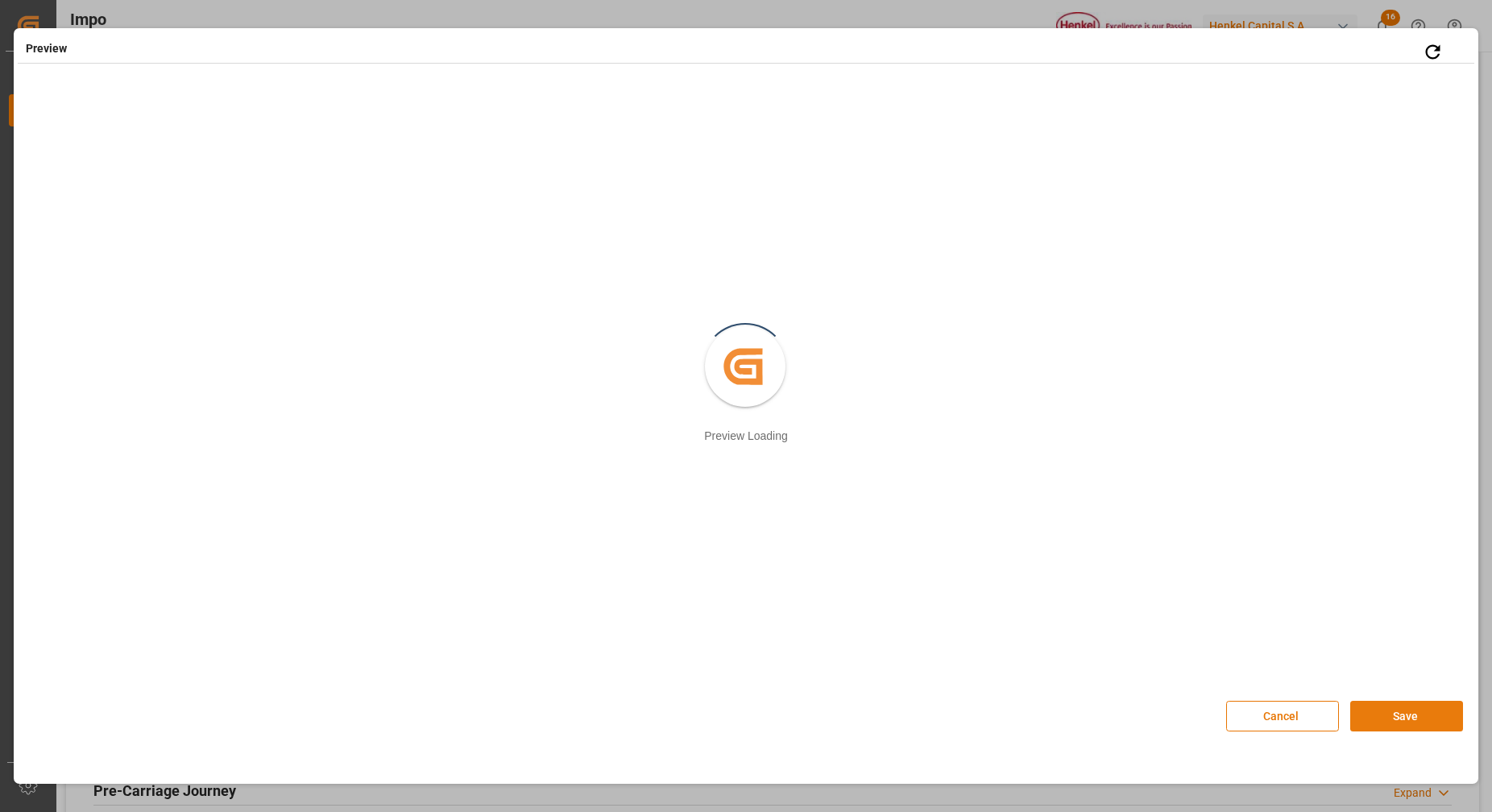
click at [1380, 719] on button "Save" at bounding box center [1406, 716] width 113 height 30
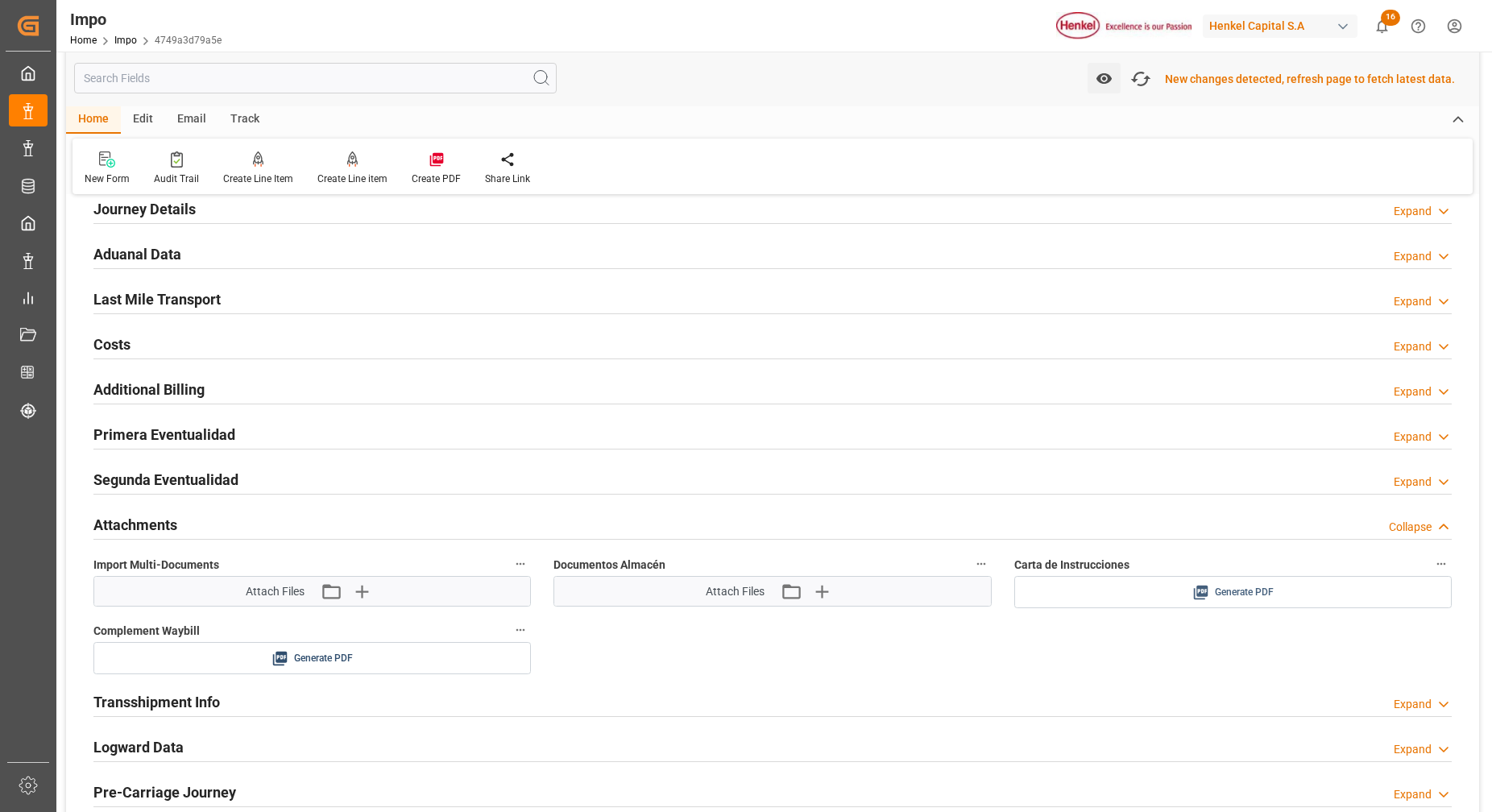
scroll to position [1109, 0]
click at [1331, 591] on icon at bounding box center [1333, 590] width 17 height 17
click at [356, 584] on icon "button" at bounding box center [361, 589] width 26 height 26
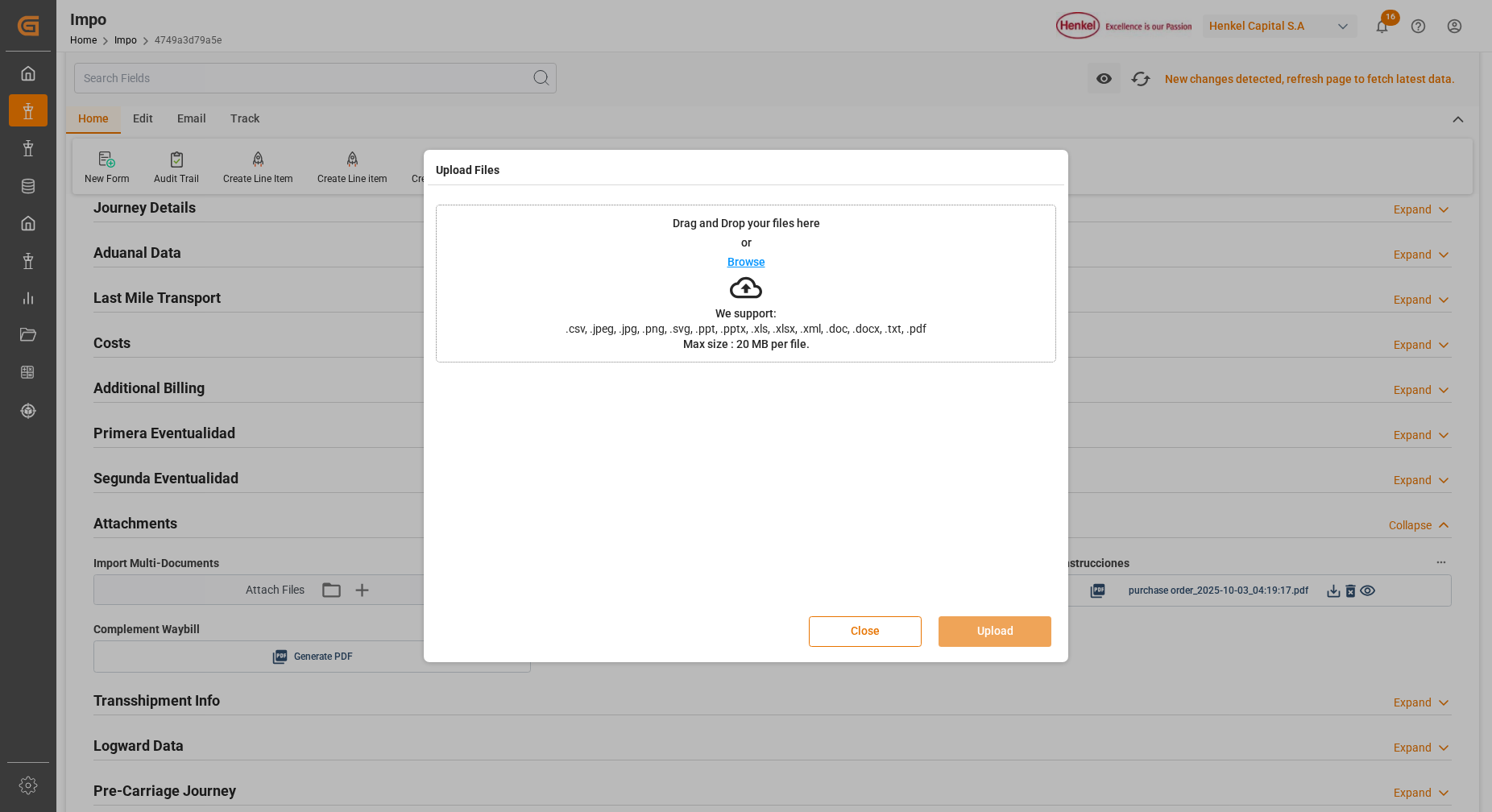
click at [732, 296] on icon at bounding box center [746, 287] width 32 height 32
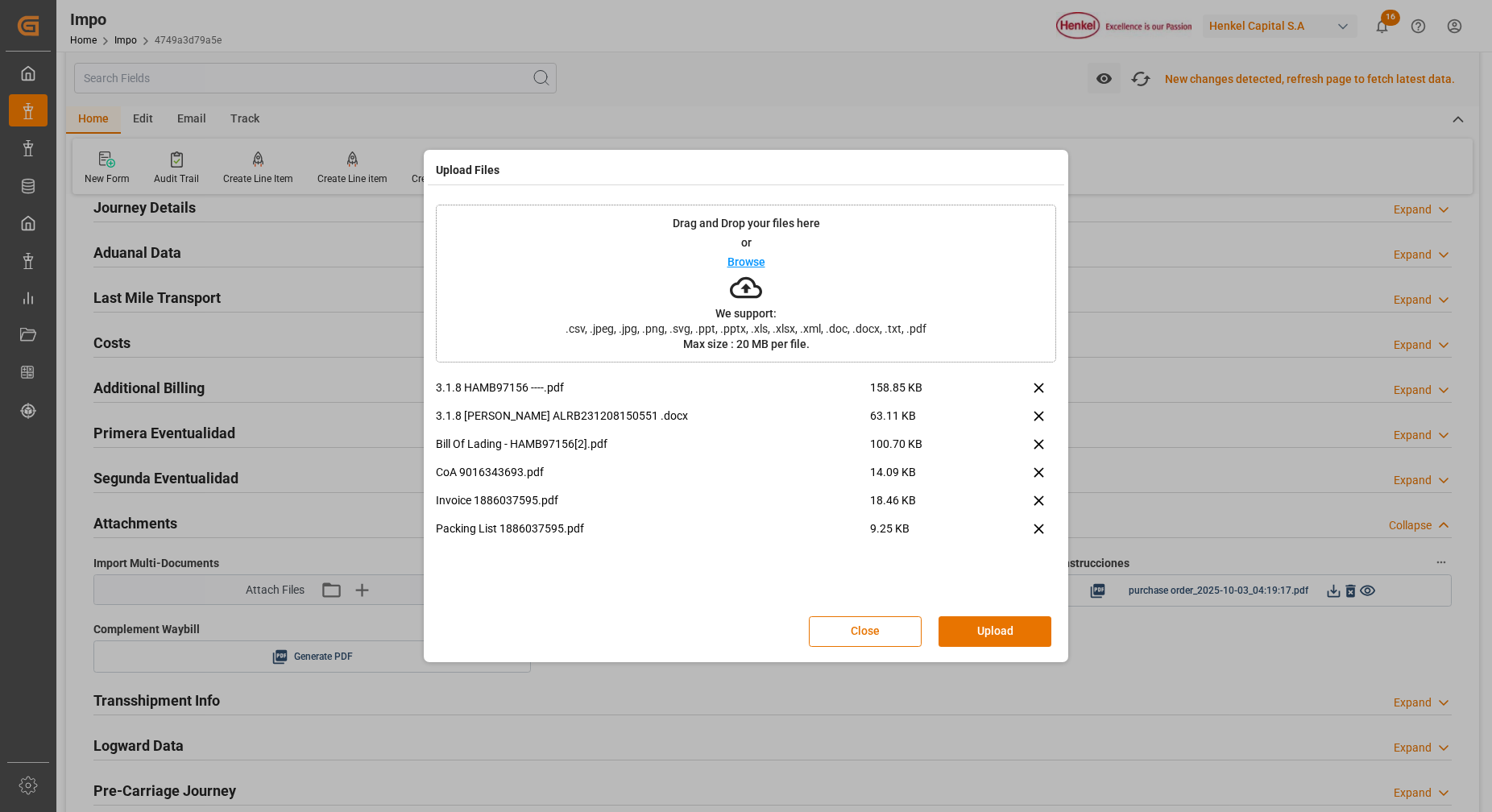
click at [993, 625] on button "Upload" at bounding box center [994, 631] width 113 height 30
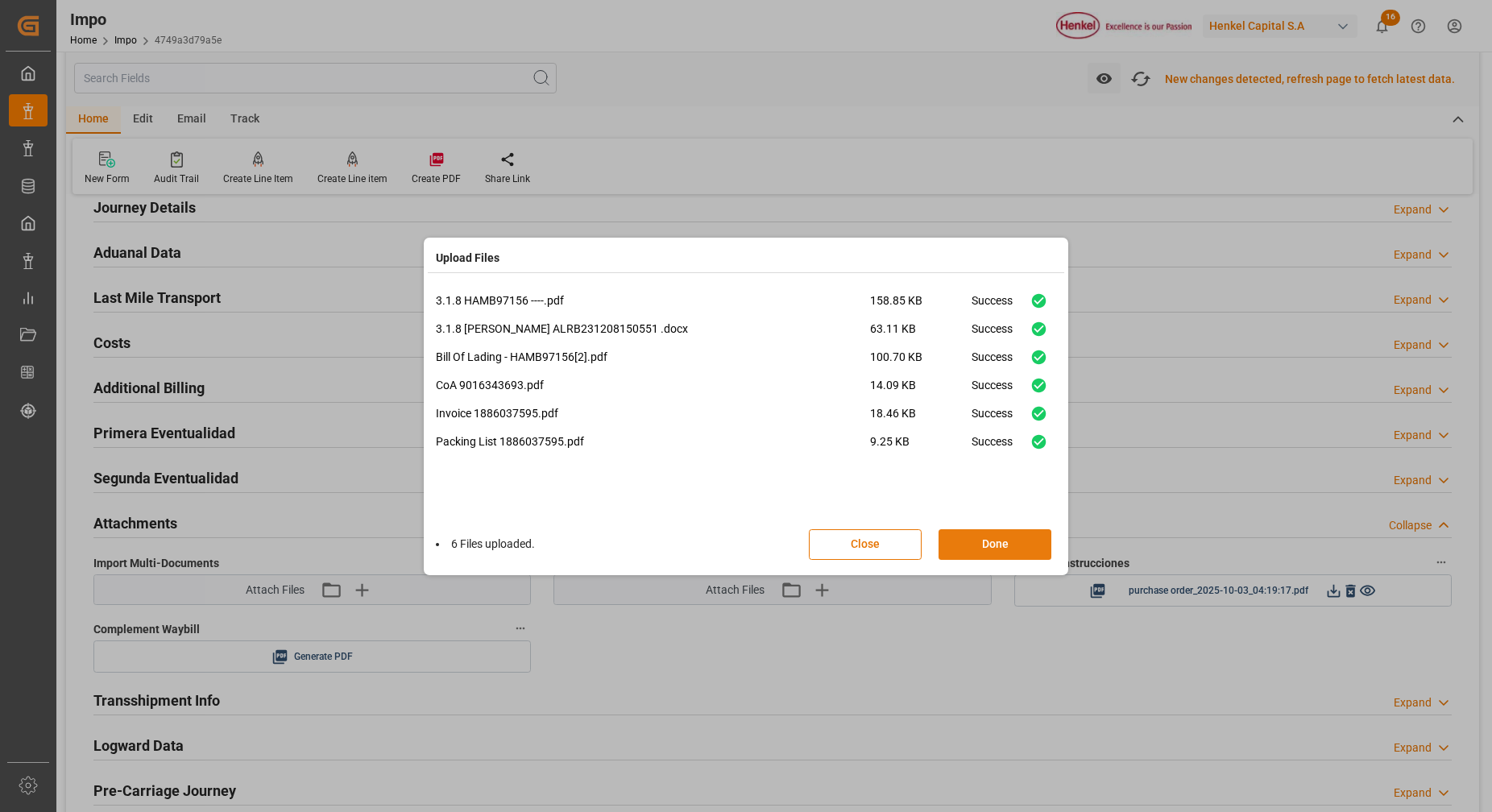
click at [1000, 554] on button "Done" at bounding box center [994, 544] width 113 height 30
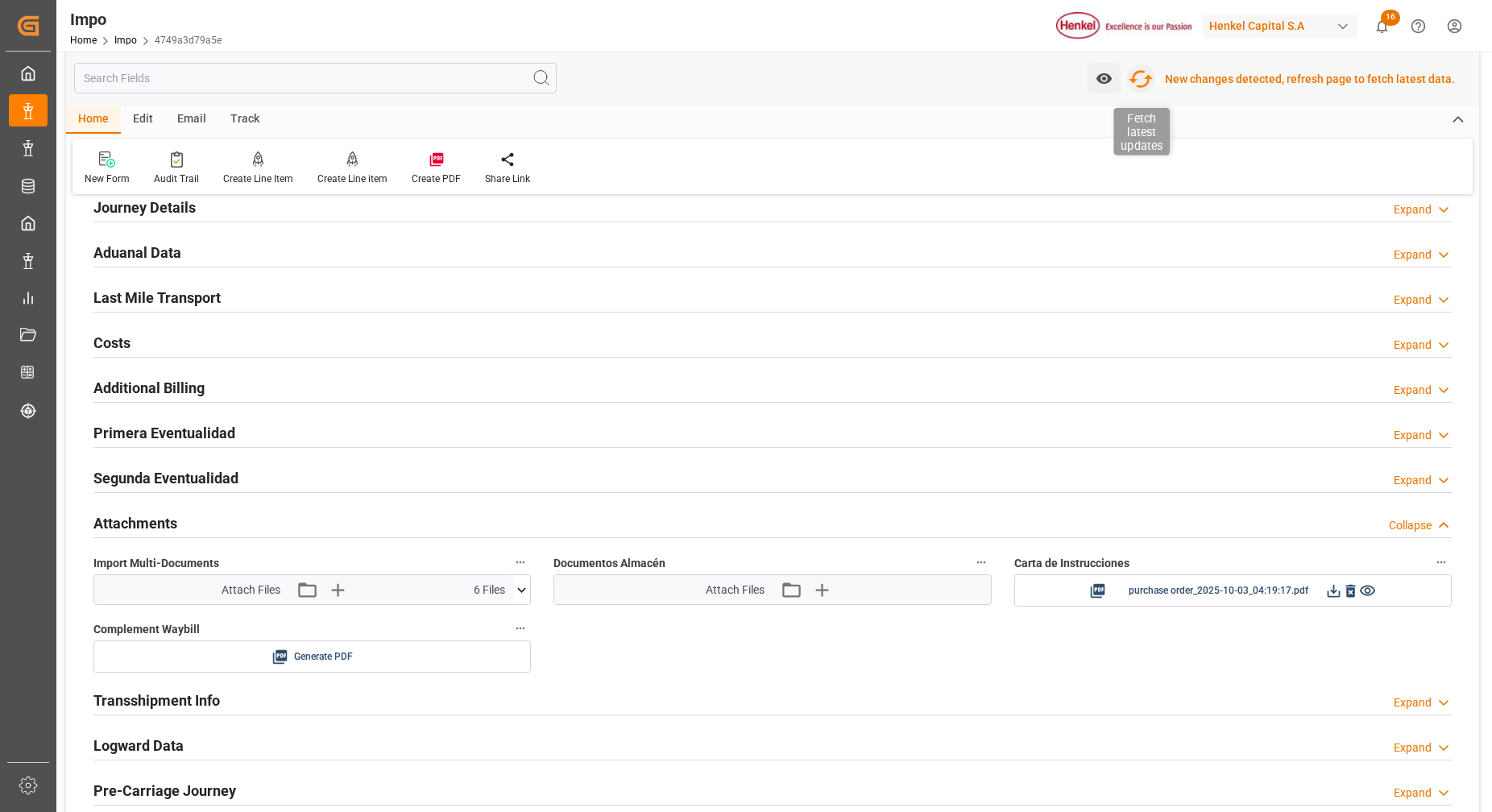
click at [1137, 75] on icon "button" at bounding box center [1141, 79] width 26 height 26
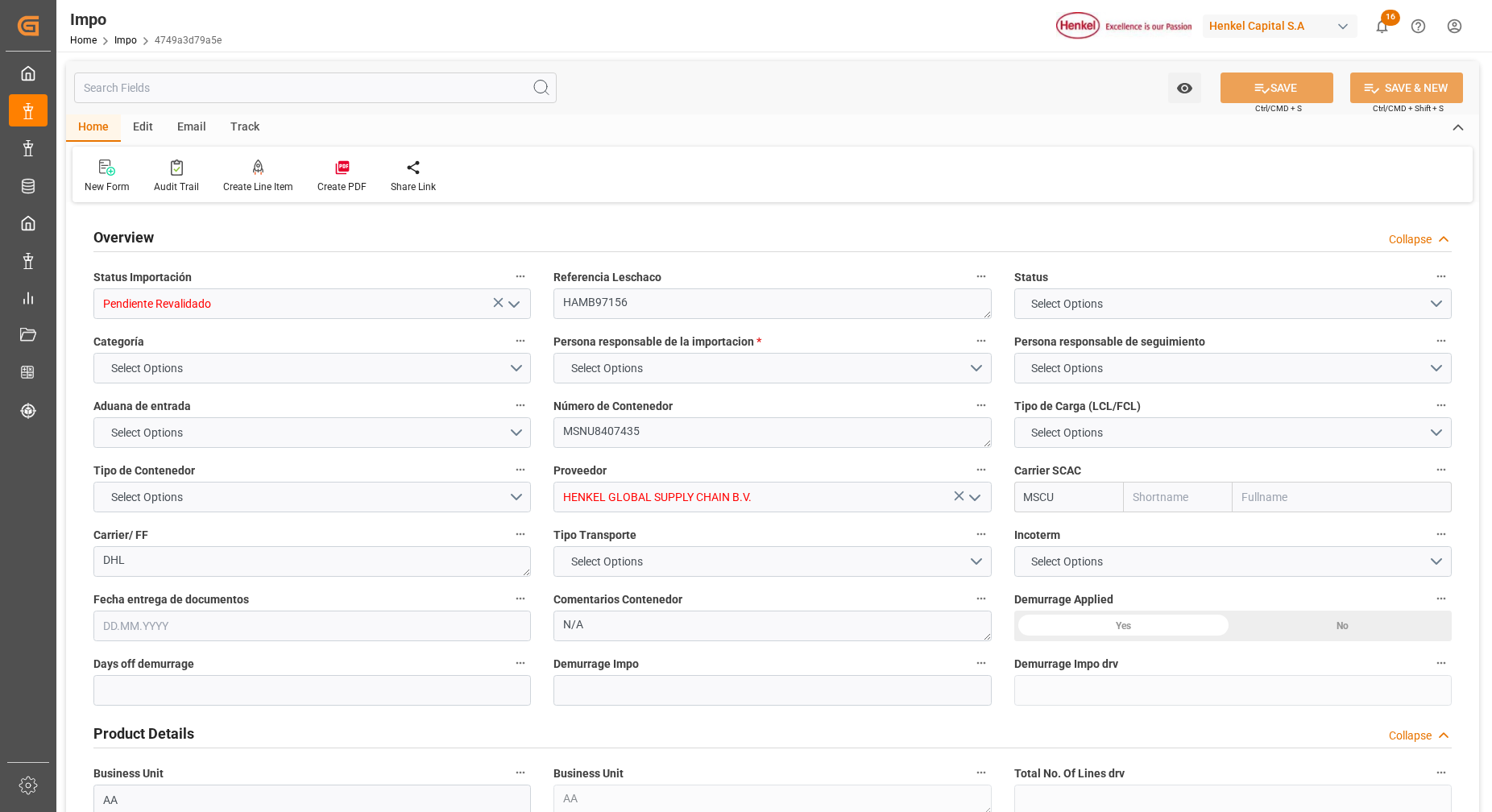
type input "MSC"
type input "Mediterranean Shipping Company"
type input "0"
type input "1"
type input "8.567"
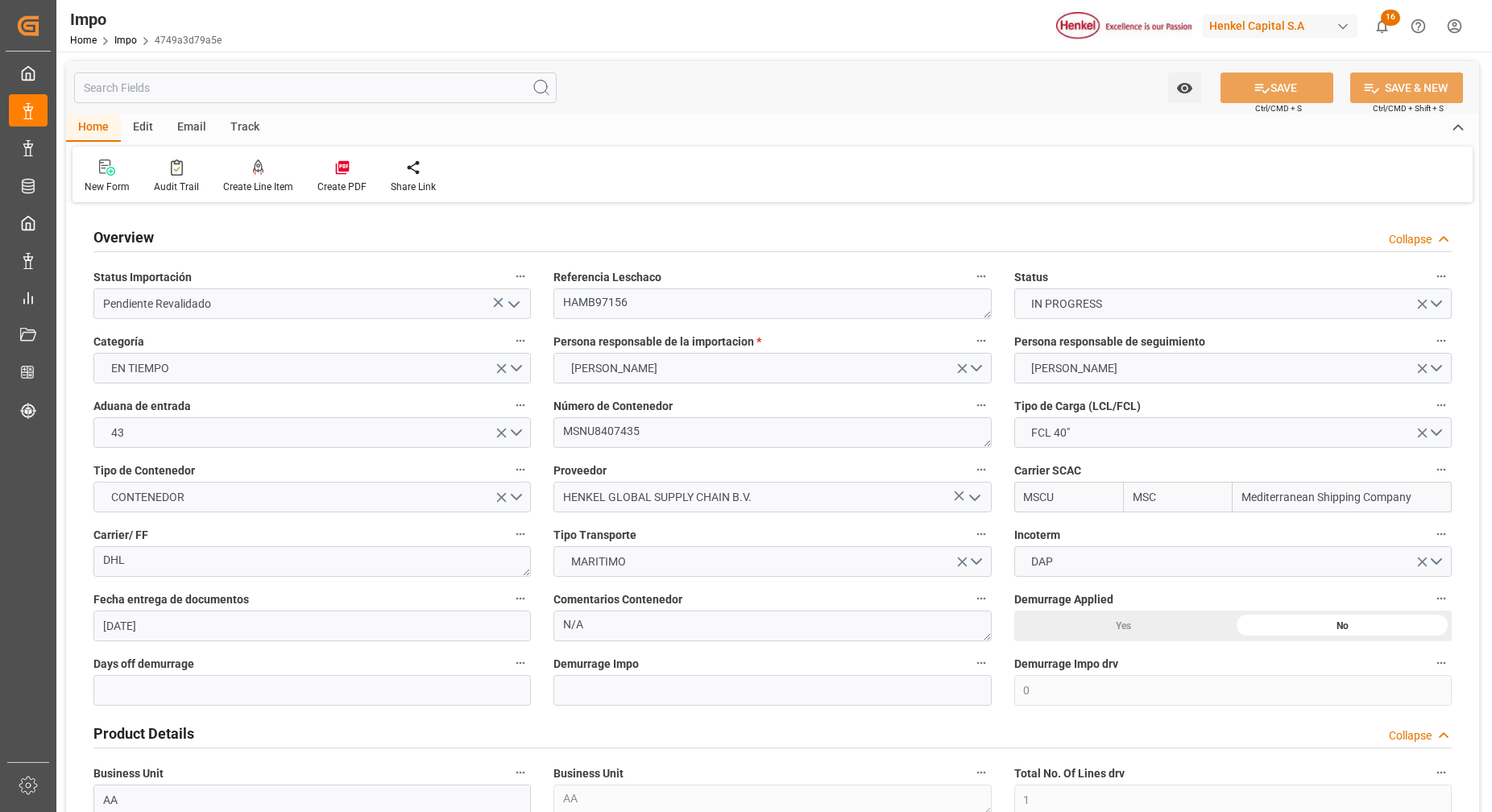
type input "[DATE]"
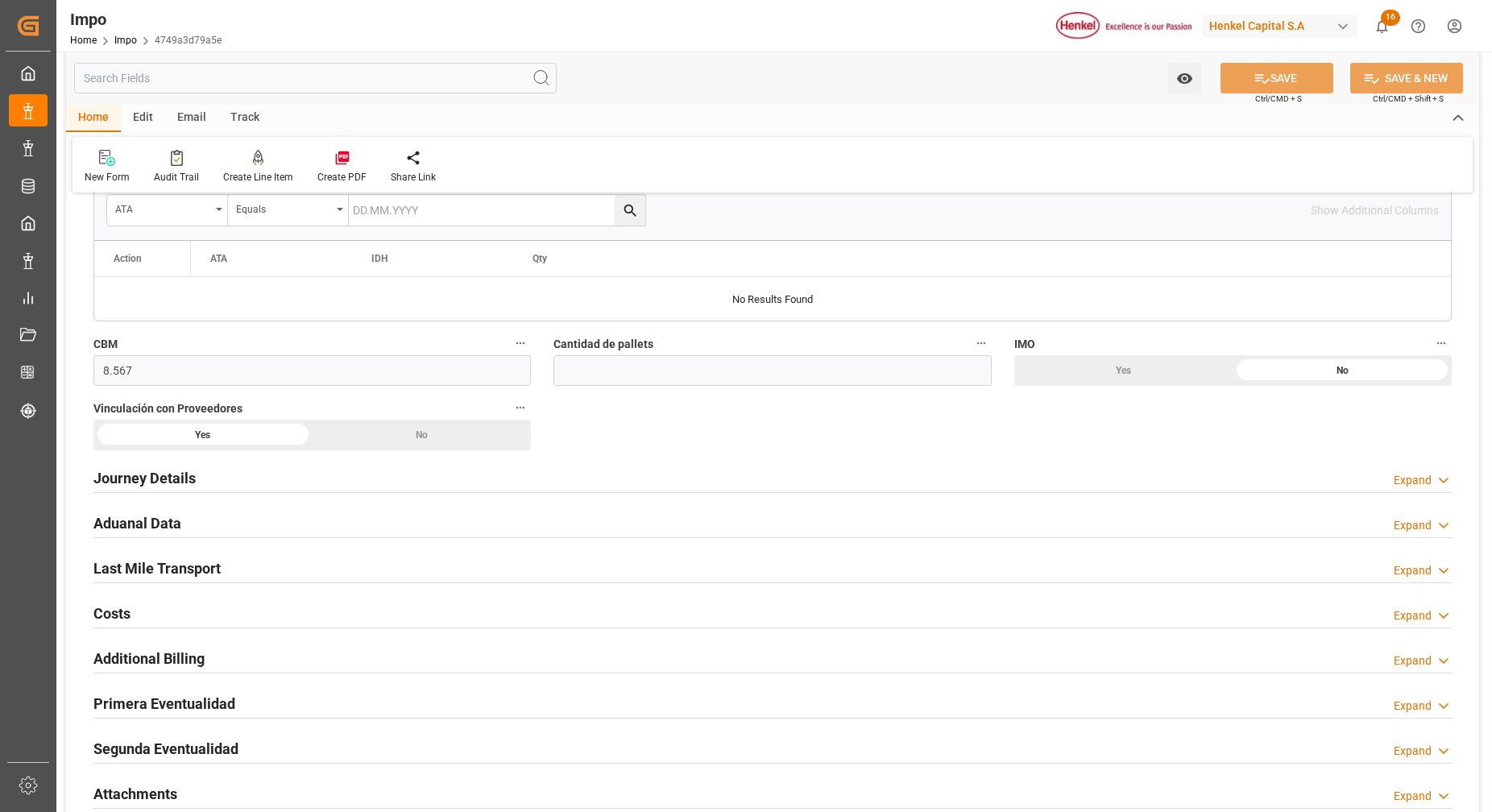
scroll to position [1007, 0]
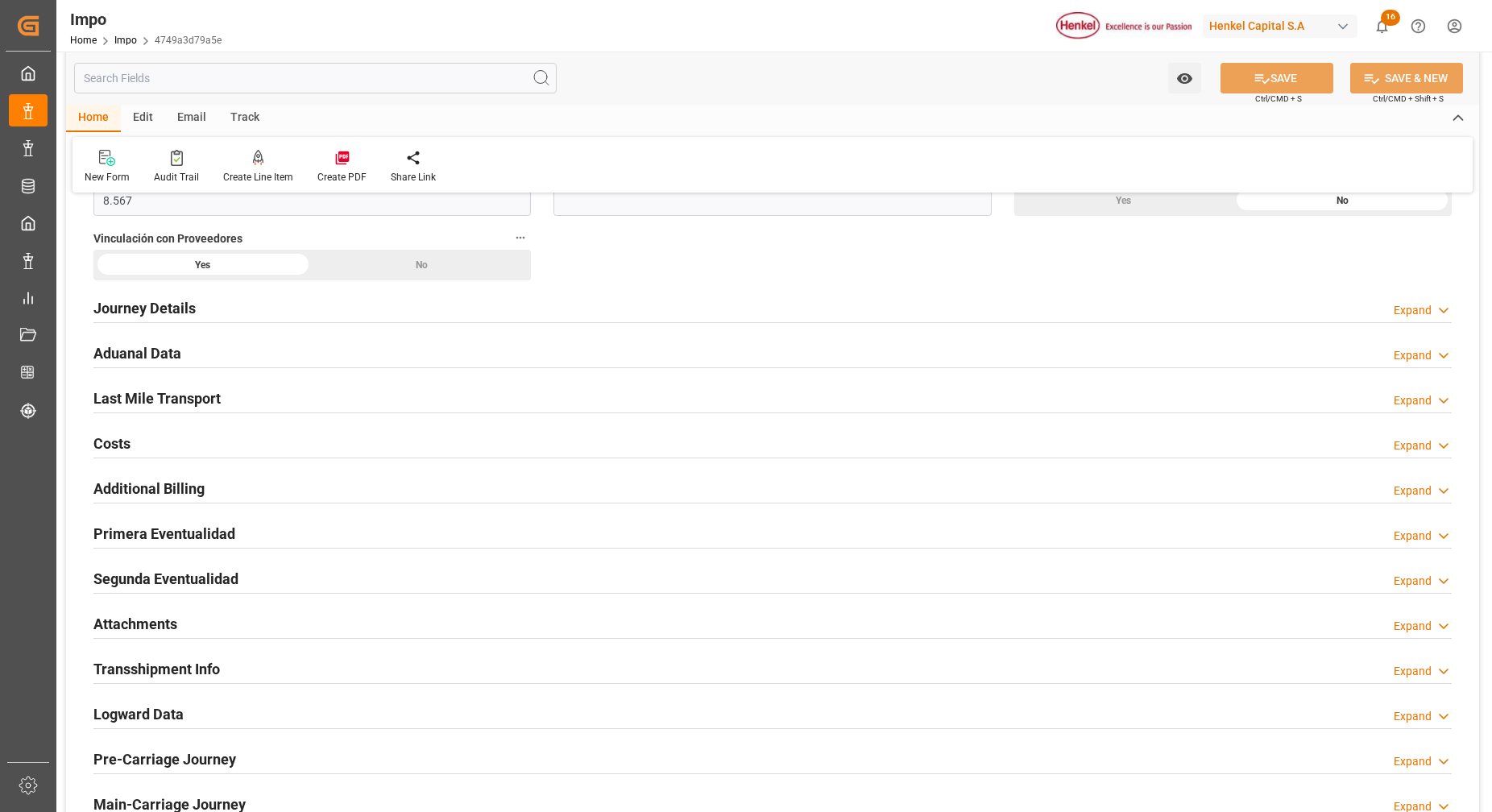
click at [135, 621] on h2 "Attachments" at bounding box center [135, 623] width 84 height 22
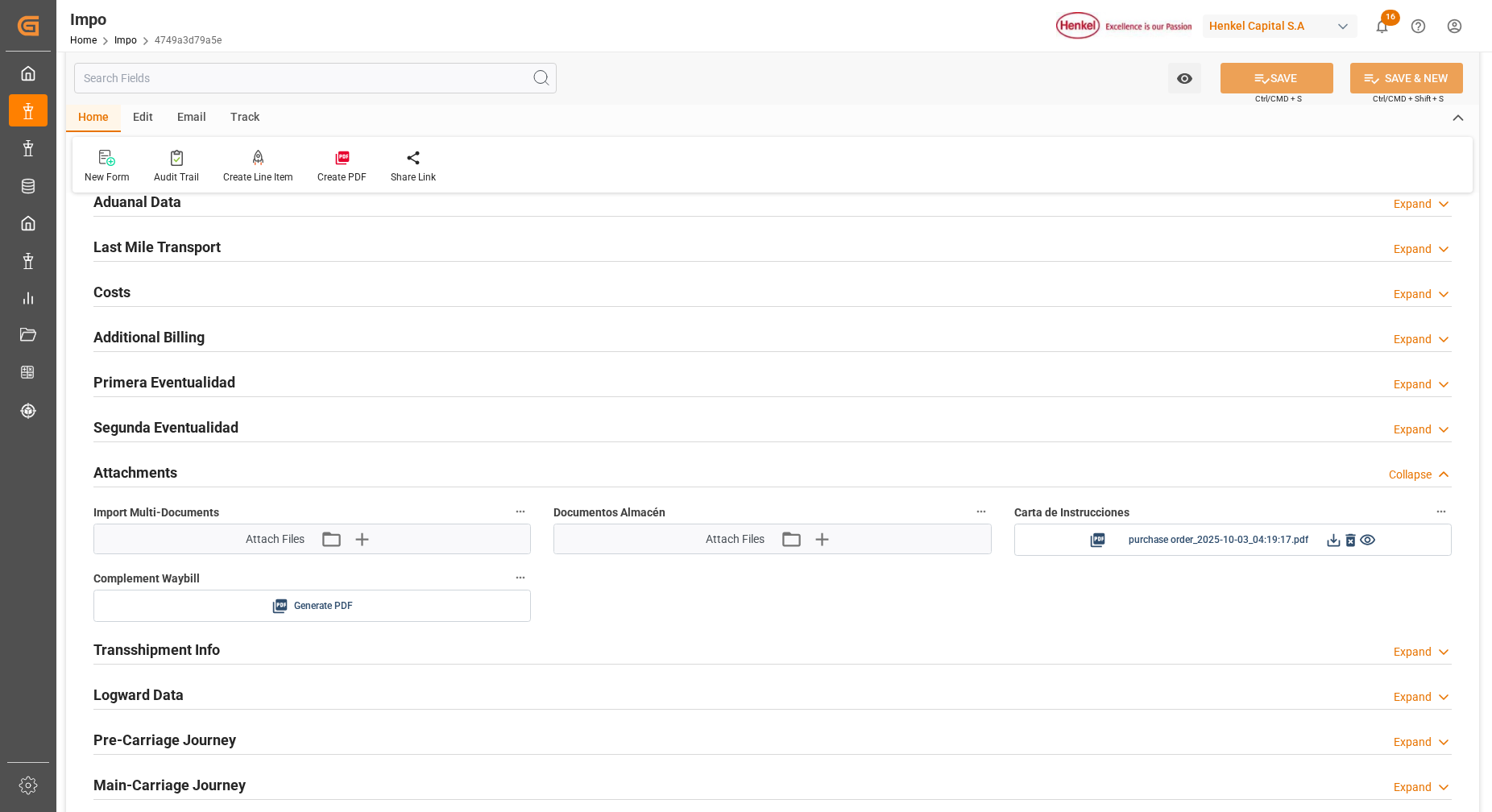
scroll to position [1208, 0]
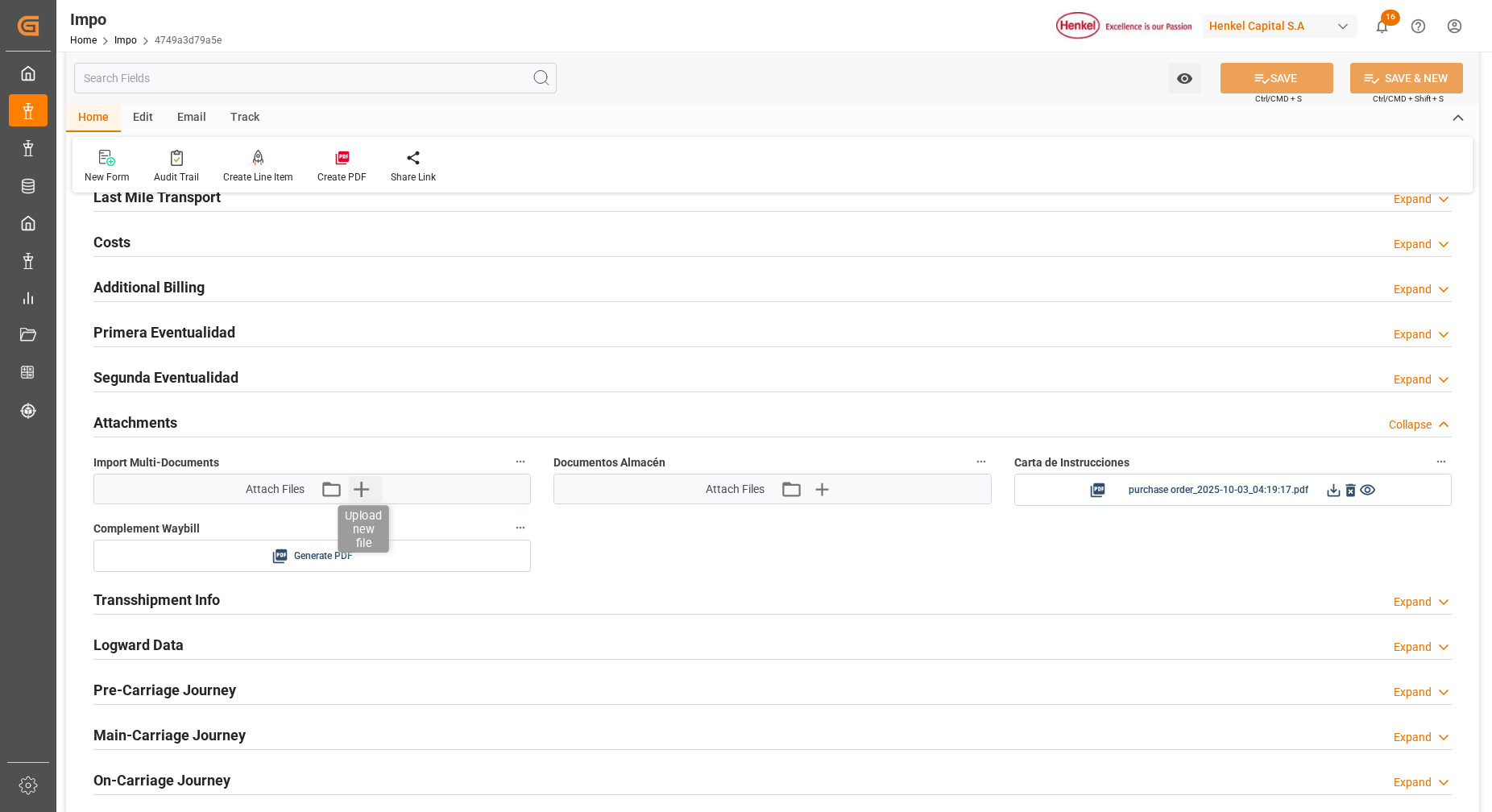
click at [359, 492] on icon "button" at bounding box center [361, 489] width 26 height 26
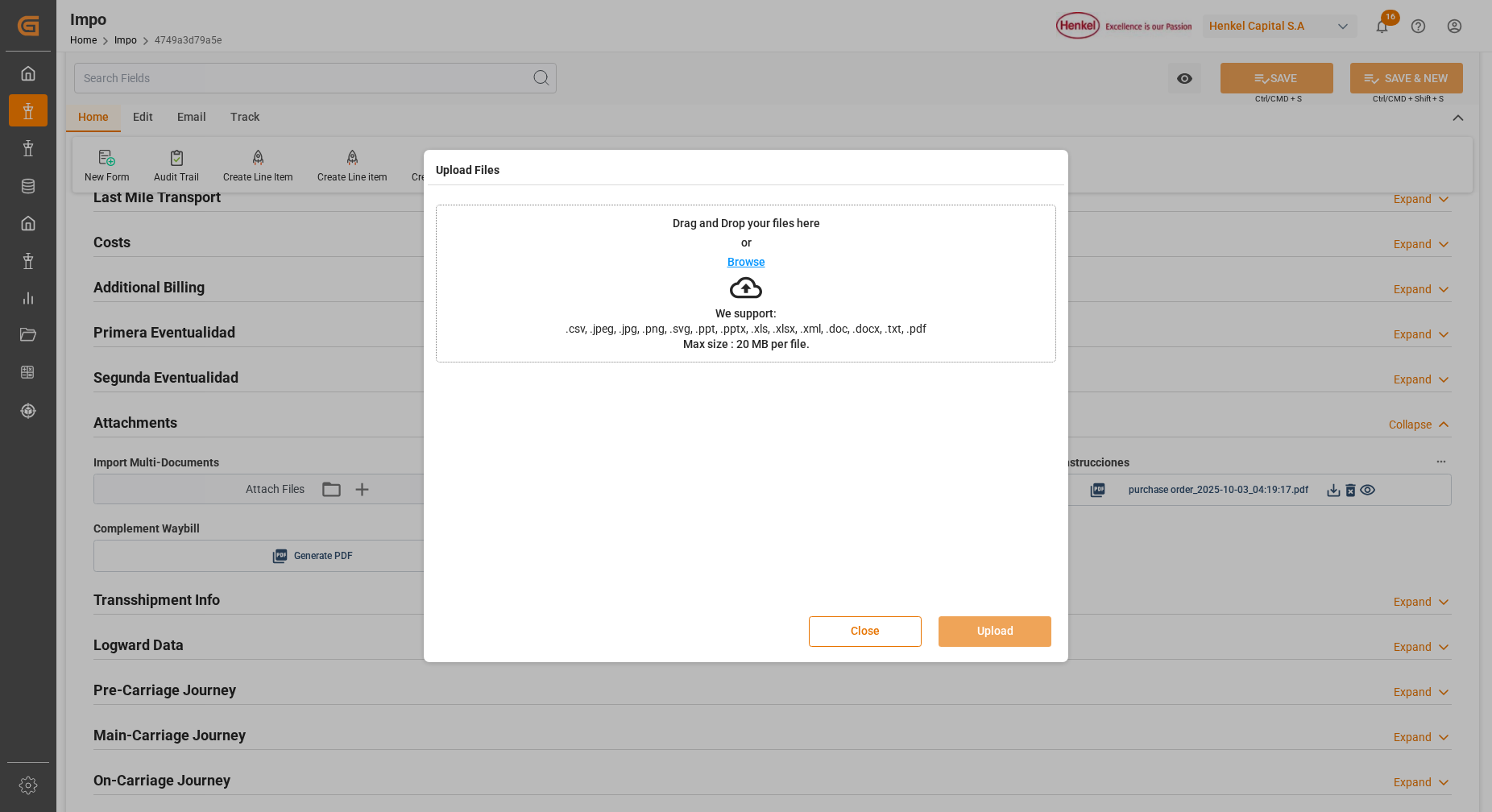
click at [749, 265] on p "Browse" at bounding box center [746, 261] width 37 height 11
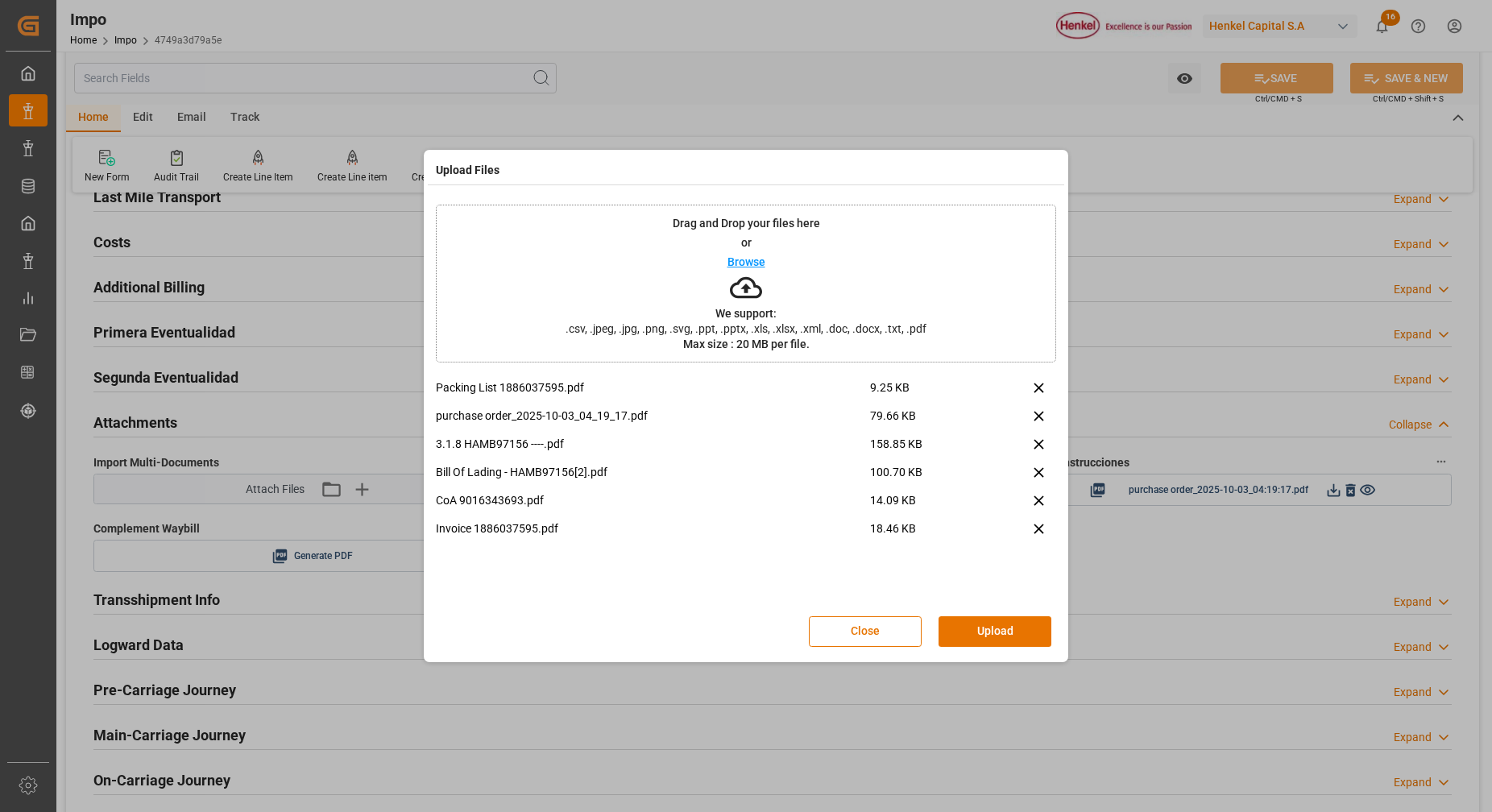
click at [1011, 626] on button "Upload" at bounding box center [994, 631] width 113 height 30
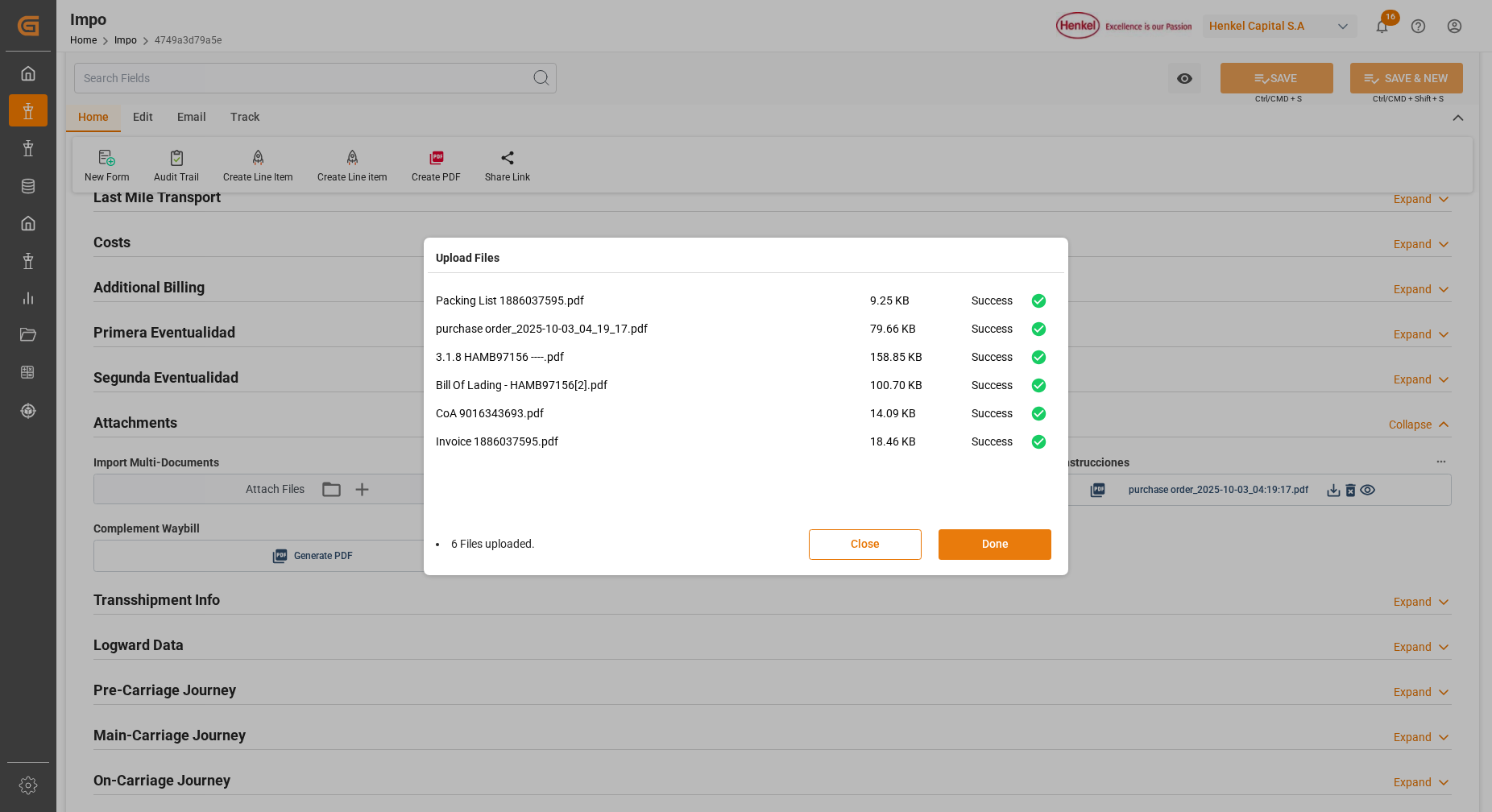
click at [997, 543] on button "Done" at bounding box center [994, 544] width 113 height 30
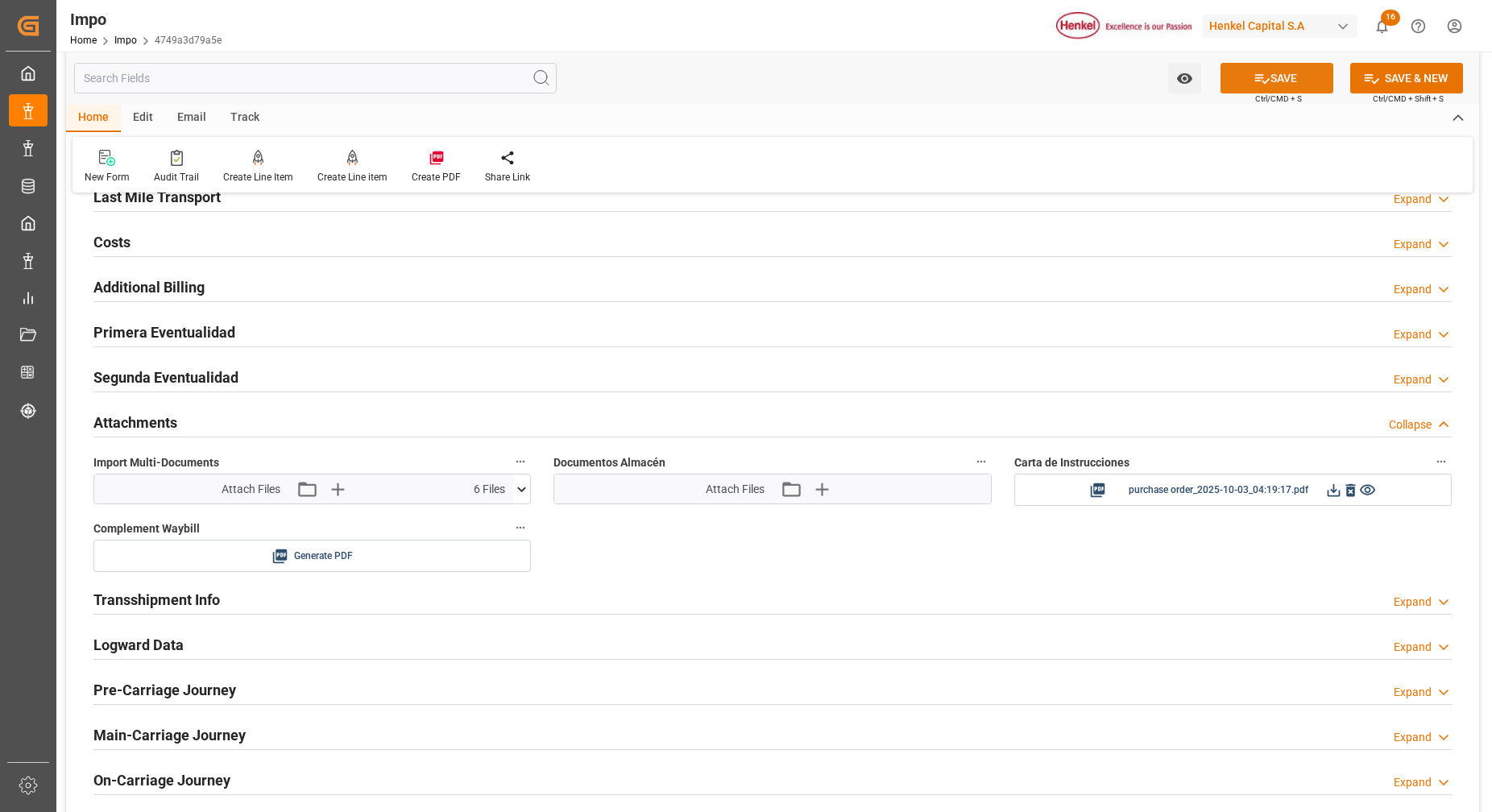
click at [1266, 85] on icon at bounding box center [1262, 78] width 17 height 17
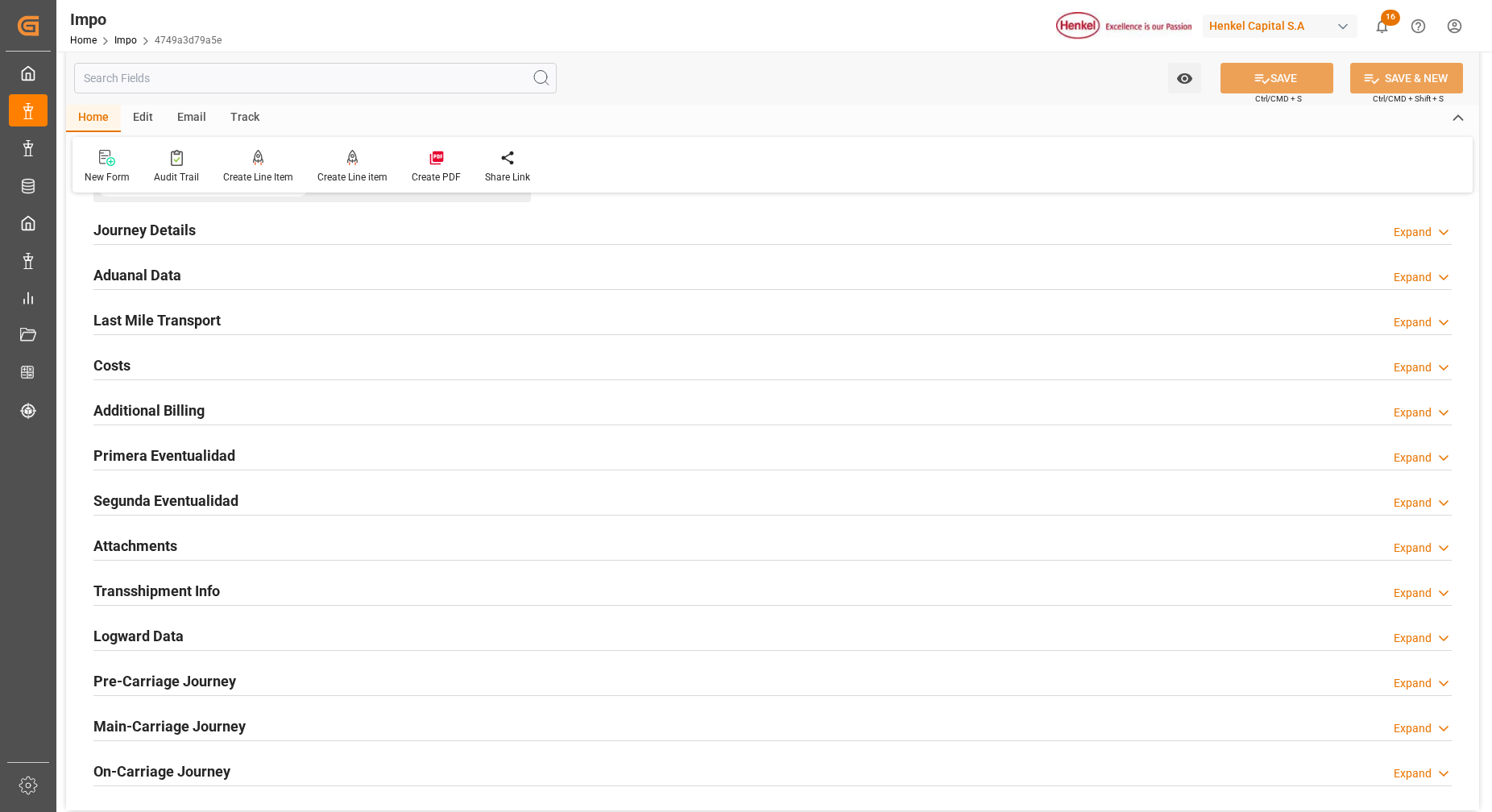
scroll to position [905, 0]
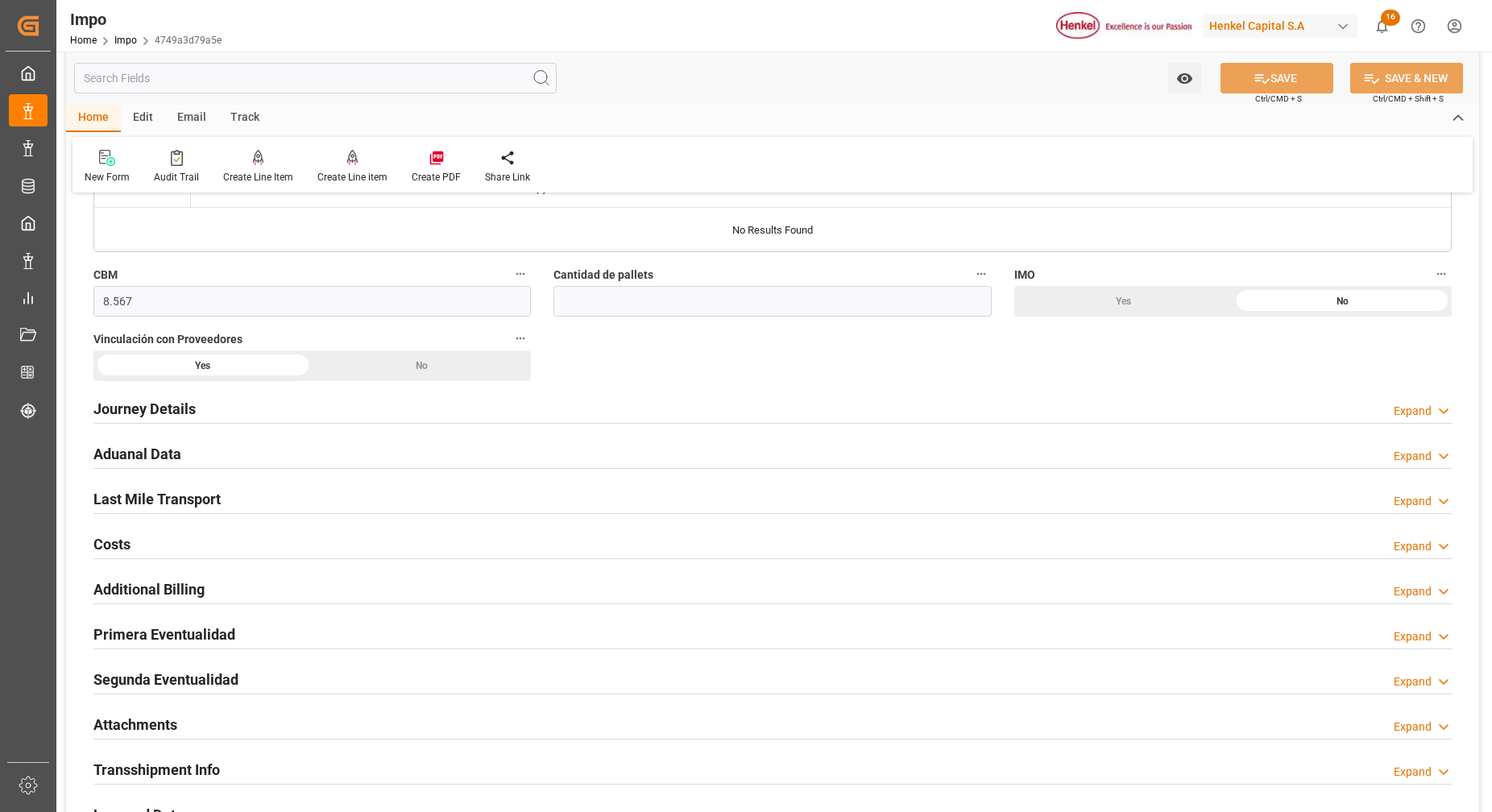
click at [168, 409] on h2 "Journey Details" at bounding box center [145, 409] width 102 height 22
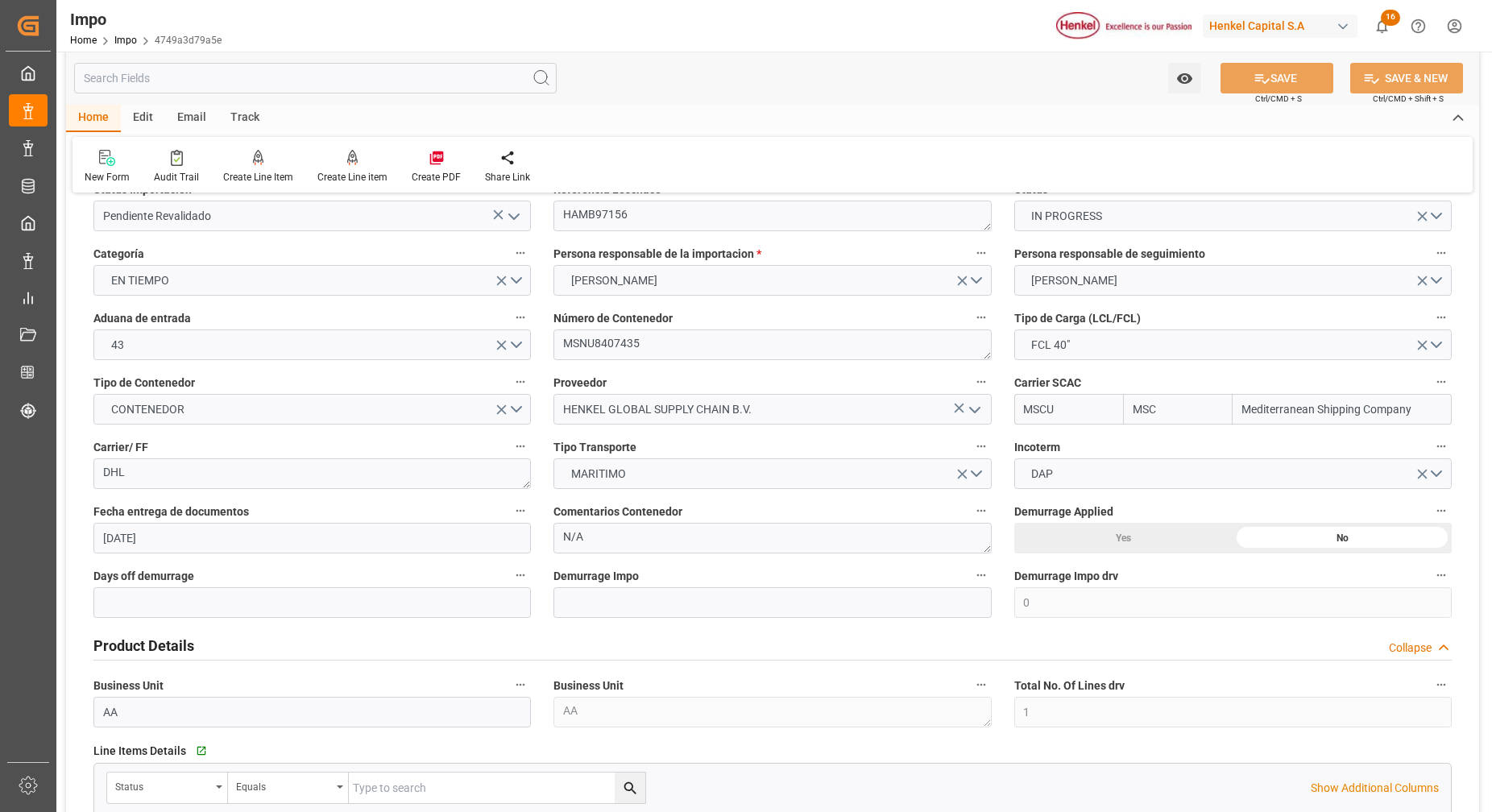
scroll to position [0, 0]
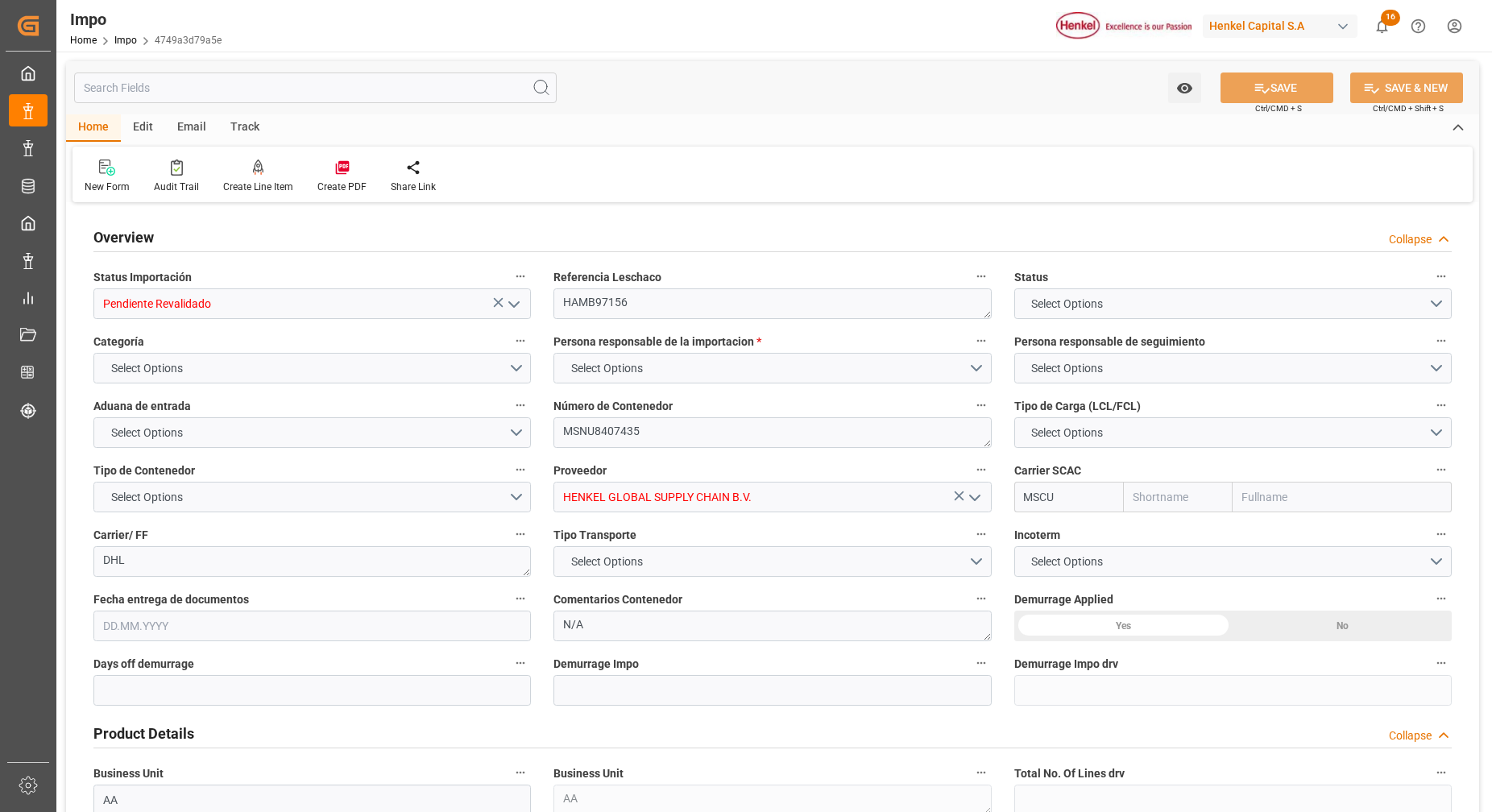
type input "MSC"
type input "Mediterranean Shipping Company"
type input "0"
type input "1"
type input "8.567"
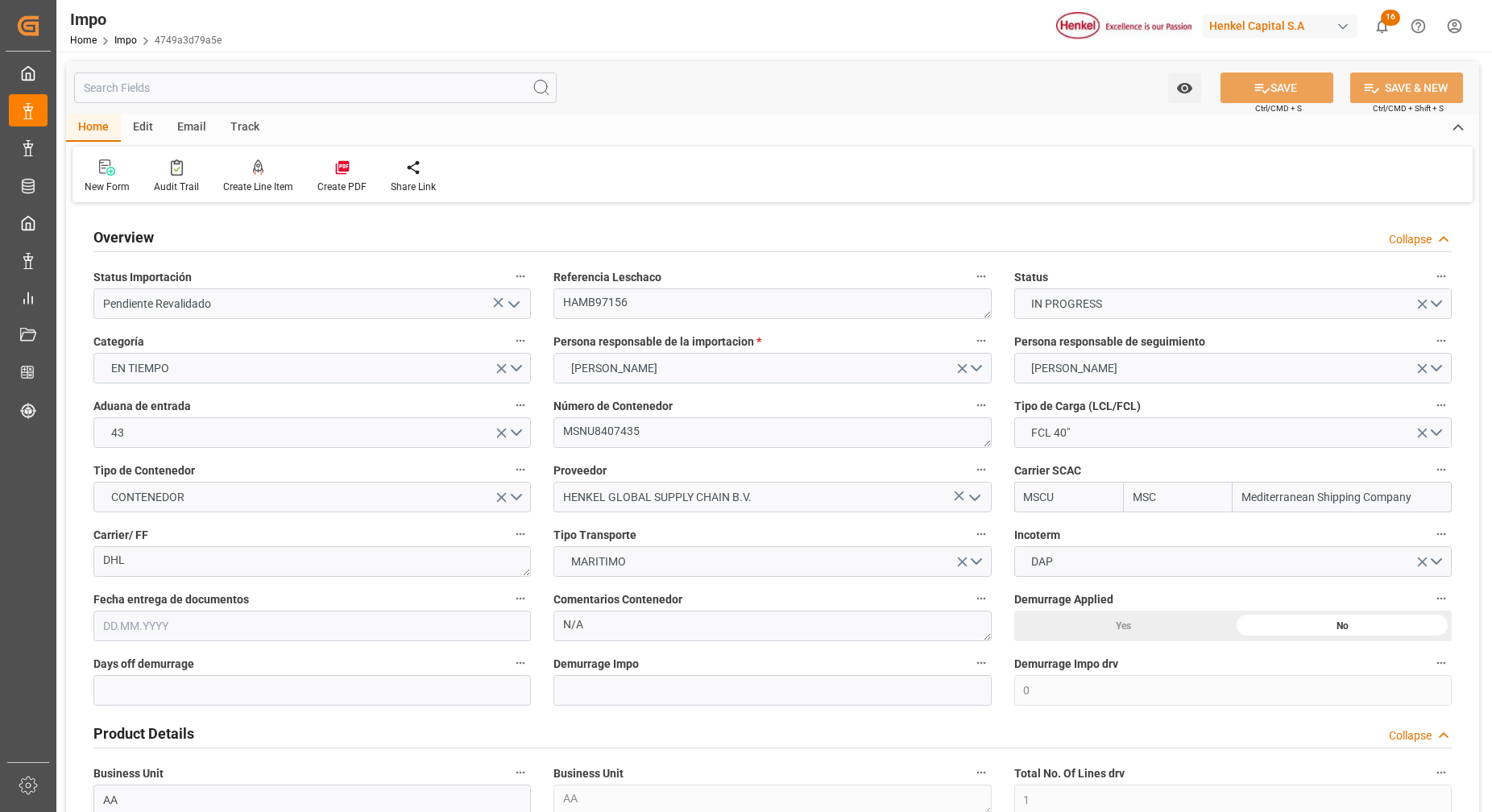
type input "[DATE]"
